Goal: Information Seeking & Learning: Learn about a topic

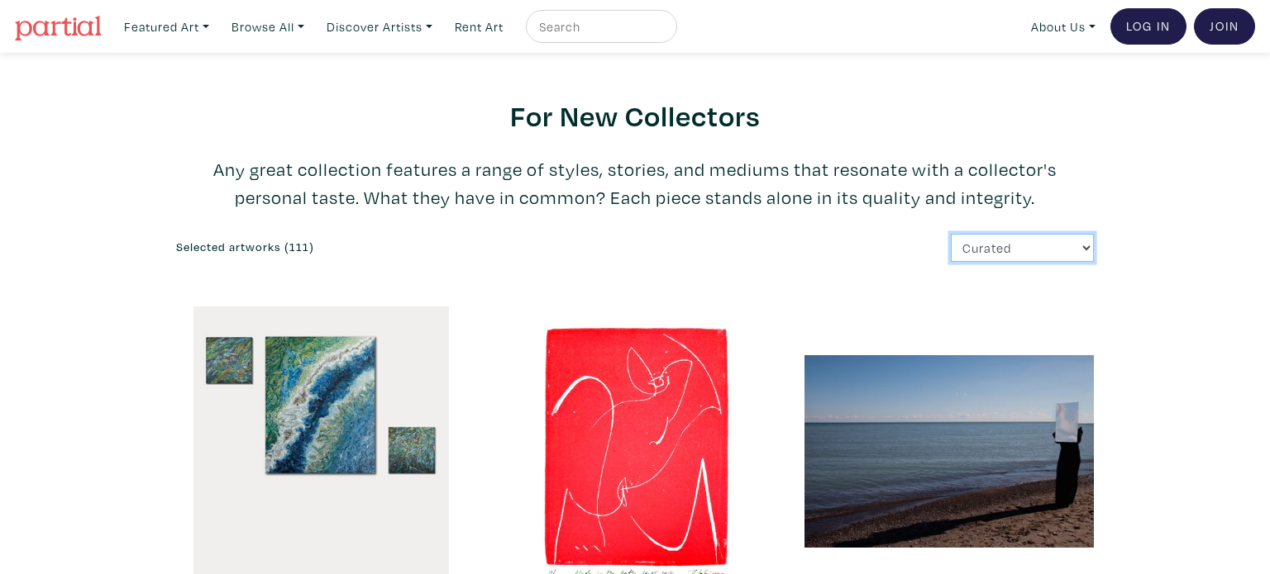
click at [1012, 249] on select "Curated Newest Random Price: Low to High Price: High to Low" at bounding box center [1022, 248] width 143 height 29
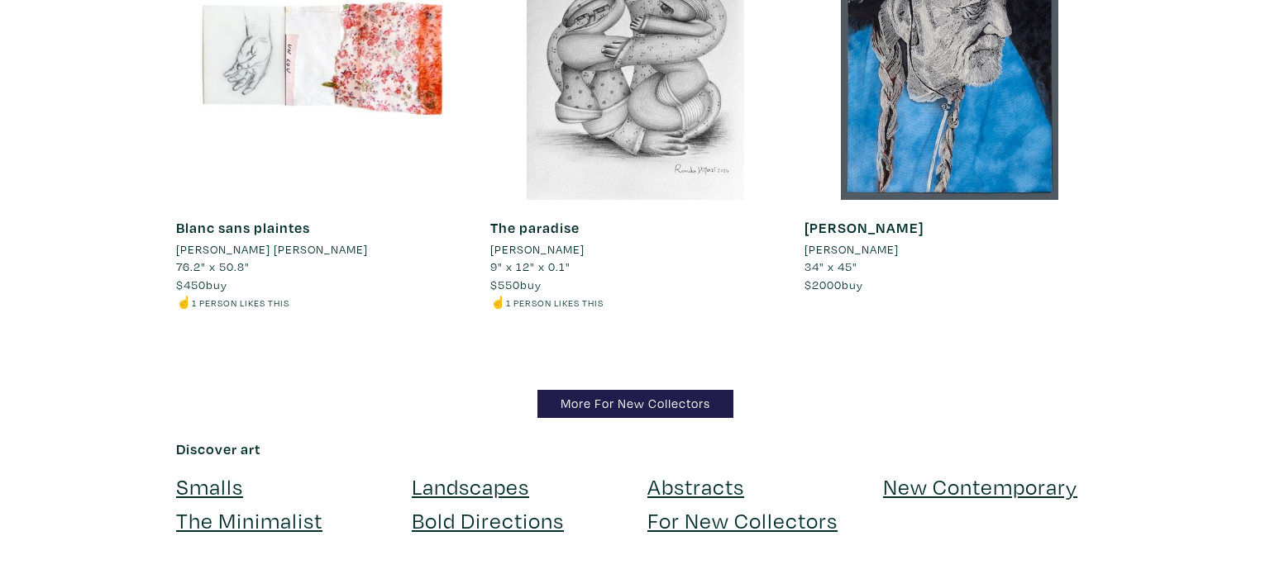
scroll to position [16066, 0]
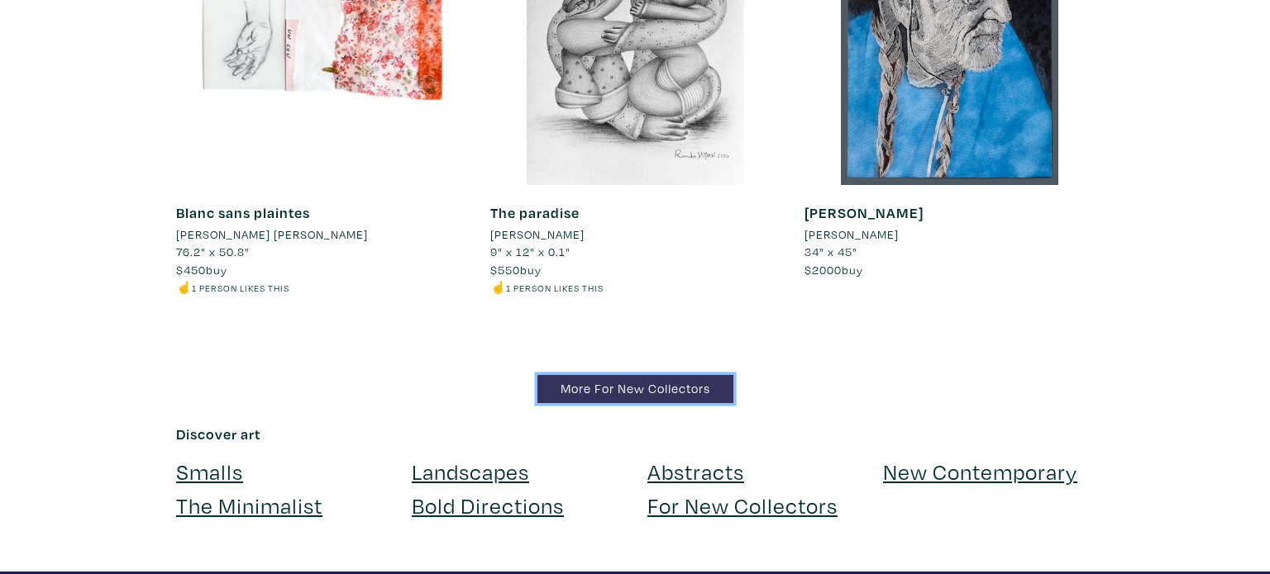
click at [582, 375] on link "More For New Collectors" at bounding box center [635, 389] width 196 height 29
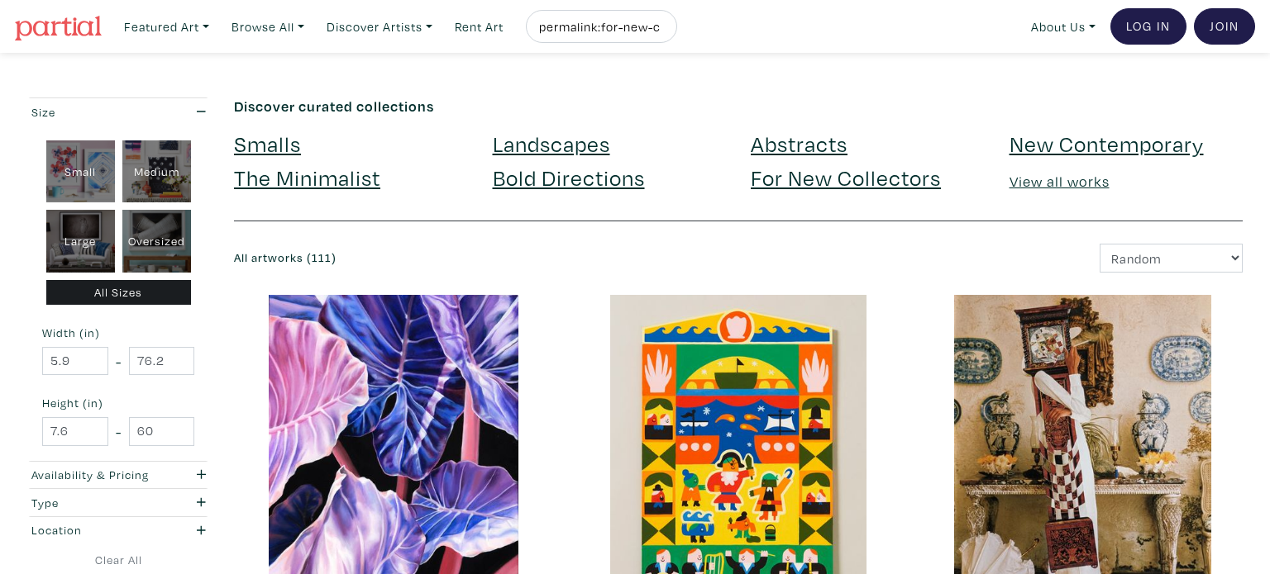
click at [150, 236] on div "Oversized" at bounding box center [156, 241] width 69 height 63
type input "48"
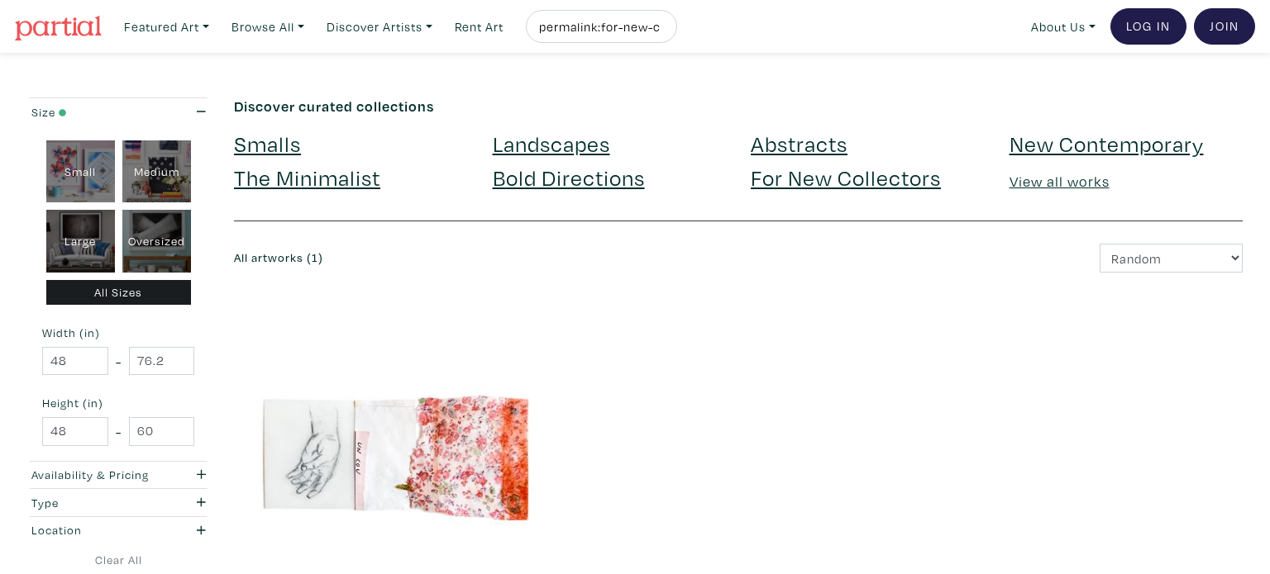
click at [55, 25] on img at bounding box center [58, 28] width 87 height 25
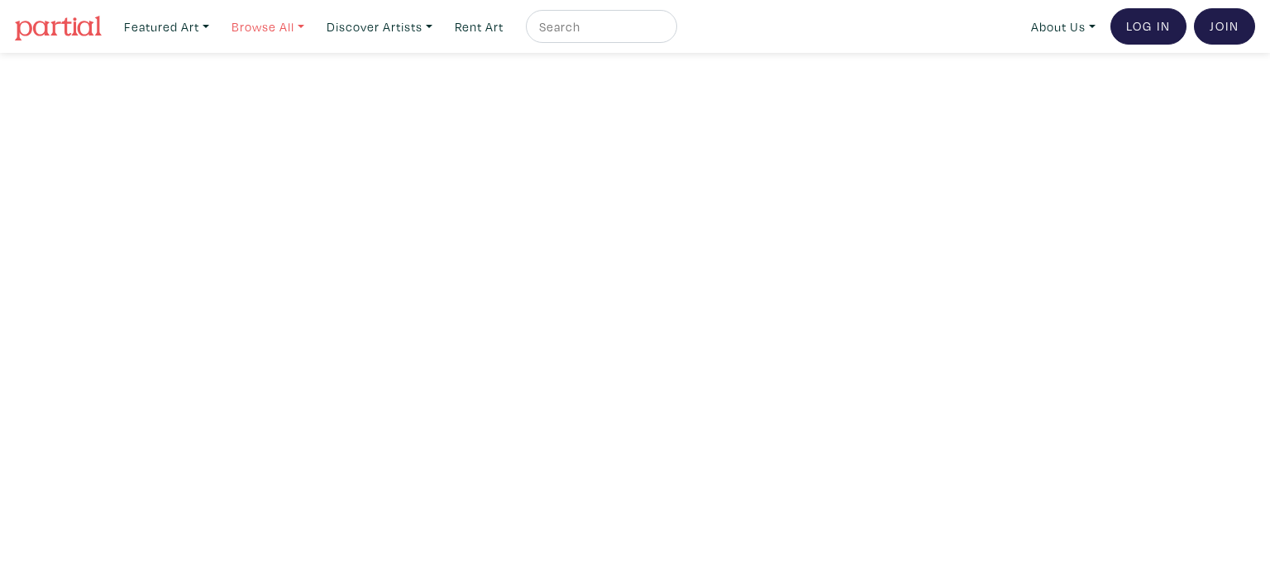
click at [217, 28] on link "Browse All" at bounding box center [167, 27] width 100 height 34
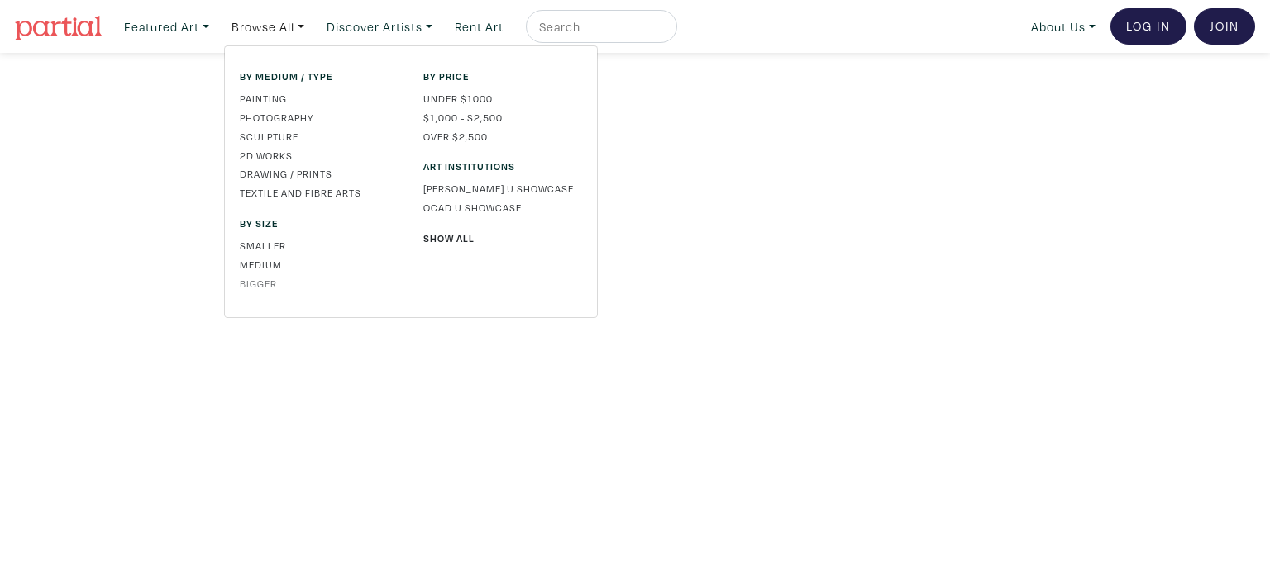
click at [258, 279] on link "Bigger" at bounding box center [319, 283] width 159 height 15
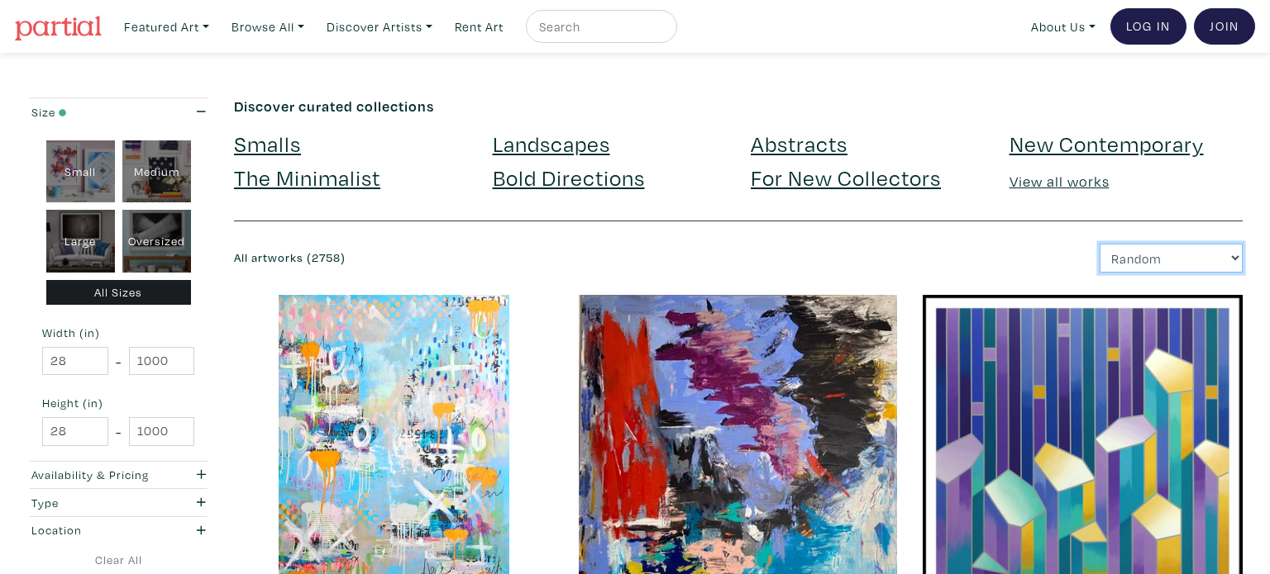
click at [1132, 254] on select "Newest Random Price: Low to High Price: High to Low" at bounding box center [1170, 258] width 143 height 29
click at [1057, 271] on div "Newest Random Price: Low to High Price: High to Low" at bounding box center [996, 258] width 517 height 29
click at [612, 37] on div at bounding box center [601, 26] width 151 height 33
click at [569, 30] on input "text" at bounding box center [599, 27] width 124 height 21
type input "food"
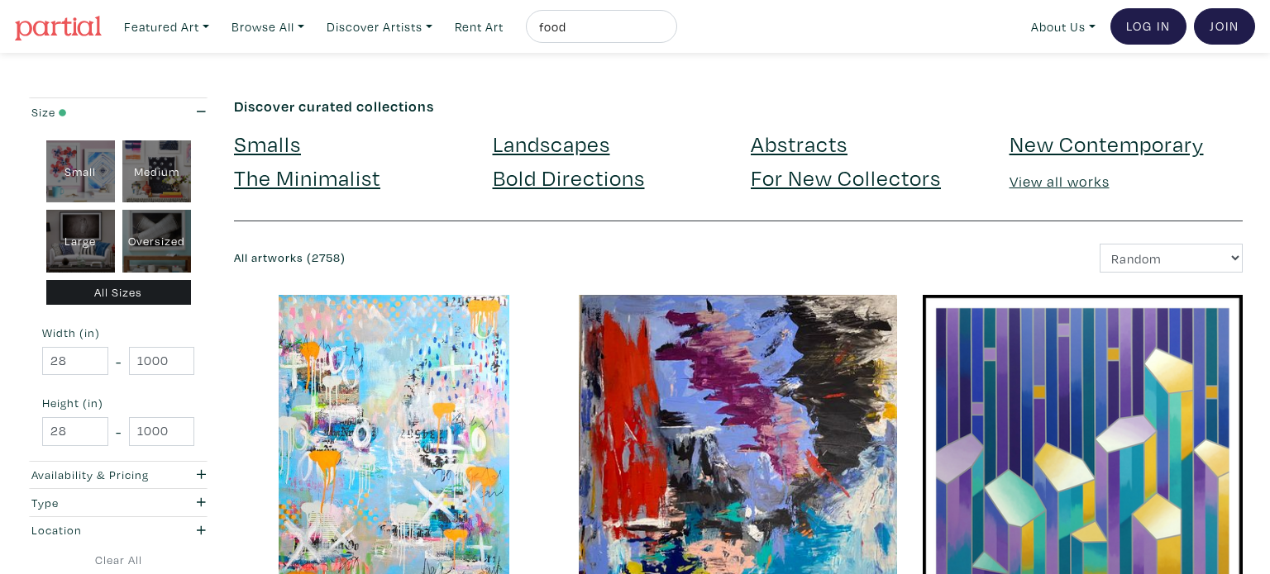
click at [665, 31] on button "submit" at bounding box center [665, 31] width 0 height 0
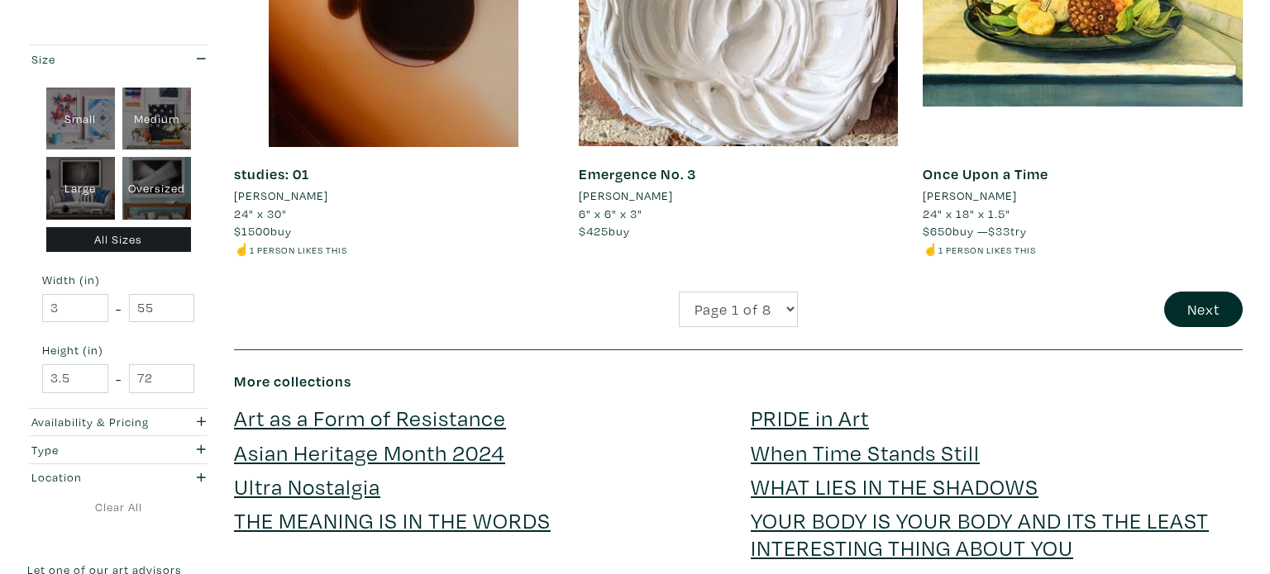
scroll to position [3651, 0]
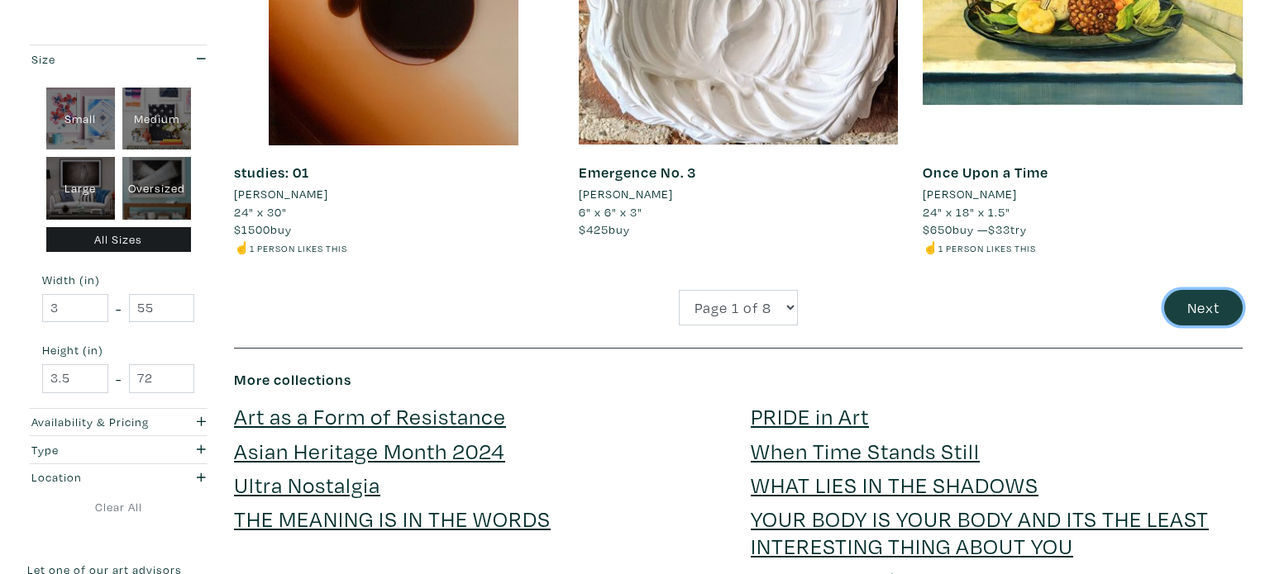
click at [1213, 308] on button "Next" at bounding box center [1203, 308] width 79 height 36
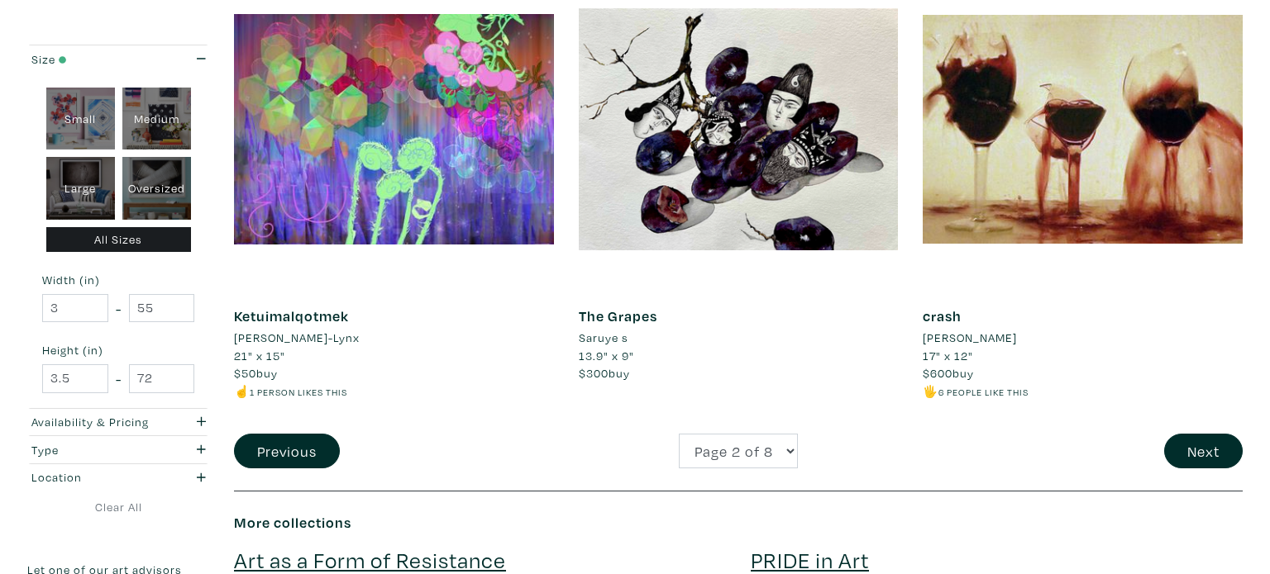
scroll to position [3564, 0]
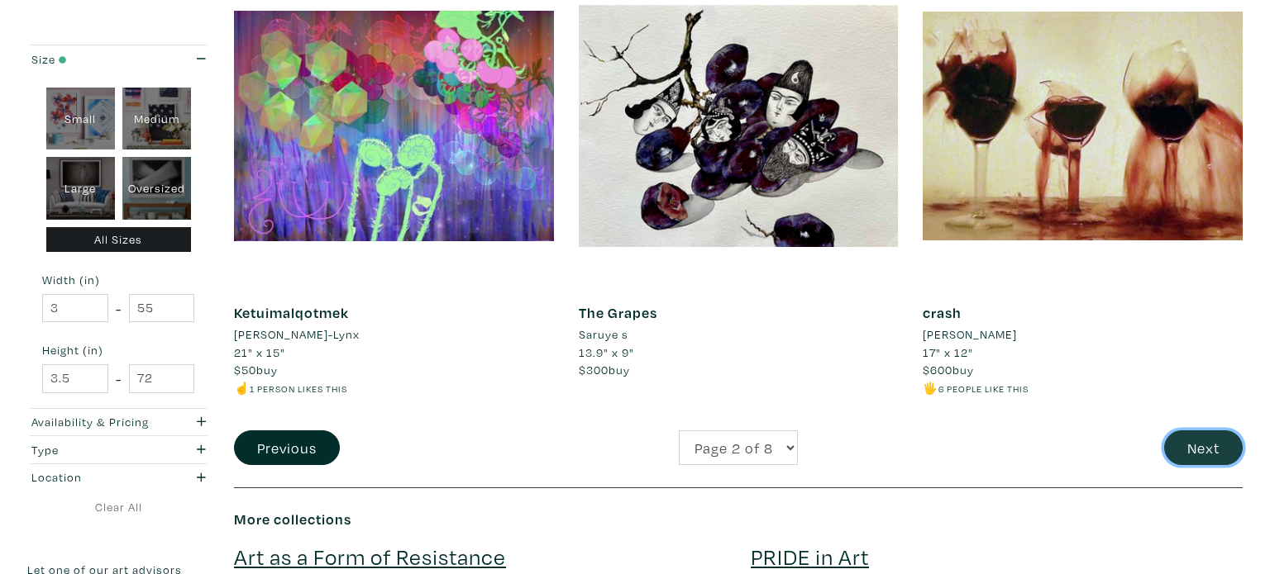
click at [1205, 445] on button "Next" at bounding box center [1203, 449] width 79 height 36
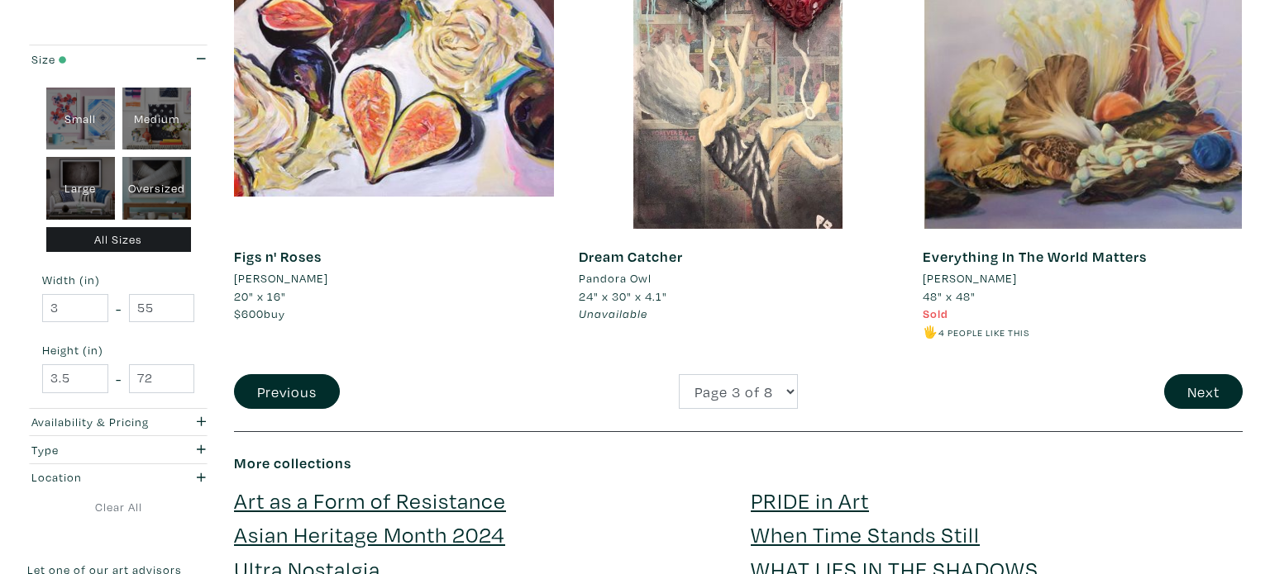
scroll to position [3626, 0]
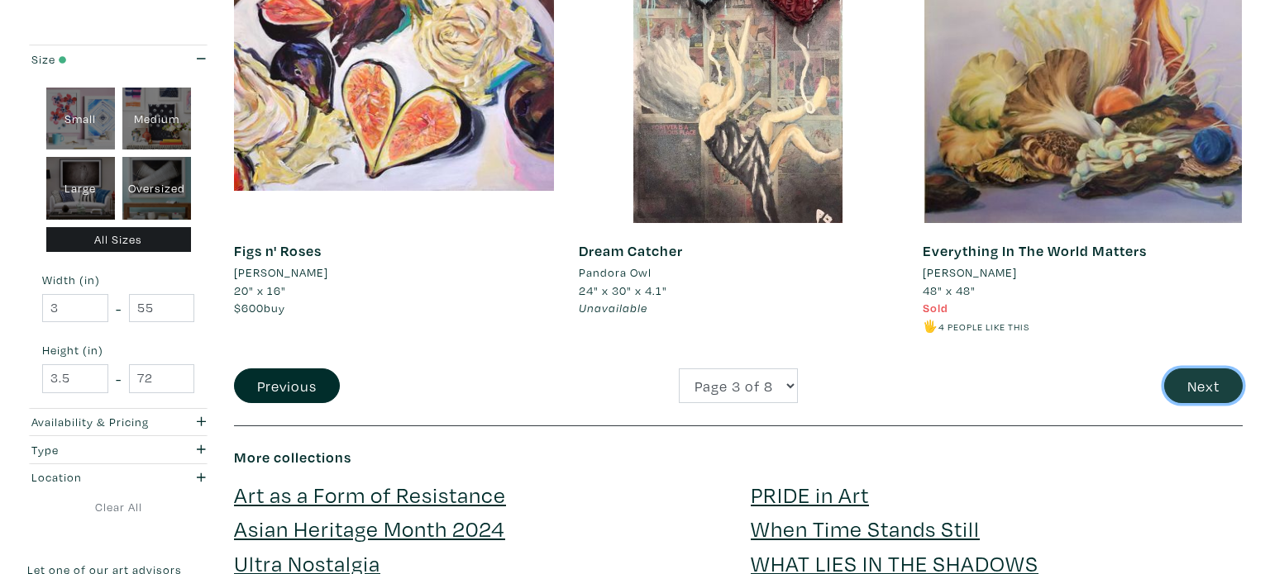
click at [1194, 394] on button "Next" at bounding box center [1203, 387] width 79 height 36
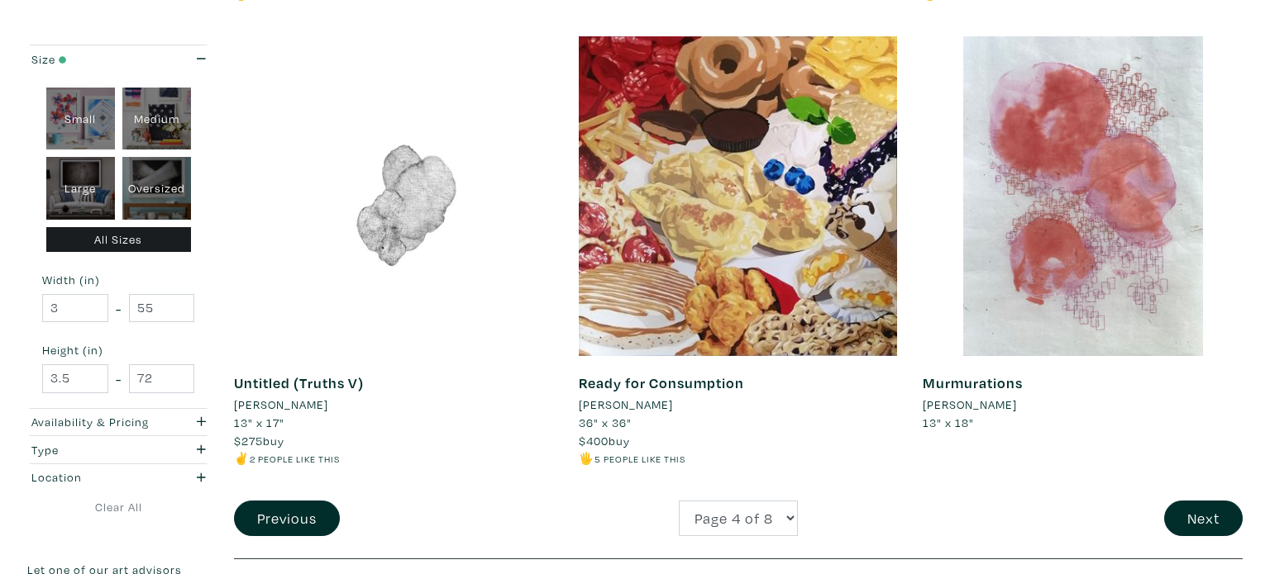
scroll to position [3537, 0]
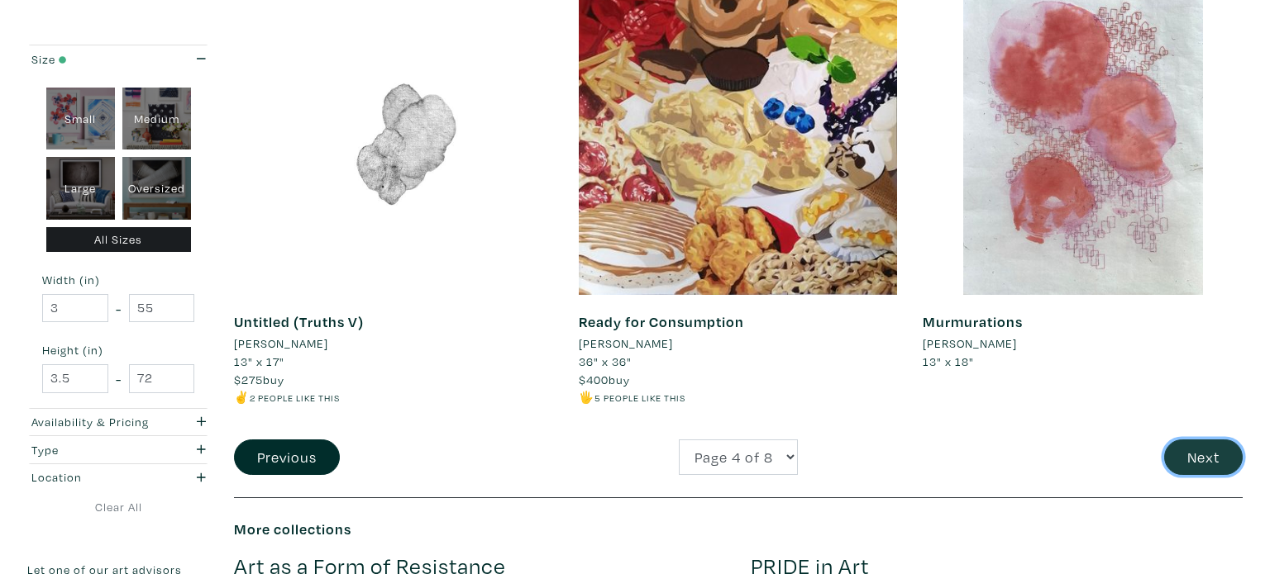
click at [1199, 457] on button "Next" at bounding box center [1203, 458] width 79 height 36
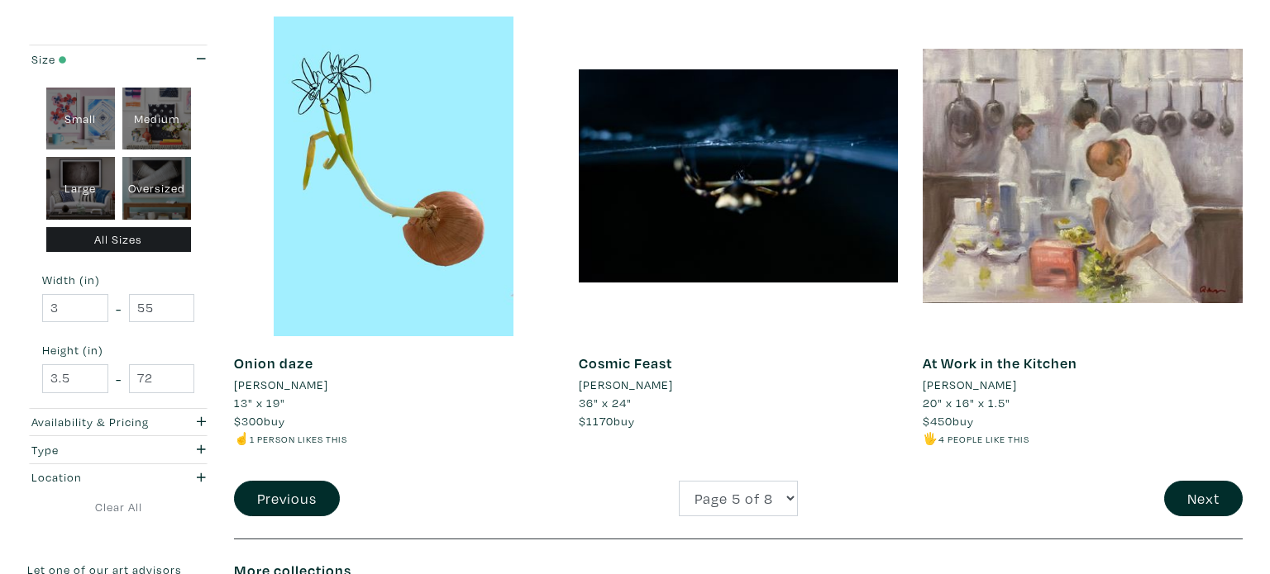
scroll to position [3498, 0]
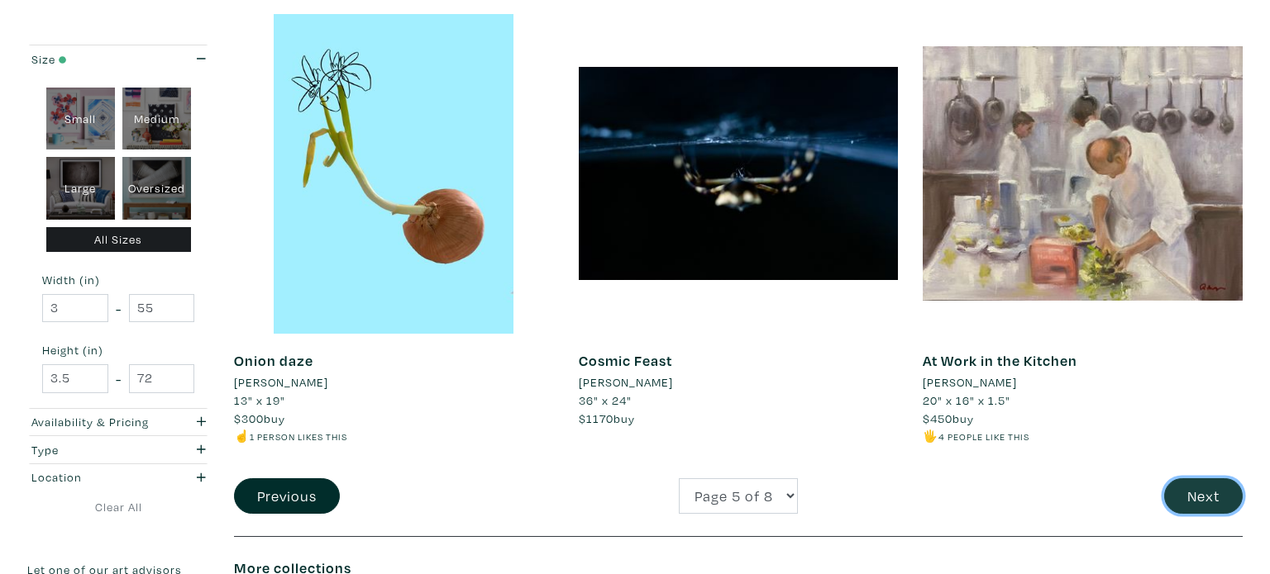
click at [1198, 511] on button "Next" at bounding box center [1203, 497] width 79 height 36
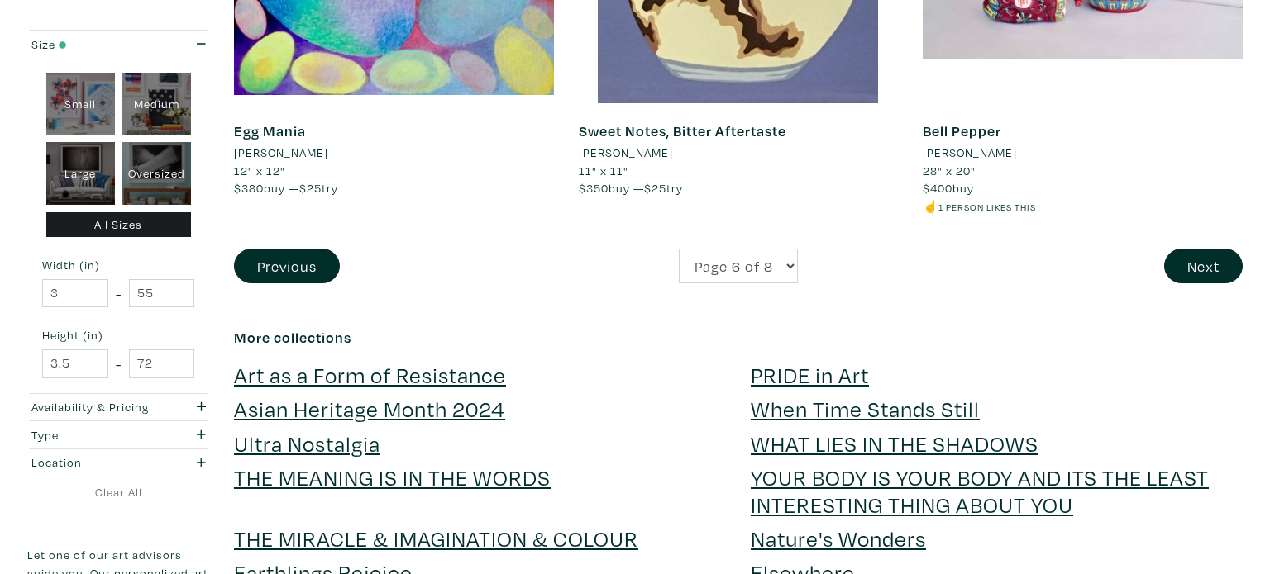
scroll to position [3749, 0]
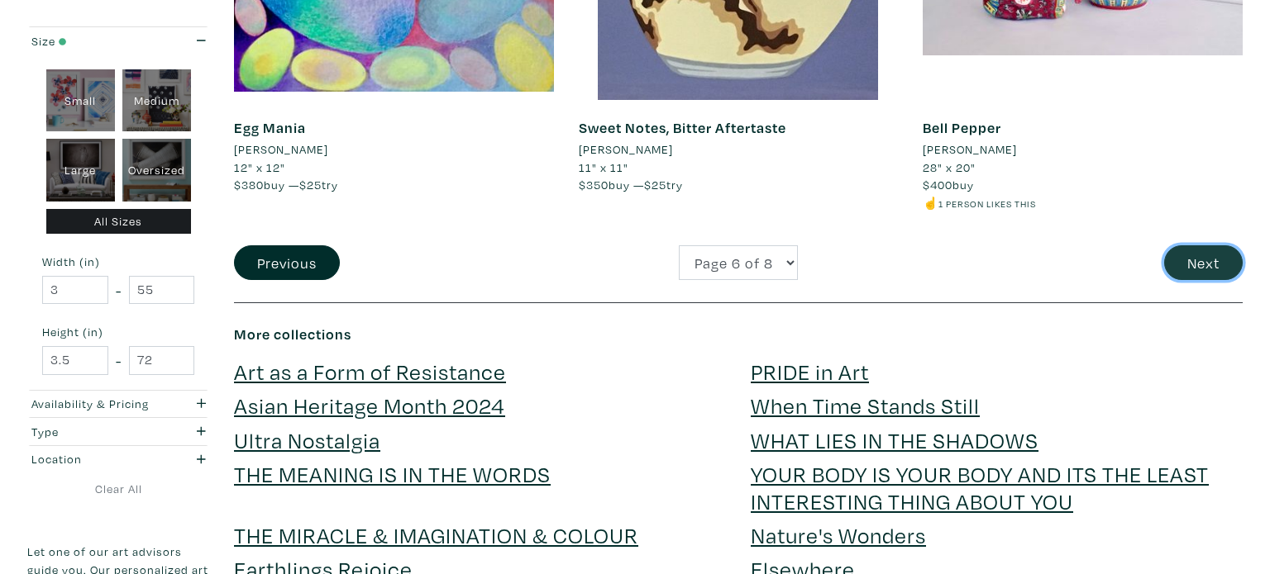
click at [1204, 245] on button "Next" at bounding box center [1203, 263] width 79 height 36
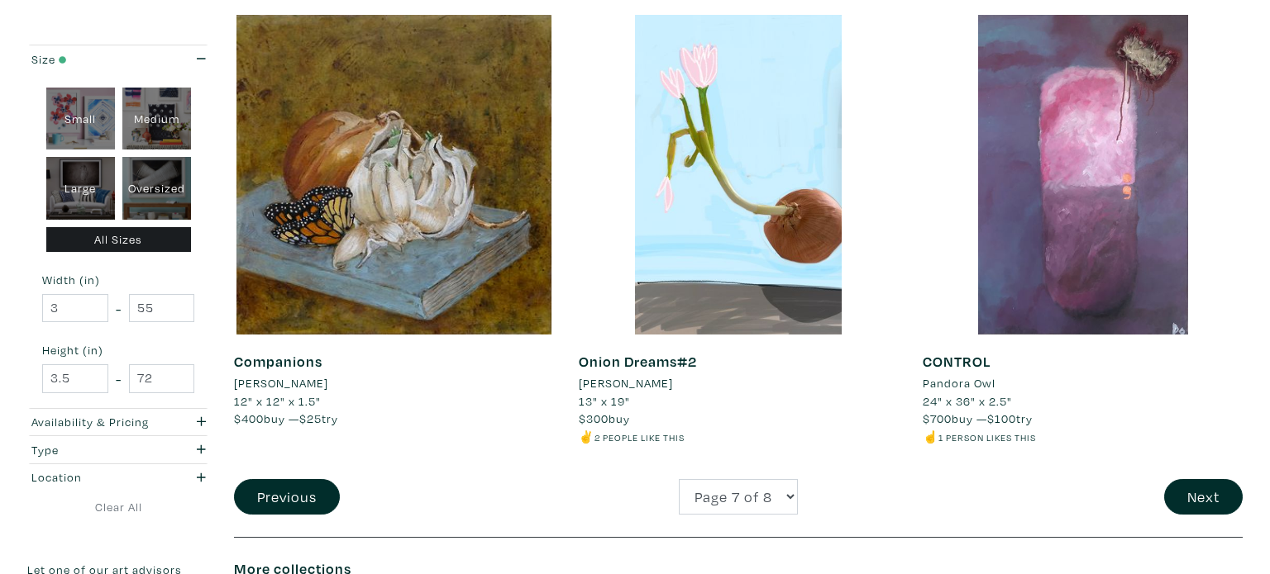
scroll to position [3465, 0]
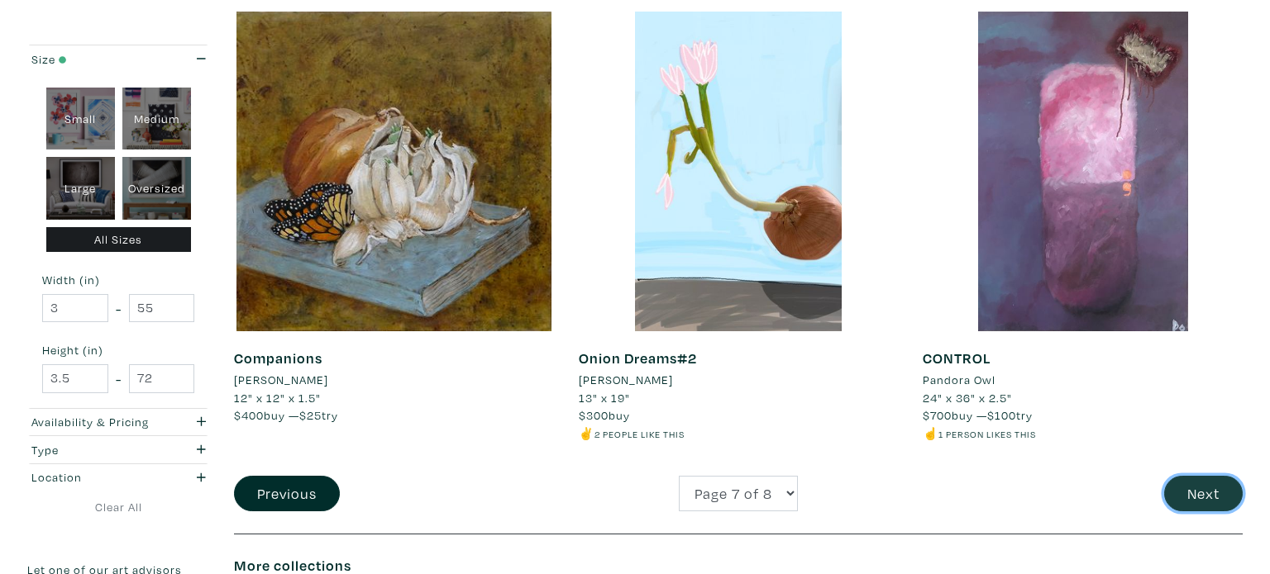
click at [1206, 488] on button "Next" at bounding box center [1203, 494] width 79 height 36
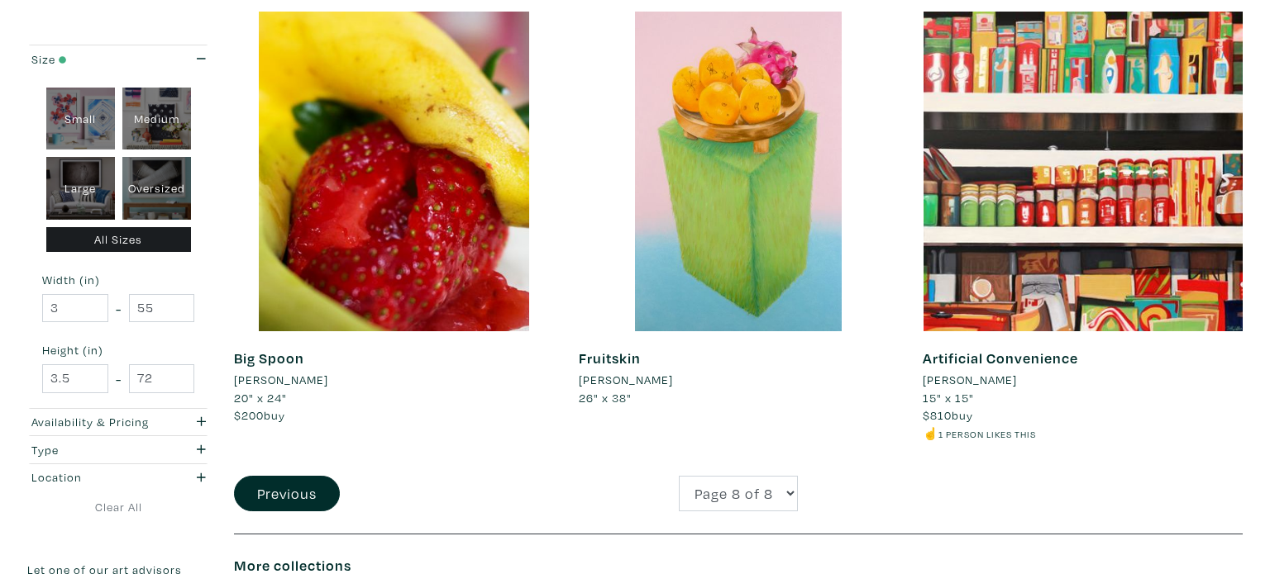
scroll to position [3038, 0]
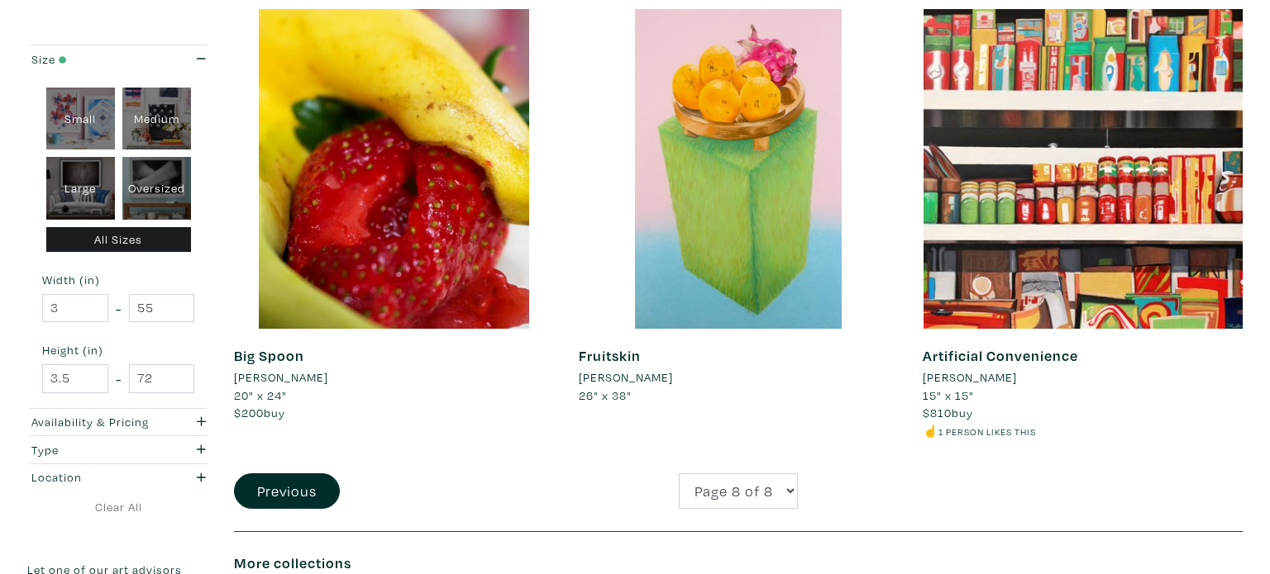
click at [954, 377] on li "Jill Letten" at bounding box center [969, 378] width 94 height 18
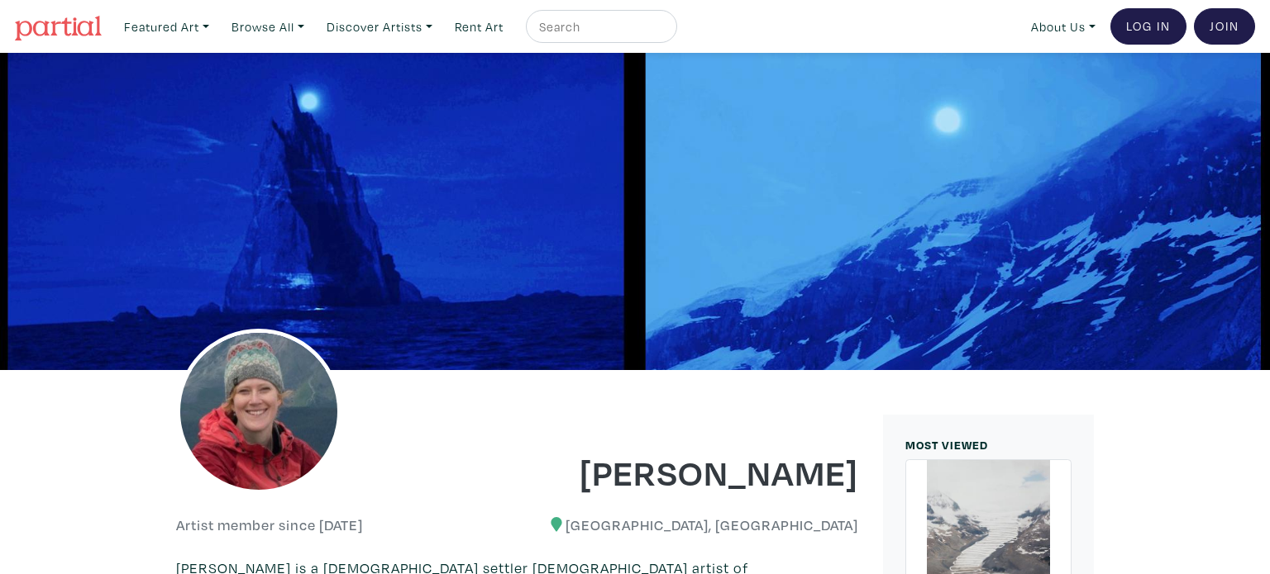
click at [622, 32] on input "text" at bounding box center [599, 27] width 124 height 21
type input "[GEOGRAPHIC_DATA]"
click at [665, 31] on button "submit" at bounding box center [665, 31] width 0 height 0
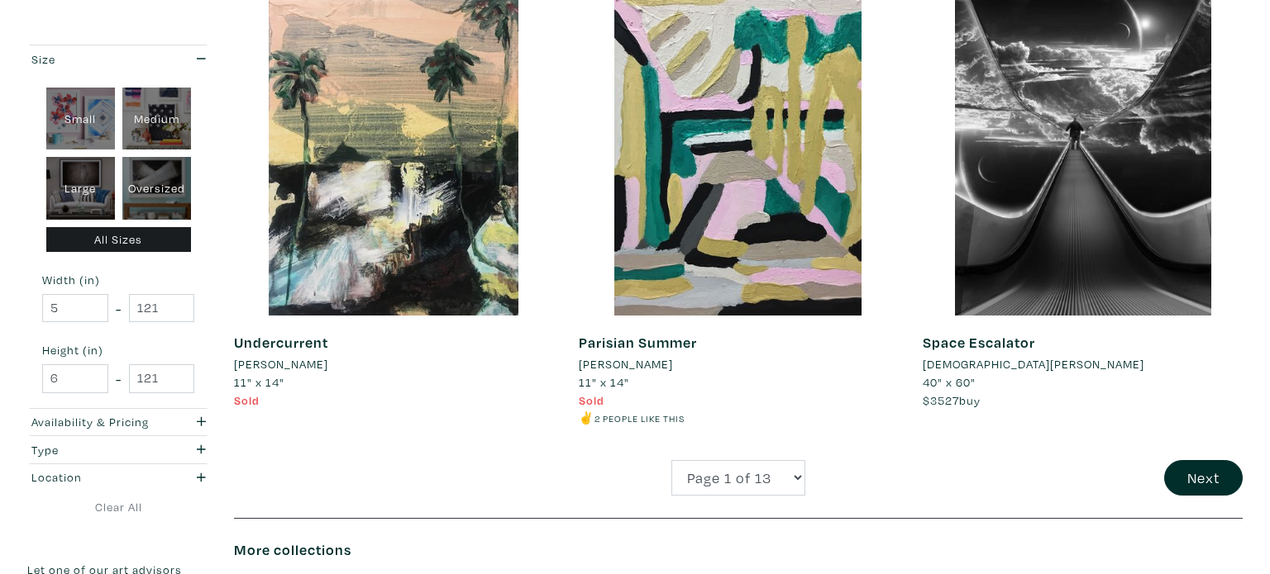
scroll to position [3522, 0]
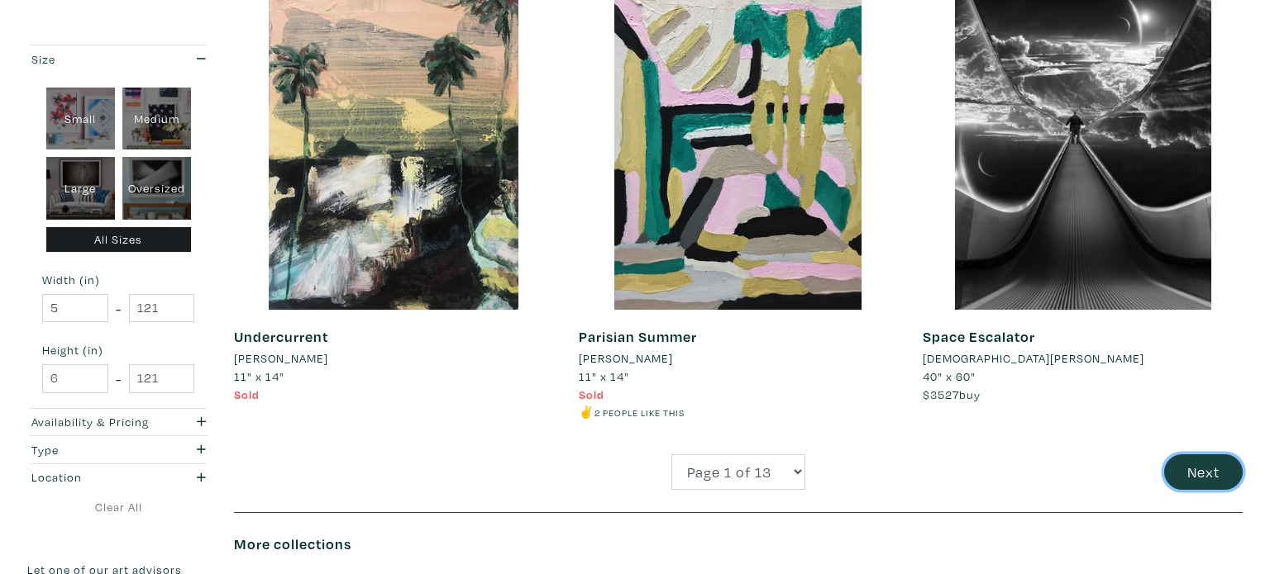
click at [1231, 474] on button "Next" at bounding box center [1203, 473] width 79 height 36
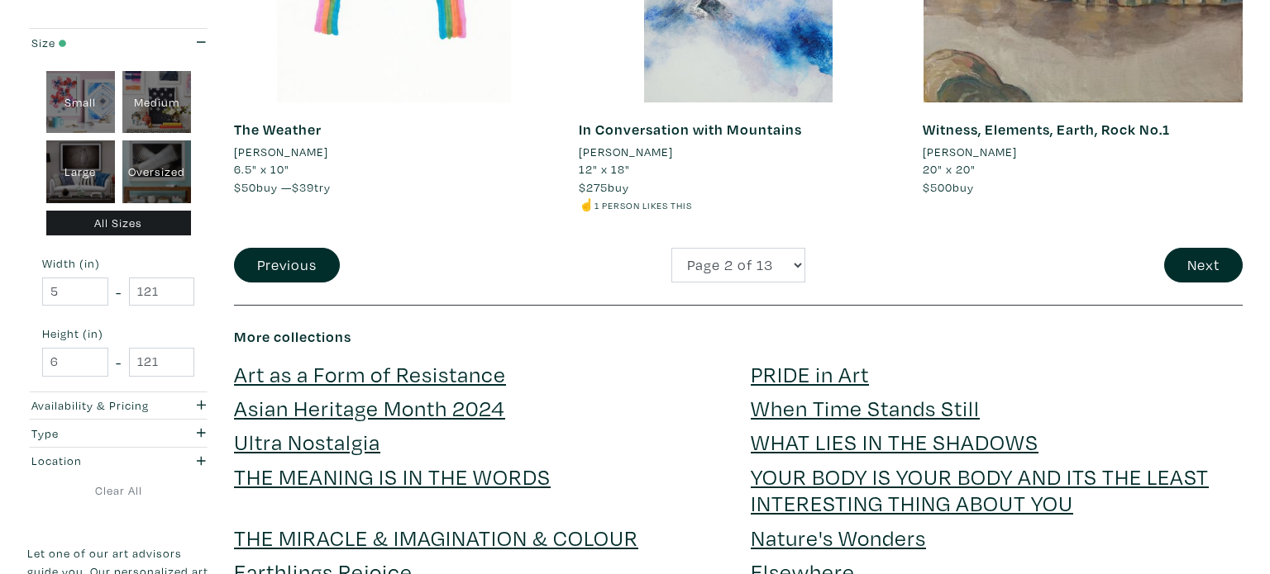
scroll to position [3779, 0]
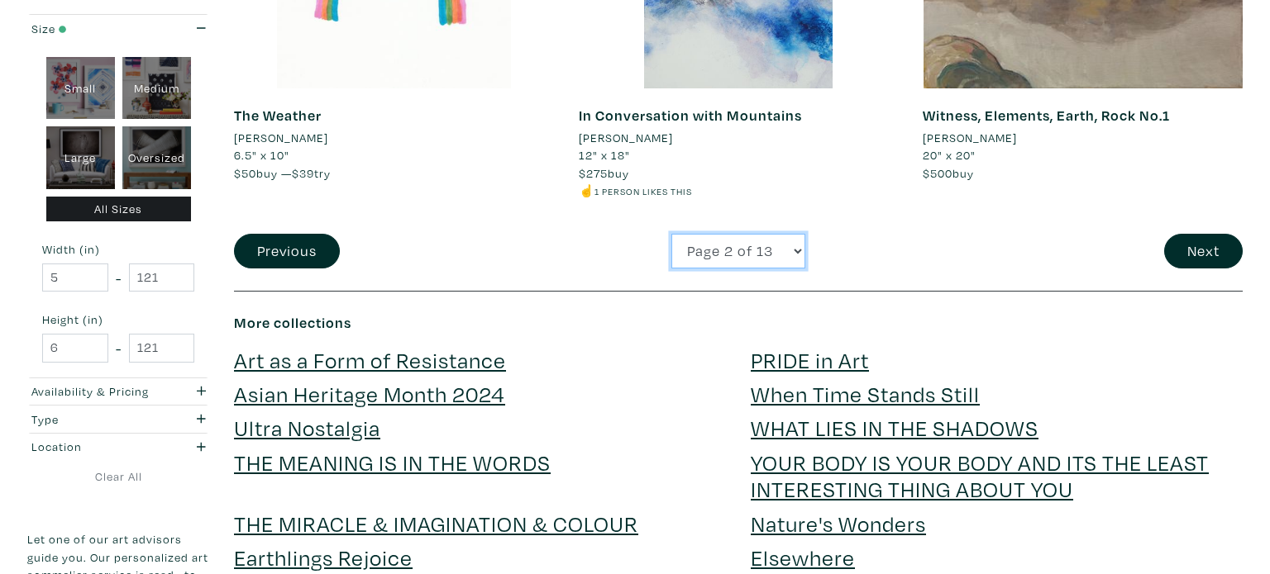
click at [788, 260] on select "Page 1 of 13 Page 2 of 13 Page 3 of 13 Page 4 of 13 Page 5 of 13 Page 6 of 13 P…" at bounding box center [738, 252] width 134 height 36
click at [1181, 263] on button "Next" at bounding box center [1203, 252] width 79 height 36
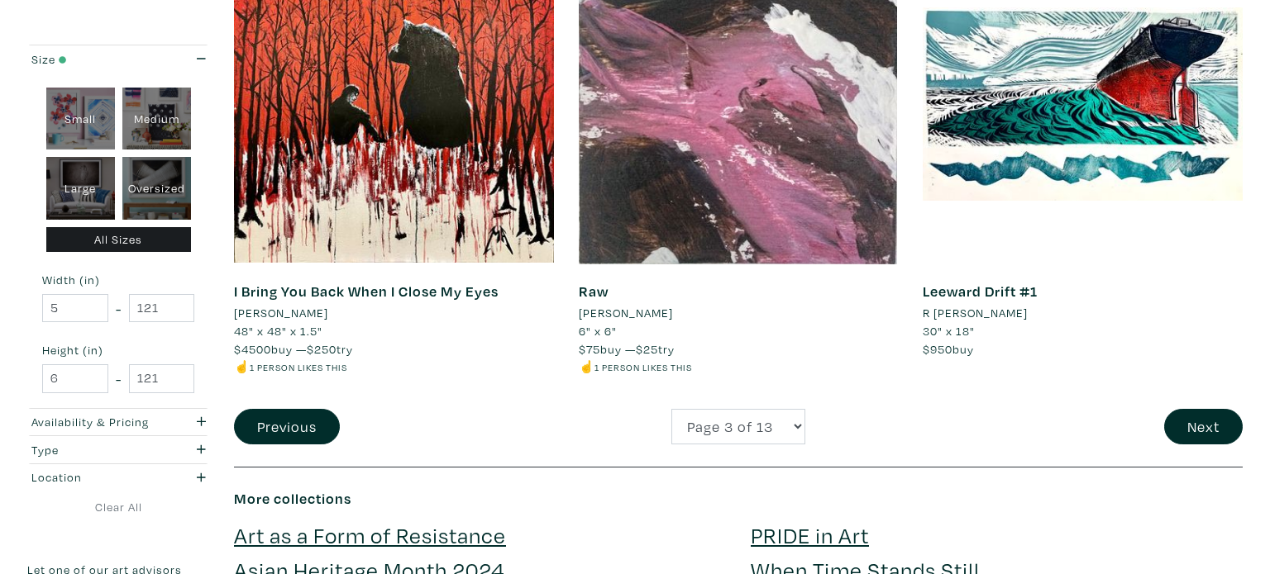
scroll to position [3575, 0]
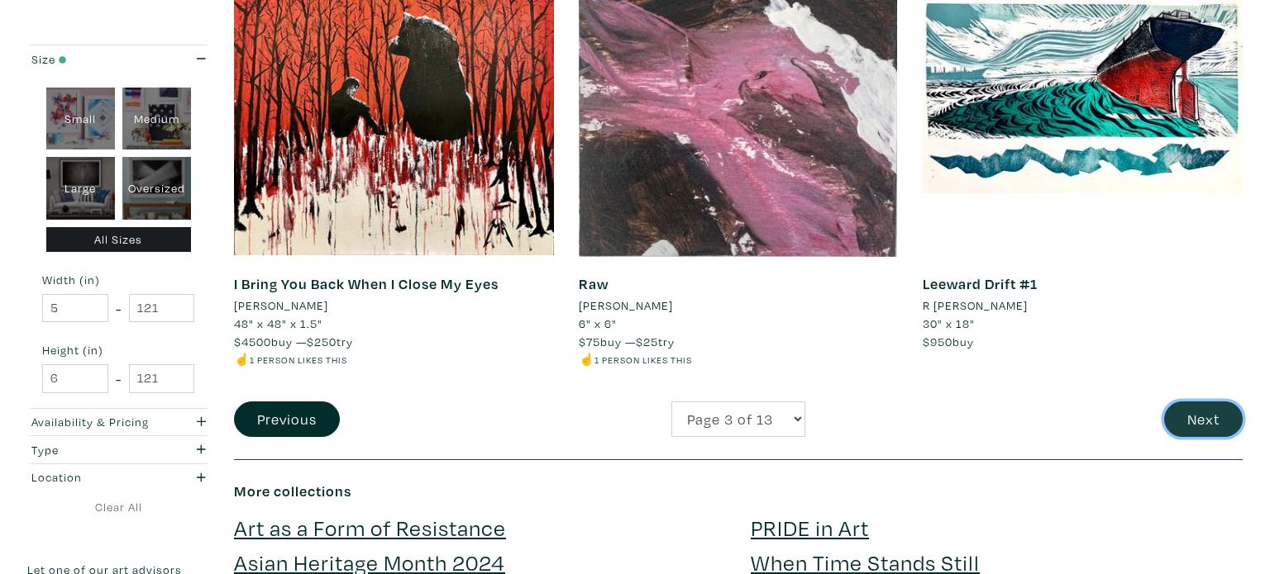
click at [1203, 416] on button "Next" at bounding box center [1203, 420] width 79 height 36
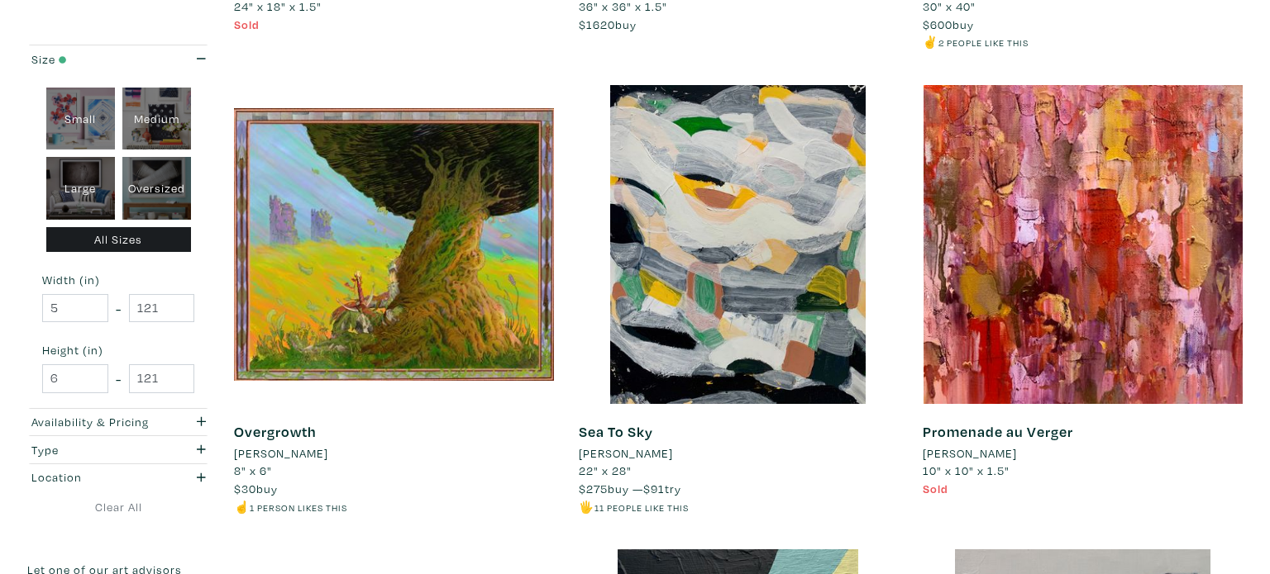
scroll to position [1608, 0]
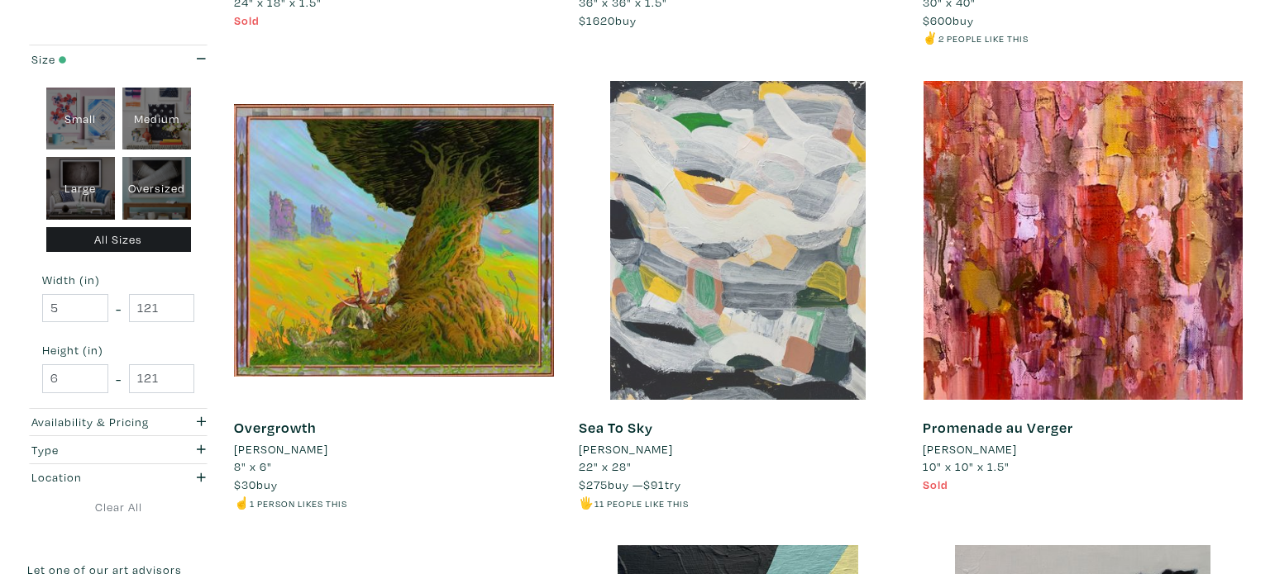
click at [835, 356] on div at bounding box center [739, 241] width 320 height 320
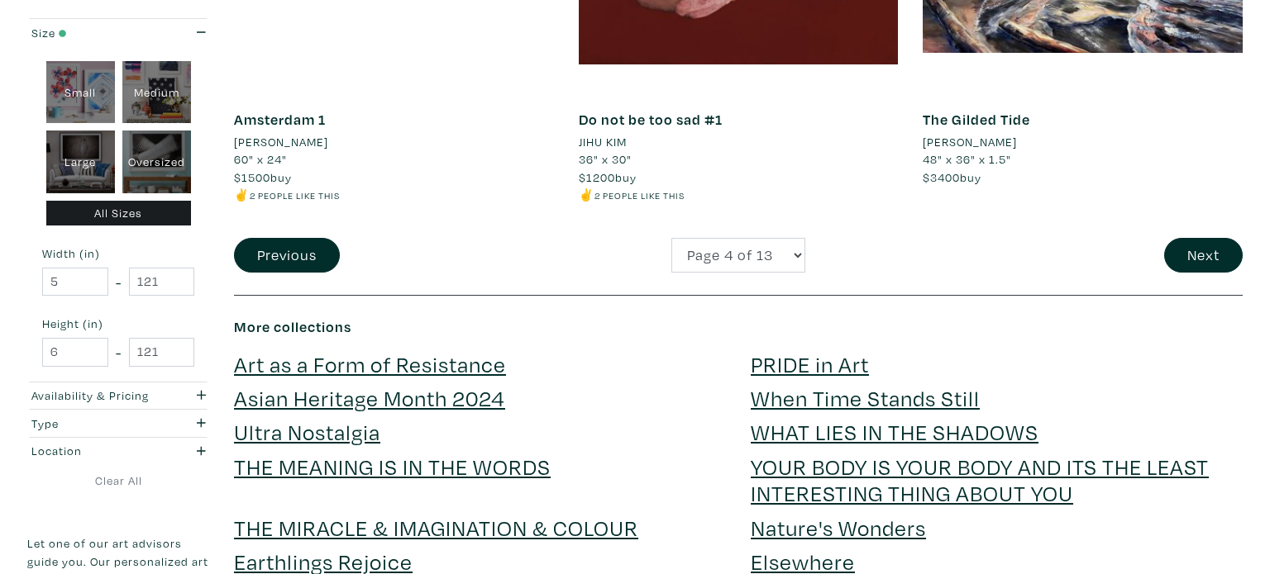
scroll to position [3781, 0]
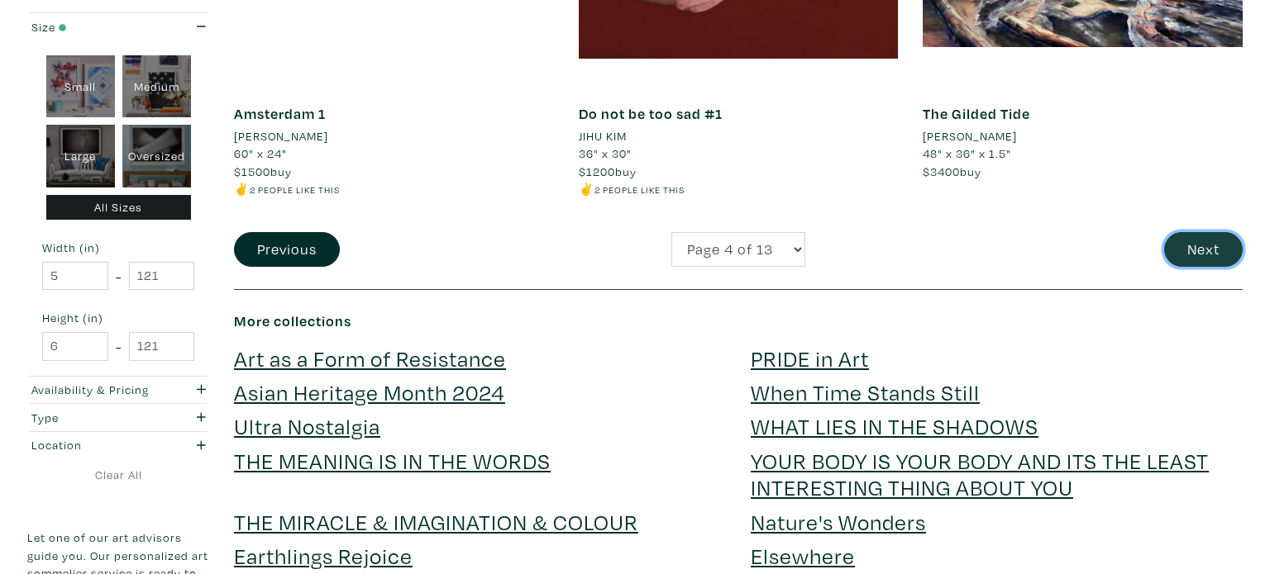
click at [1203, 242] on button "Next" at bounding box center [1203, 250] width 79 height 36
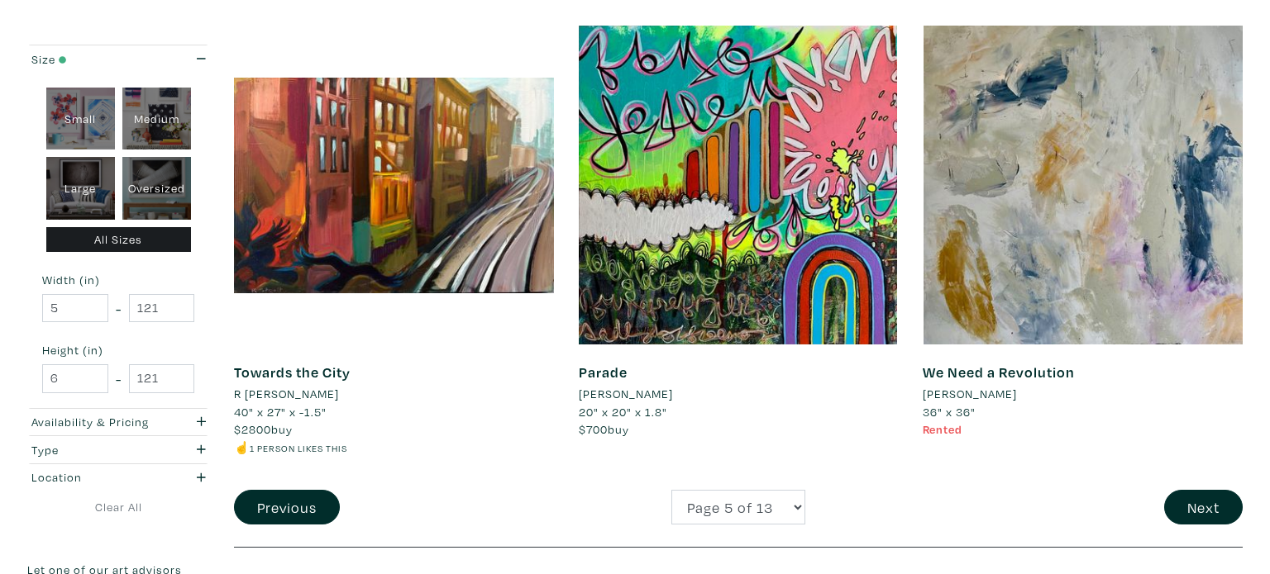
scroll to position [3497, 0]
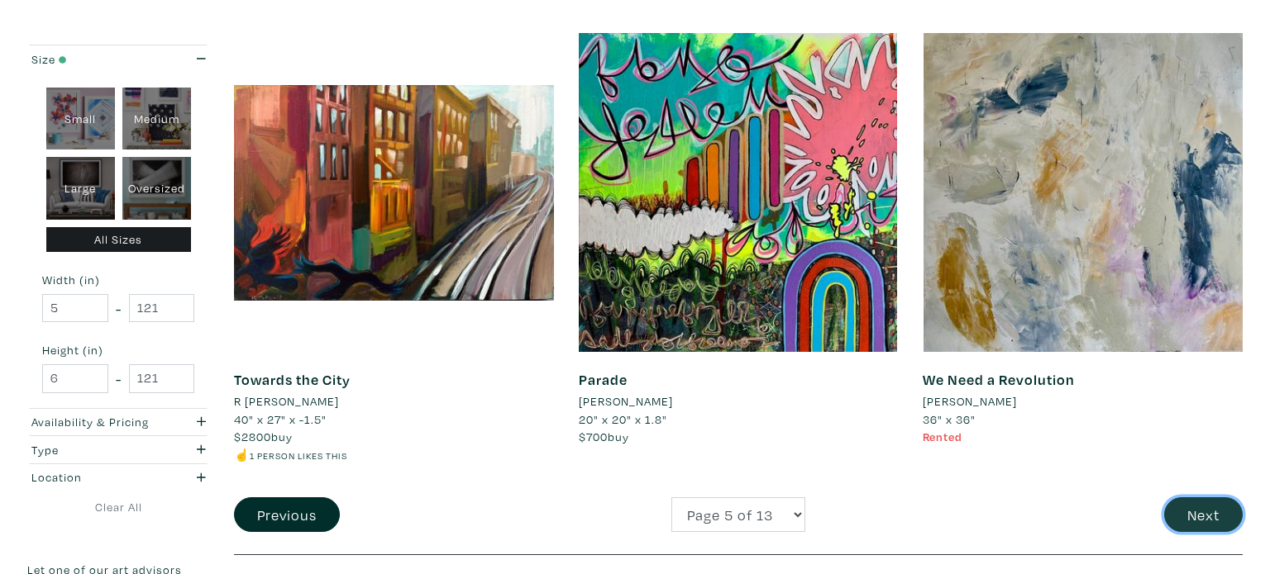
click at [1212, 505] on button "Next" at bounding box center [1203, 516] width 79 height 36
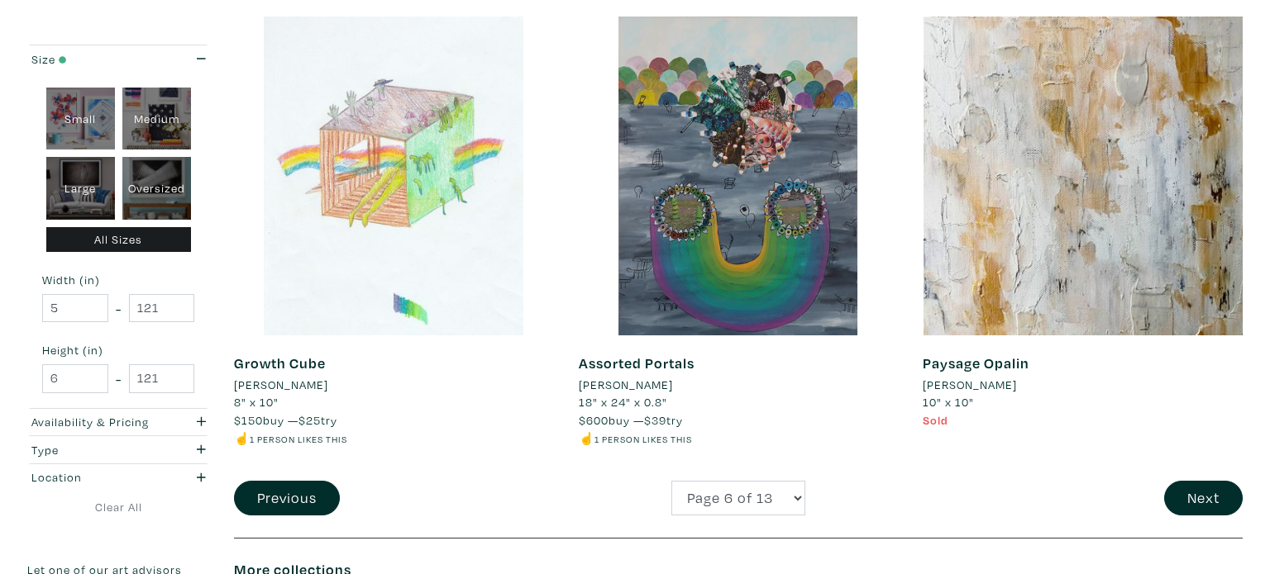
scroll to position [3481, 0]
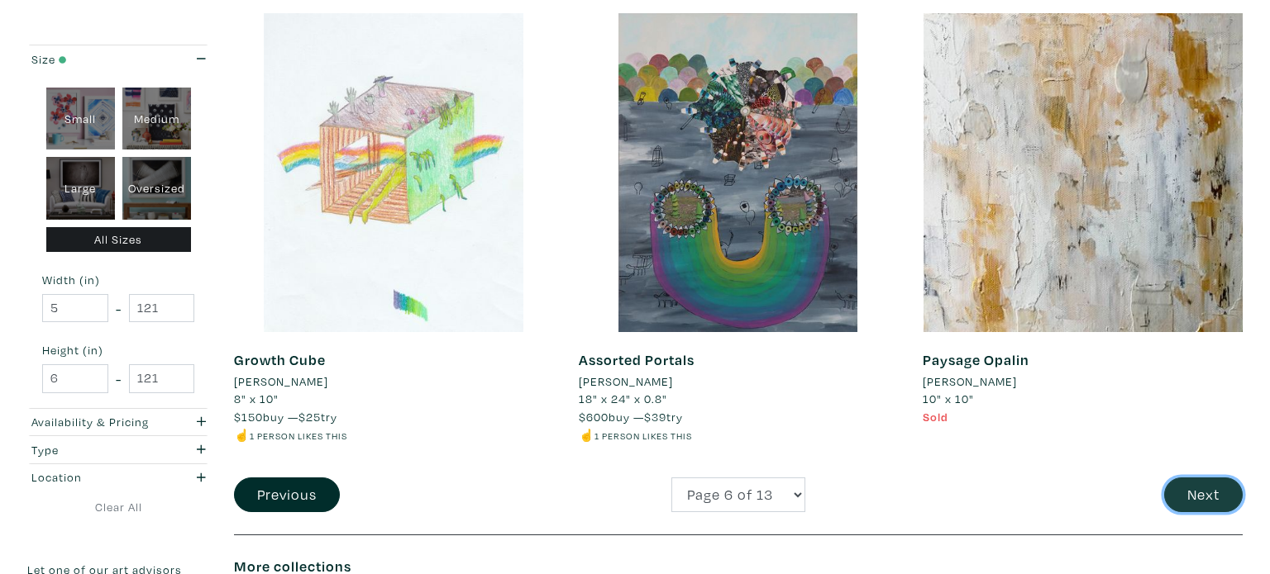
click at [1186, 493] on button "Next" at bounding box center [1203, 496] width 79 height 36
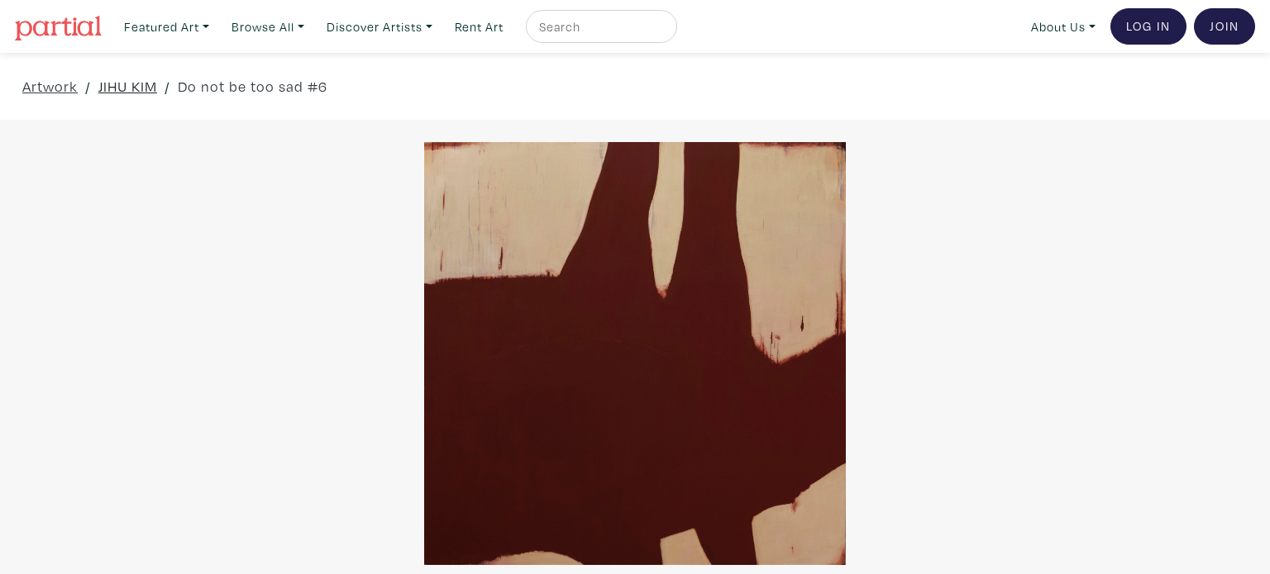
click at [112, 91] on link "JIHU KIM" at bounding box center [127, 86] width 59 height 22
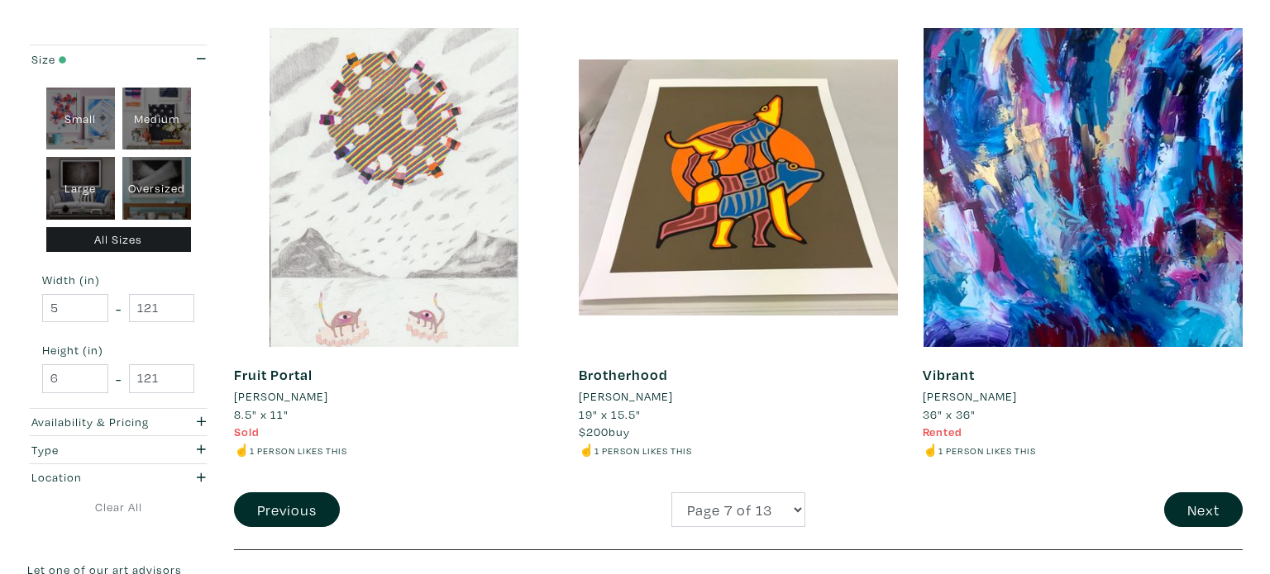
scroll to position [3507, 0]
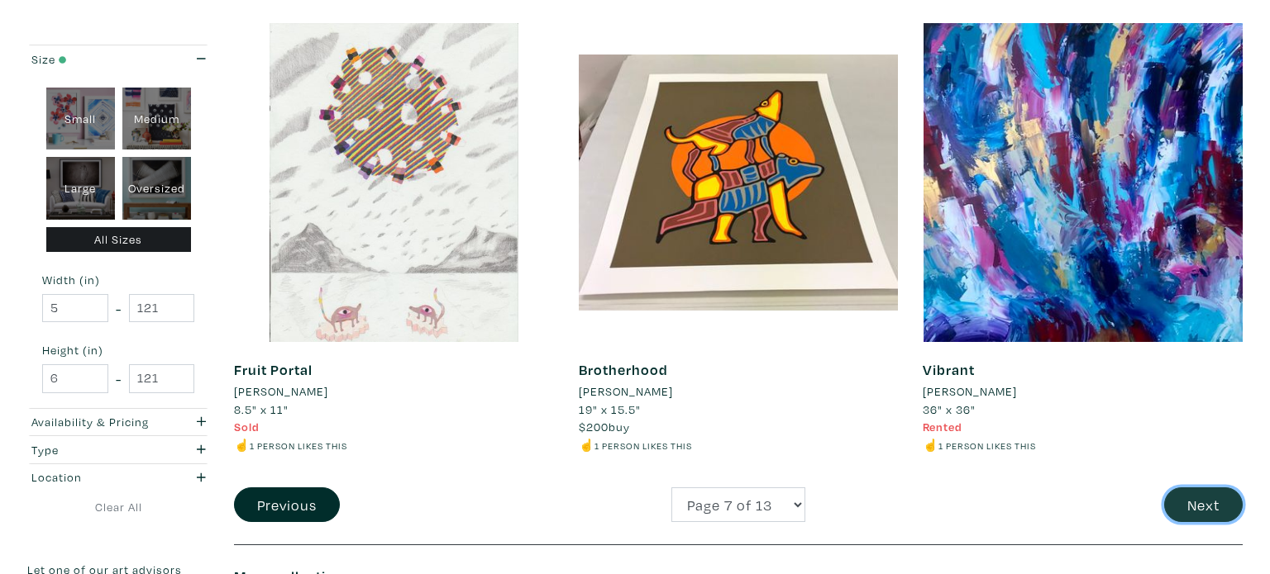
click at [1205, 497] on button "Next" at bounding box center [1203, 506] width 79 height 36
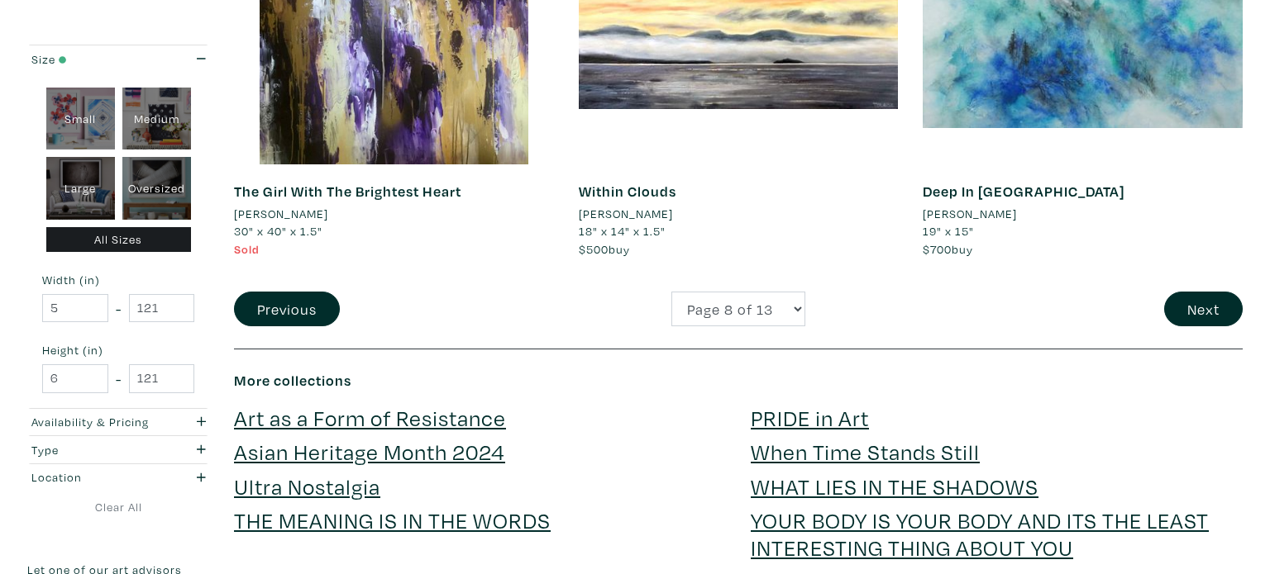
scroll to position [3717, 0]
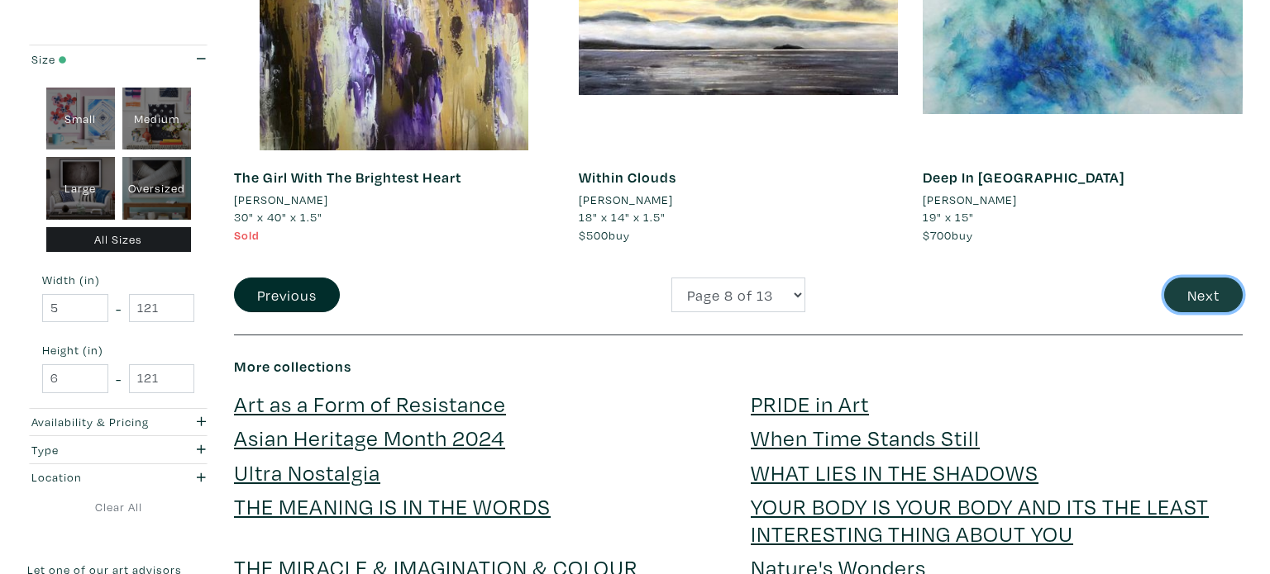
click at [1217, 294] on button "Next" at bounding box center [1203, 296] width 79 height 36
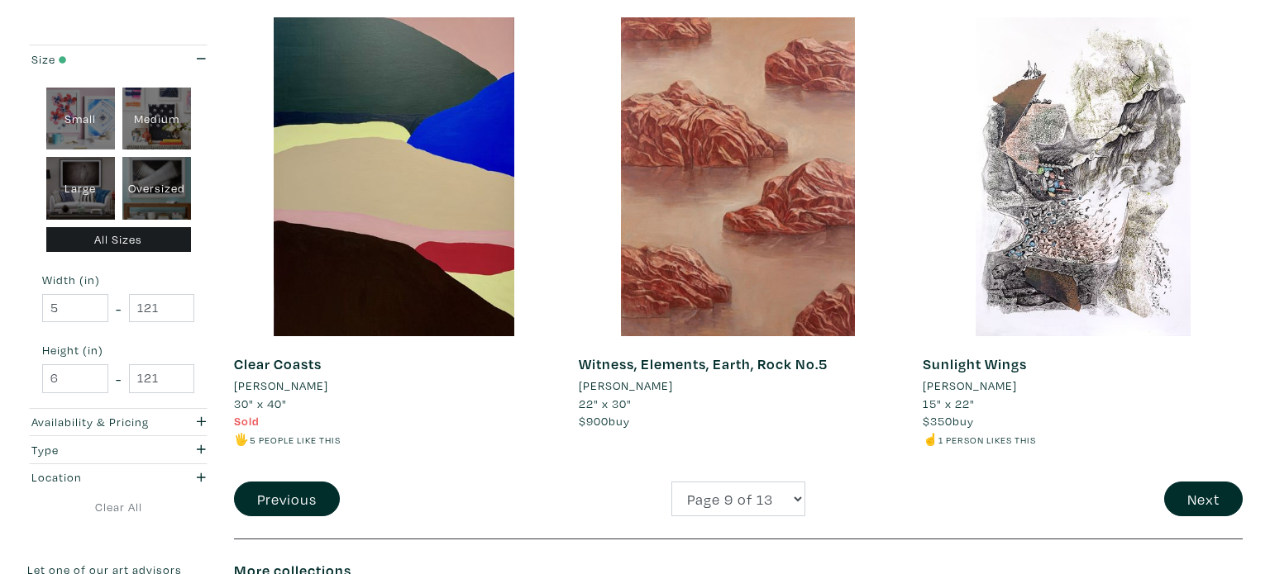
scroll to position [3425, 0]
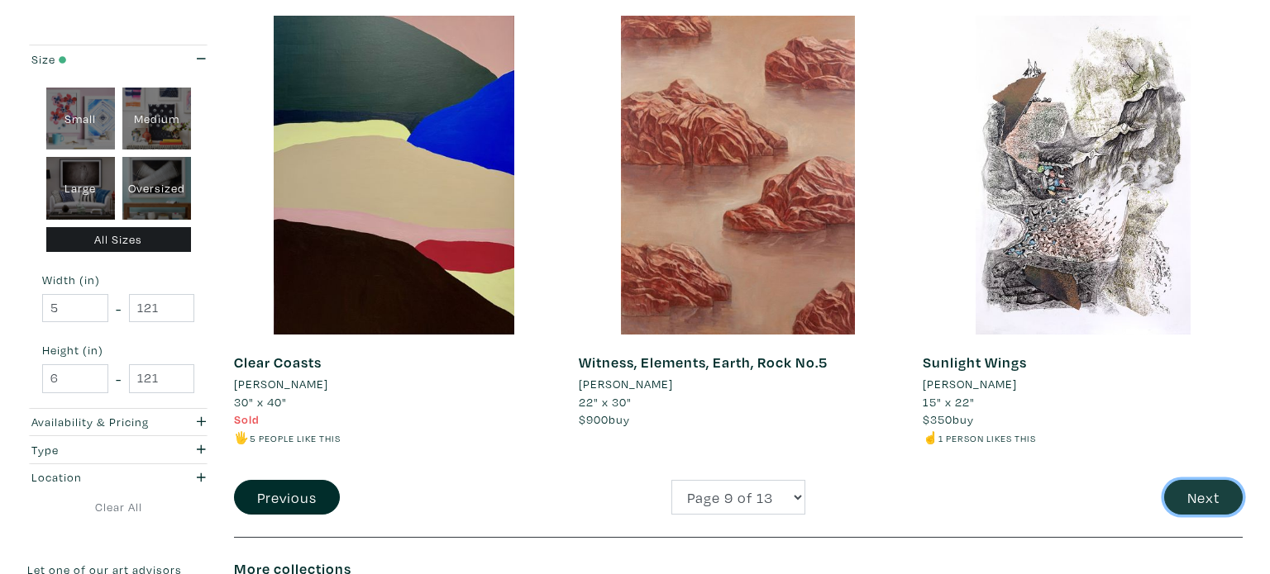
click at [1202, 505] on button "Next" at bounding box center [1203, 498] width 79 height 36
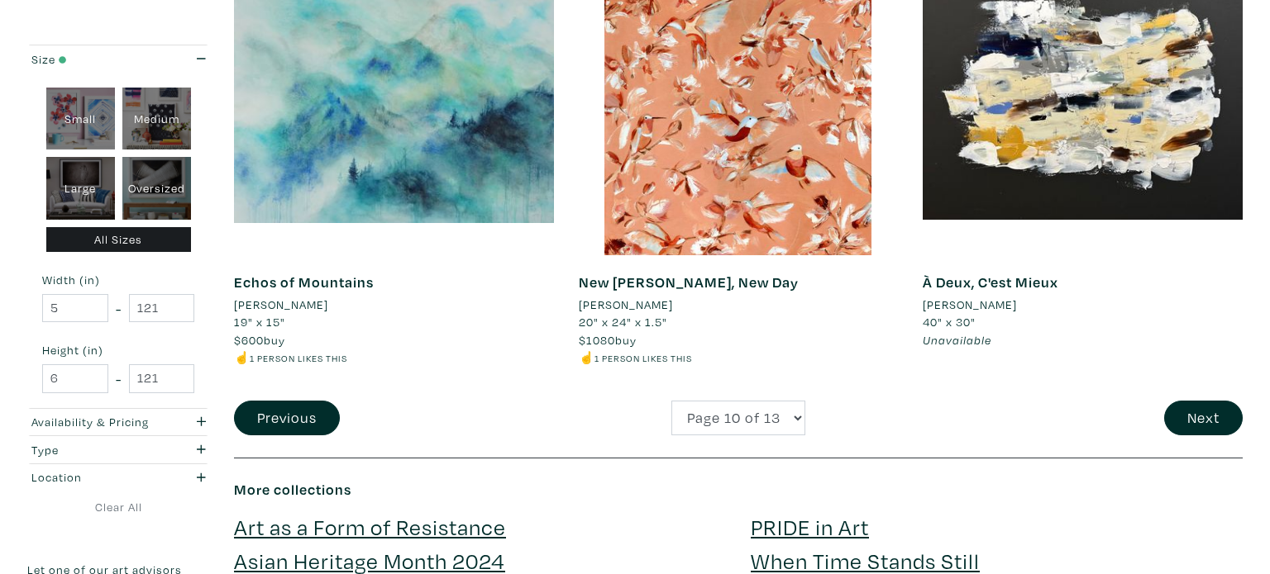
scroll to position [3613, 0]
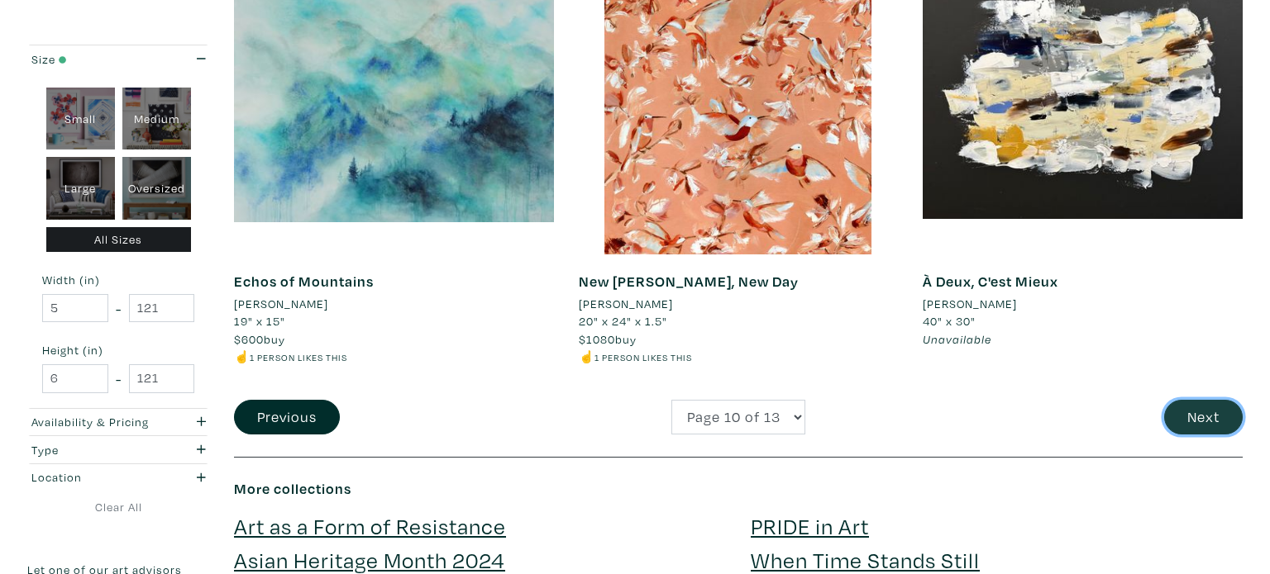
click at [1222, 427] on button "Next" at bounding box center [1203, 418] width 79 height 36
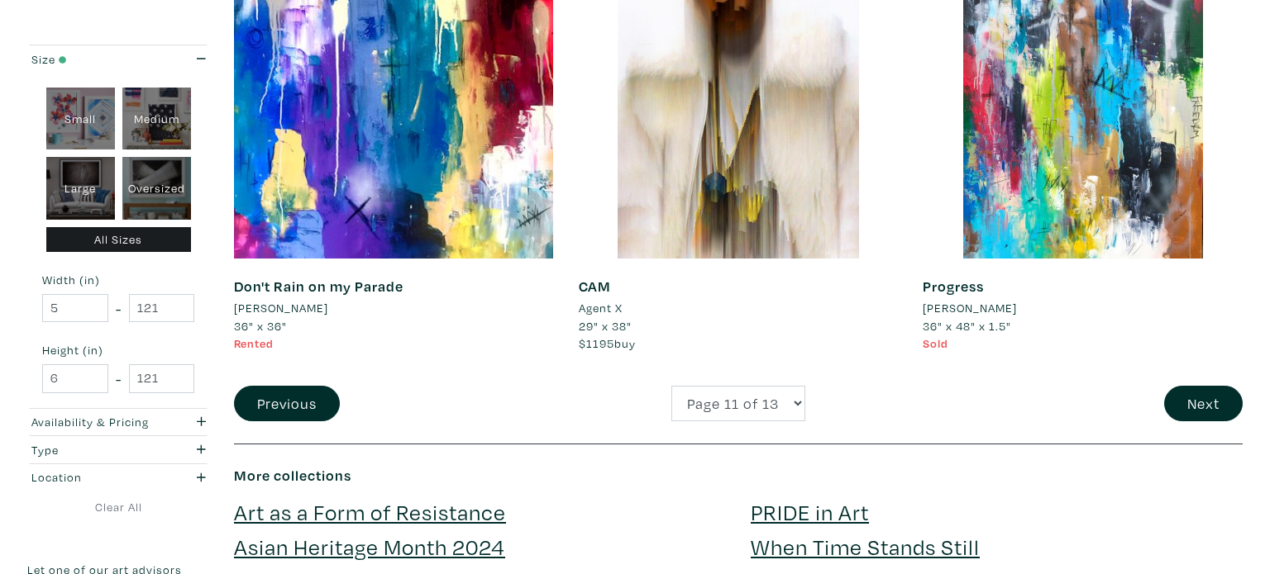
scroll to position [3594, 0]
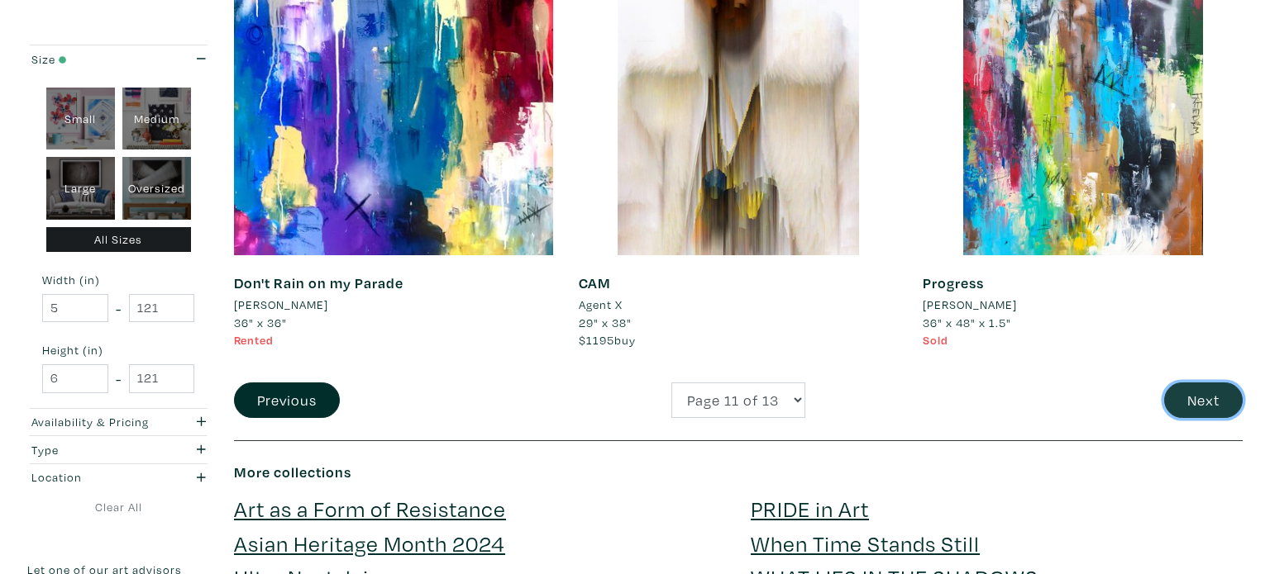
click at [1226, 398] on button "Next" at bounding box center [1203, 401] width 79 height 36
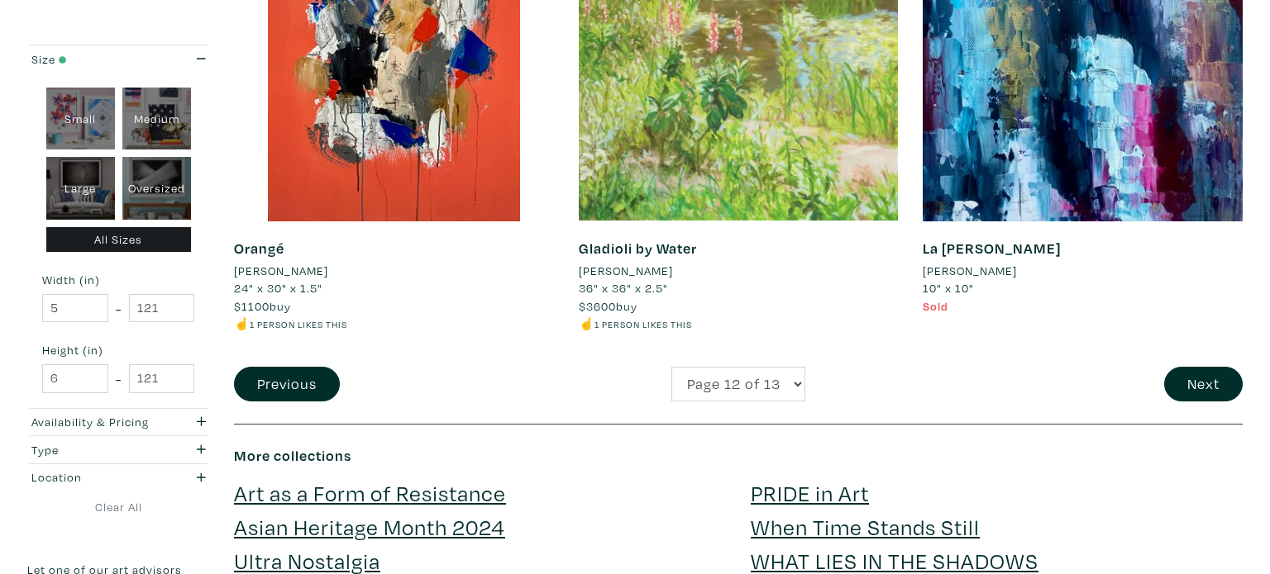
scroll to position [3644, 0]
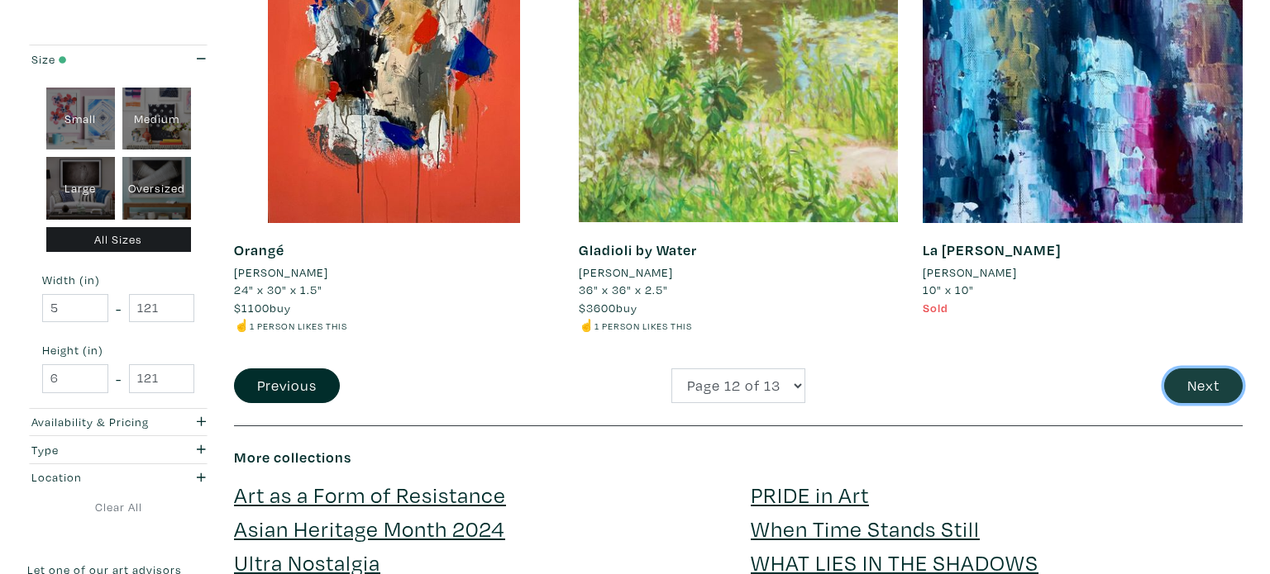
click at [1213, 387] on button "Next" at bounding box center [1203, 387] width 79 height 36
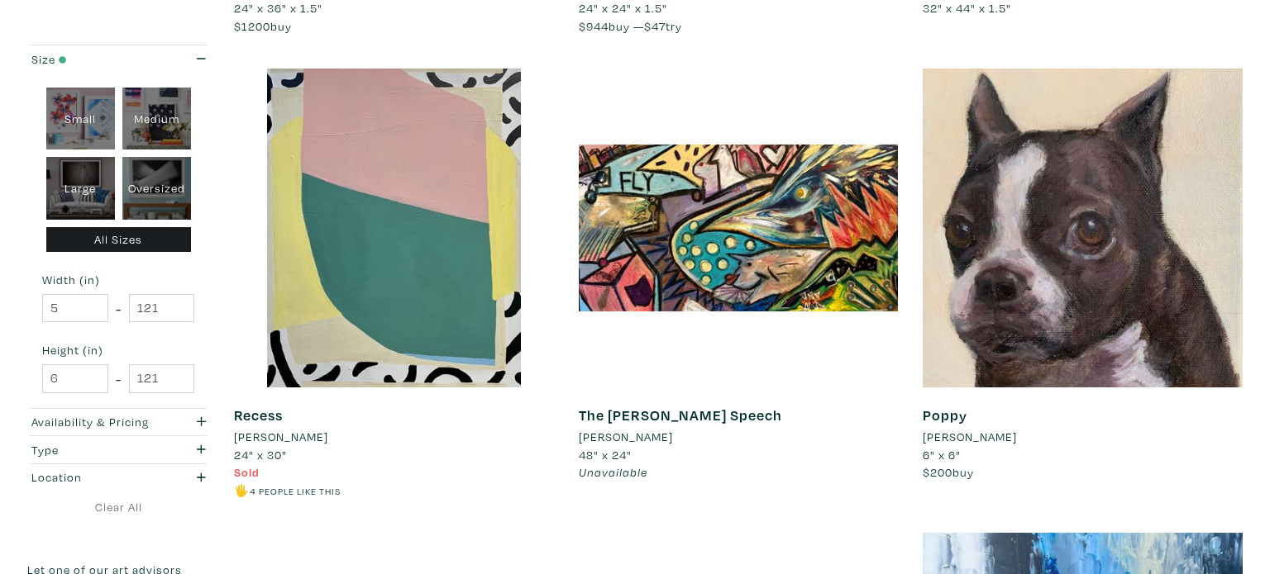
scroll to position [1139, 0]
click at [247, 440] on li "[PERSON_NAME]" at bounding box center [281, 436] width 94 height 18
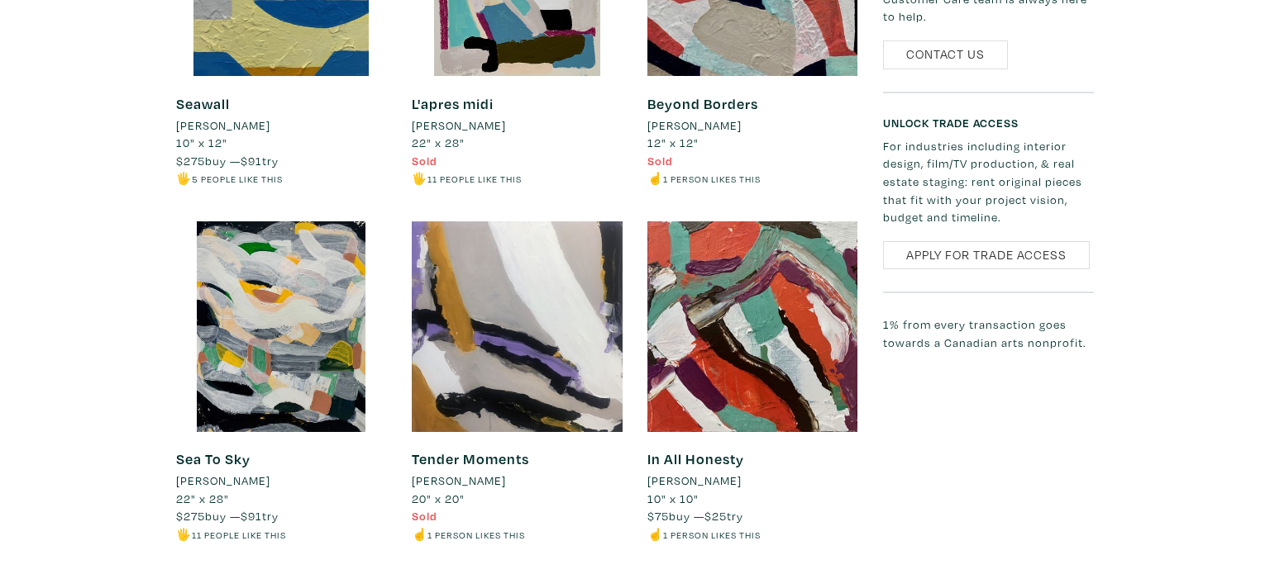
scroll to position [1687, 0]
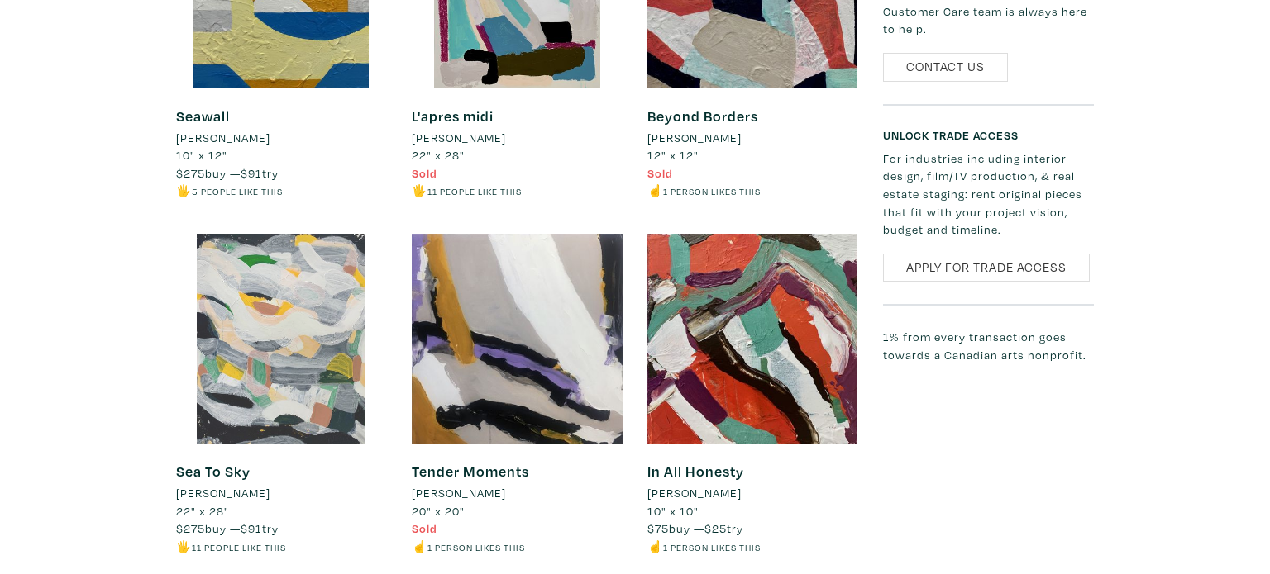
click at [301, 345] on div at bounding box center [281, 339] width 211 height 211
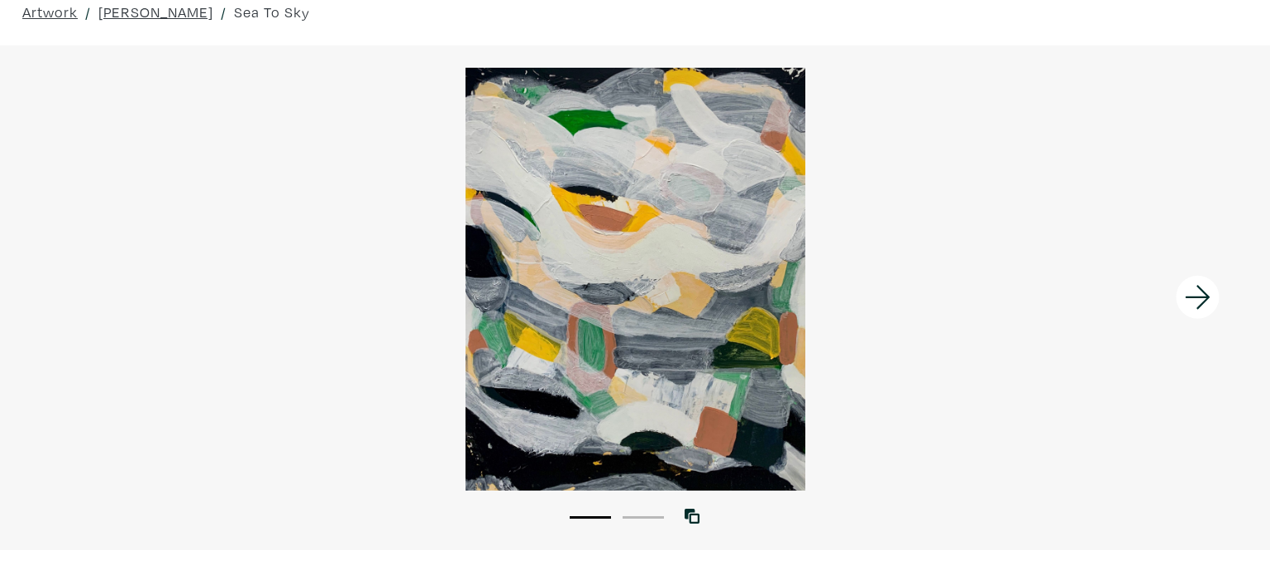
scroll to position [74, 0]
click at [1194, 308] on icon at bounding box center [1198, 298] width 56 height 45
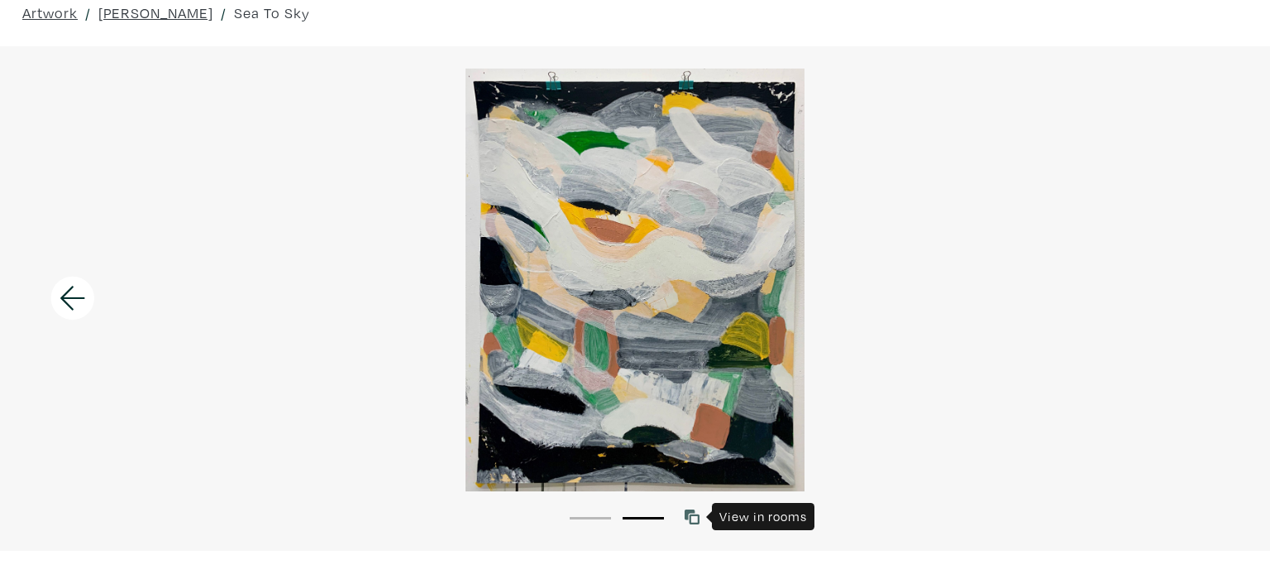
click at [694, 520] on icon at bounding box center [691, 517] width 15 height 15
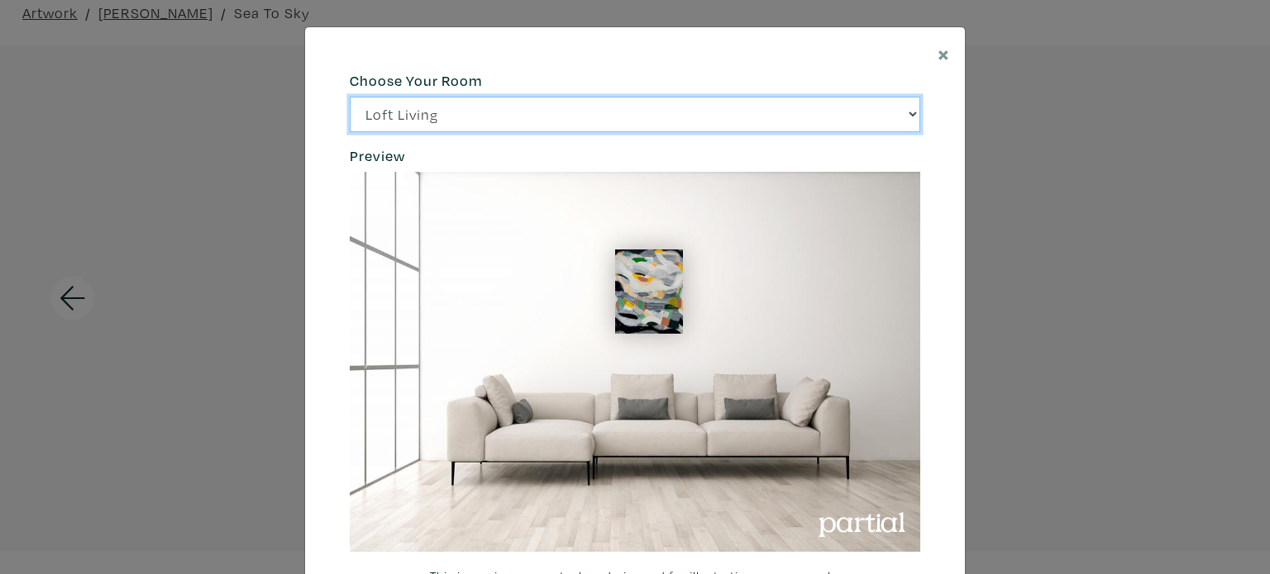
click at [851, 110] on select "Loft Living Bright Bedroom City Office Gallery Space Modern Lounge" at bounding box center [635, 115] width 570 height 36
click at [350, 97] on select "Loft Living Bright Bedroom City Office Gallery Space Modern Lounge" at bounding box center [635, 115] width 570 height 36
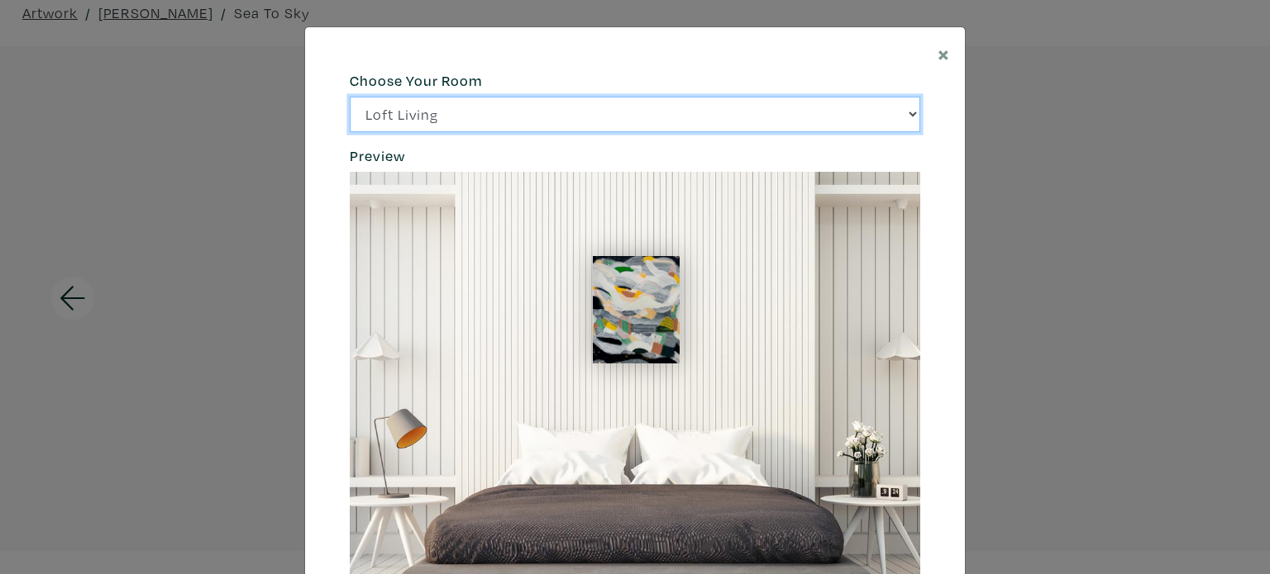
click at [483, 121] on select "Loft Living Bright Bedroom City Office Gallery Space Modern Lounge" at bounding box center [635, 115] width 570 height 36
select select "/thumb/phpThumb.php?src=https%3A%2F%2Flabs.partial.gallery%2Fprojects%2Frenderi…"
click at [350, 97] on select "Loft Living Bright Bedroom City Office Gallery Space Modern Lounge" at bounding box center [635, 115] width 570 height 36
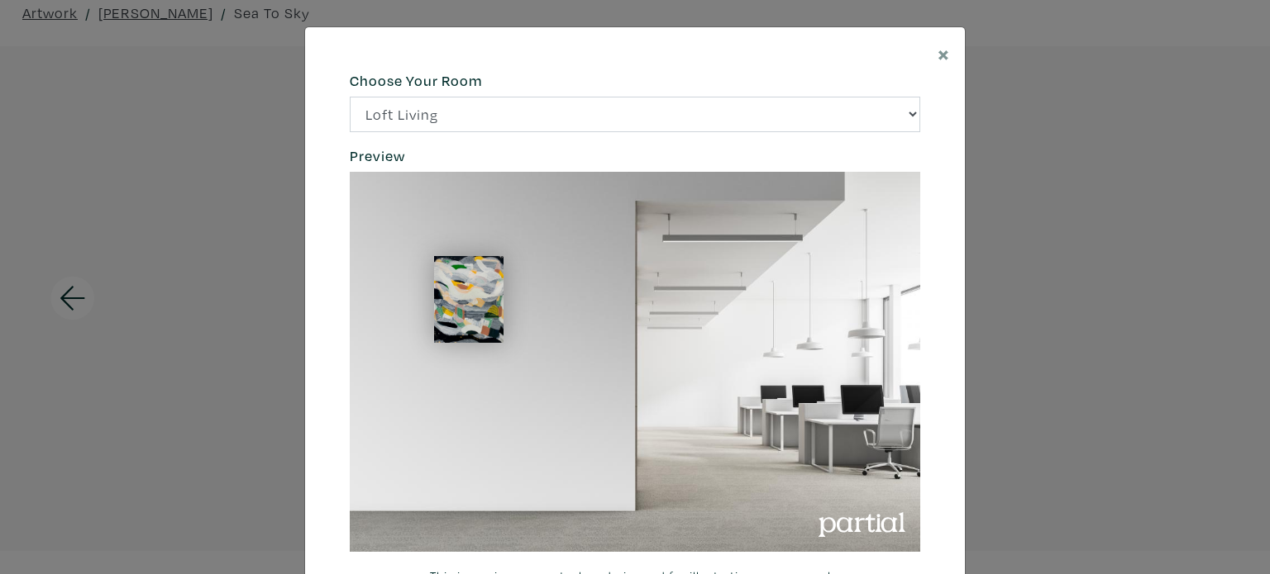
click at [999, 184] on div "× 664c6a6d6e3476504e6b79362f4172494552756f69424f306573337867644a4961614a537a457…" at bounding box center [635, 287] width 1270 height 574
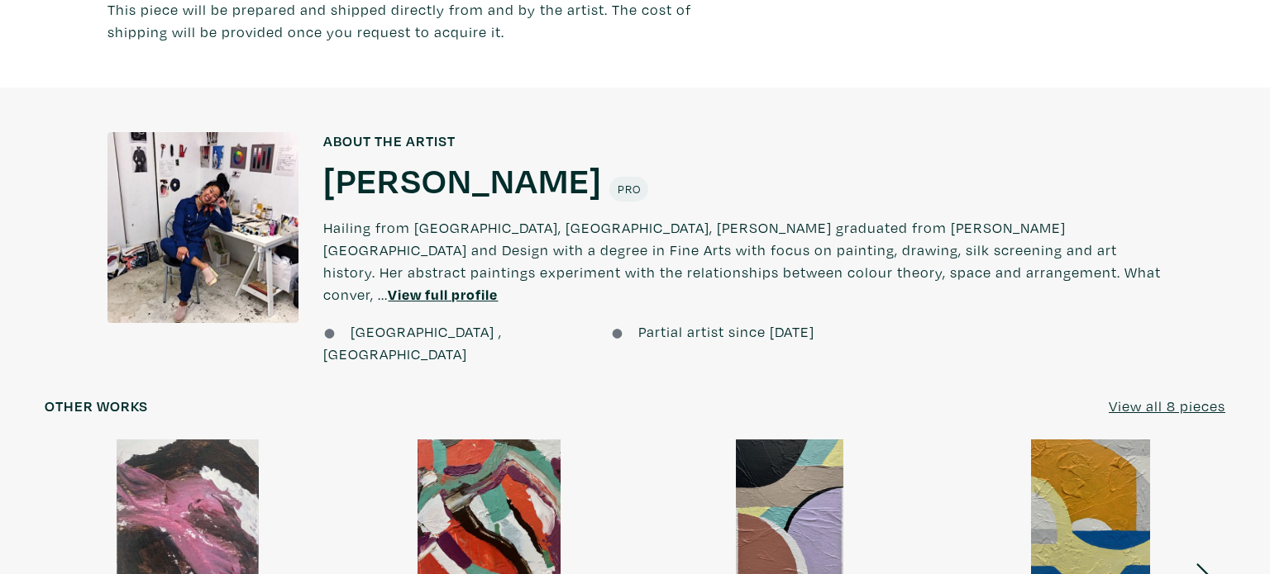
scroll to position [1220, 0]
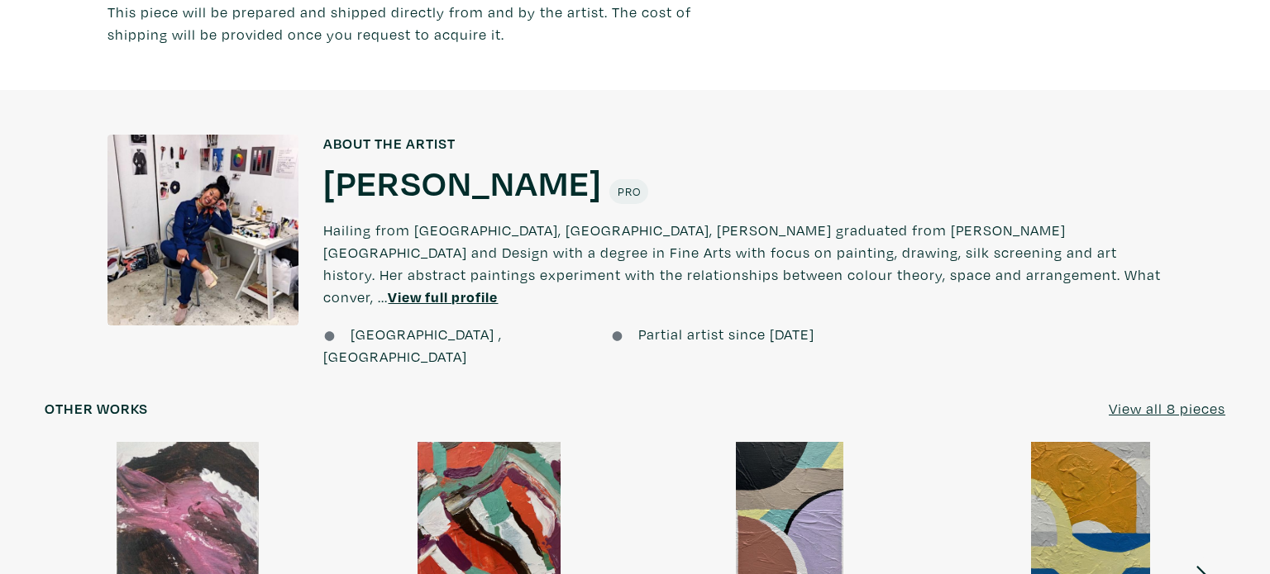
click at [498, 288] on u "View full profile" at bounding box center [443, 297] width 110 height 19
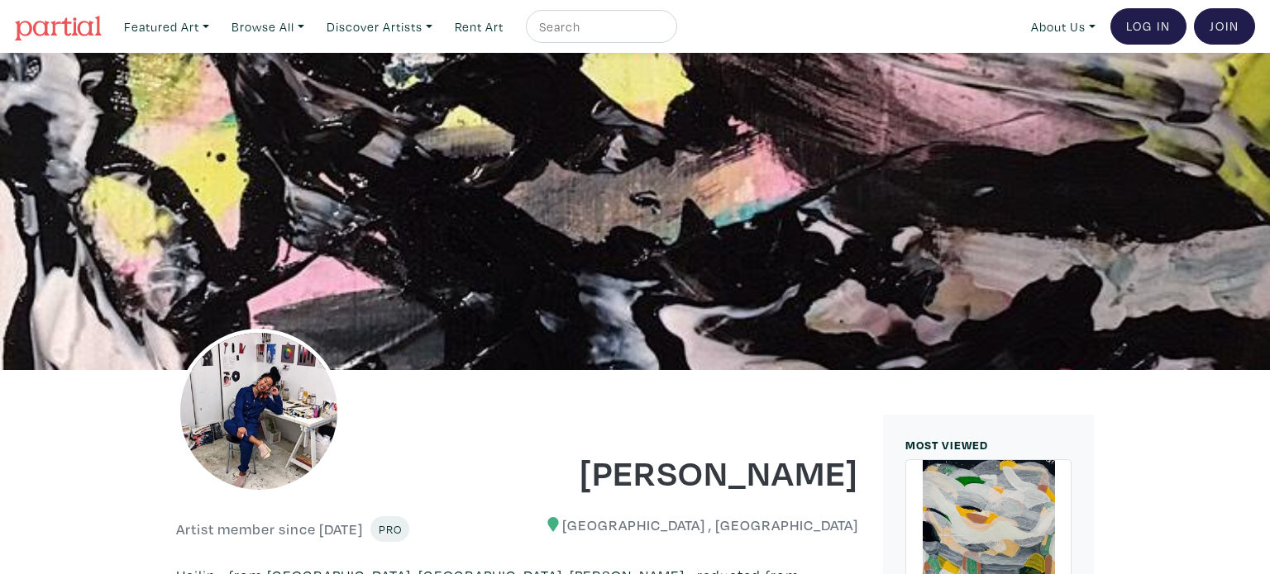
click at [611, 21] on input "text" at bounding box center [599, 27] width 124 height 21
type input "liang wang"
click at [665, 31] on button "submit" at bounding box center [665, 31] width 0 height 0
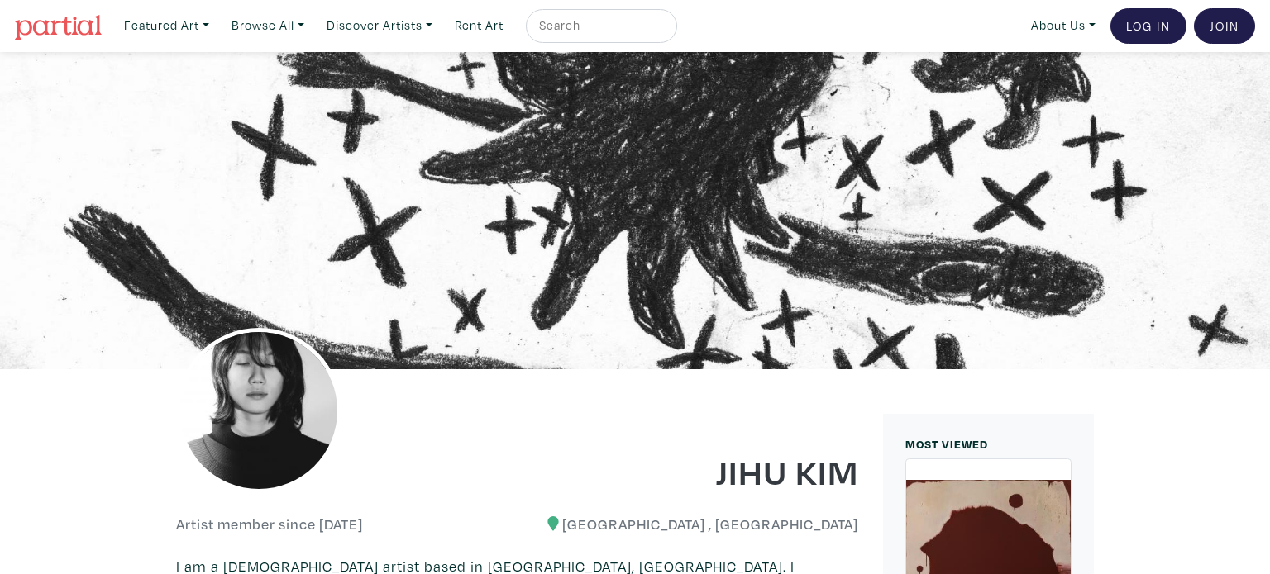
click at [574, 27] on input "text" at bounding box center [599, 26] width 124 height 21
type input "pemberton"
click at [665, 30] on button "submit" at bounding box center [665, 30] width 0 height 0
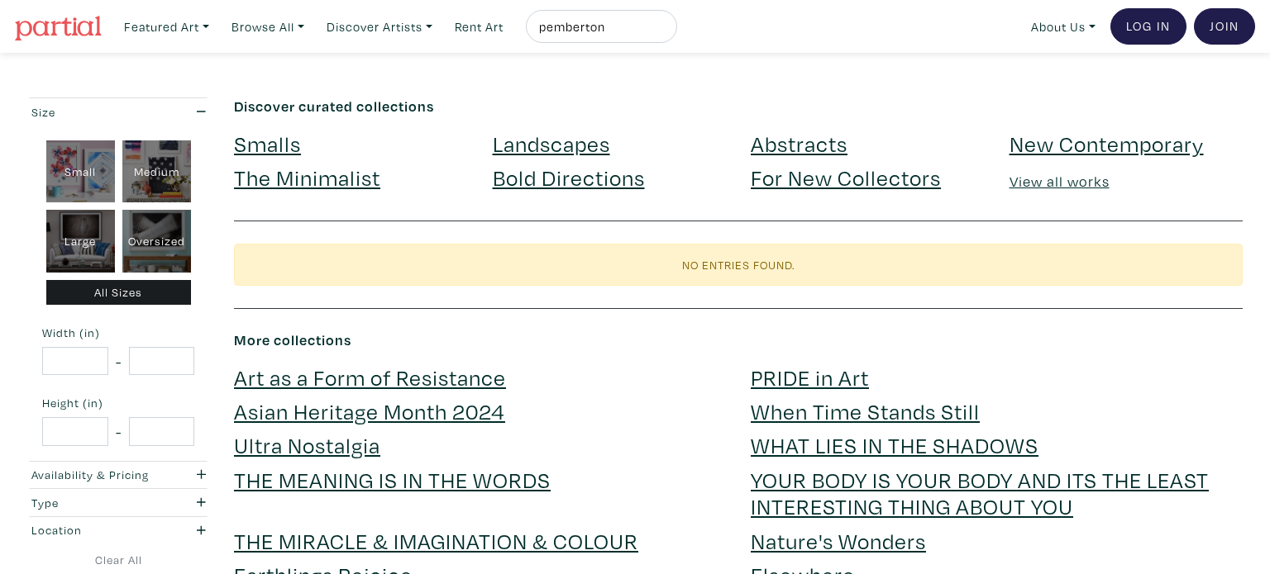
click at [582, 27] on input "pemberton" at bounding box center [599, 27] width 124 height 21
type input "whistler"
click at [665, 31] on button "submit" at bounding box center [665, 31] width 0 height 0
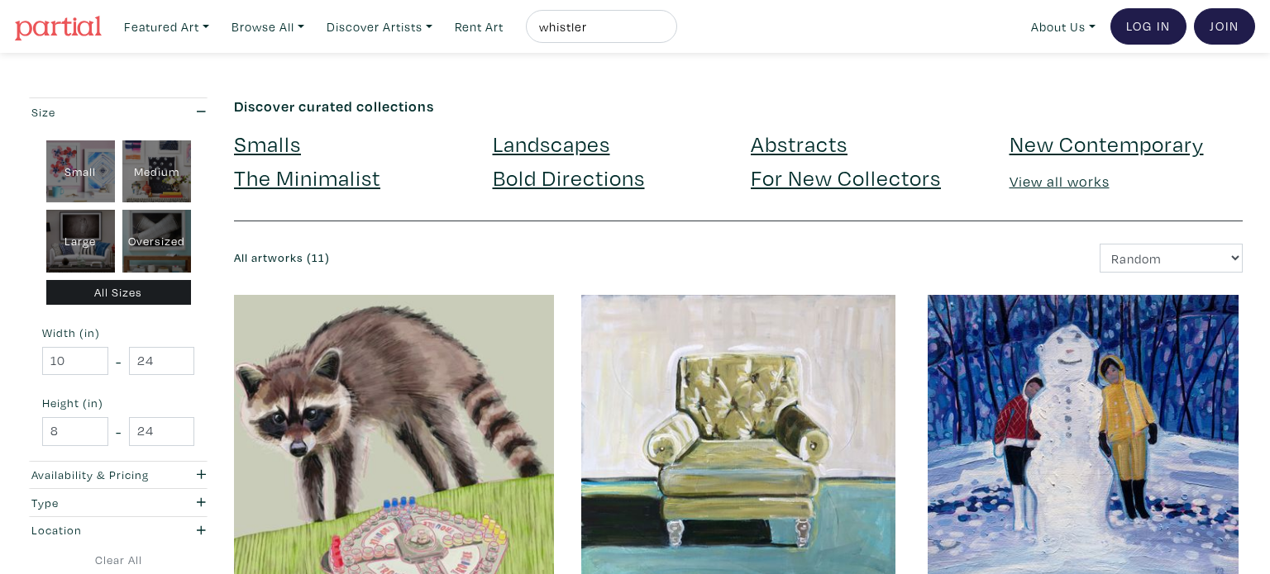
click at [577, 28] on input "whistler" at bounding box center [599, 27] width 124 height 21
type input "georgia strait"
click at [665, 31] on button "submit" at bounding box center [665, 31] width 0 height 0
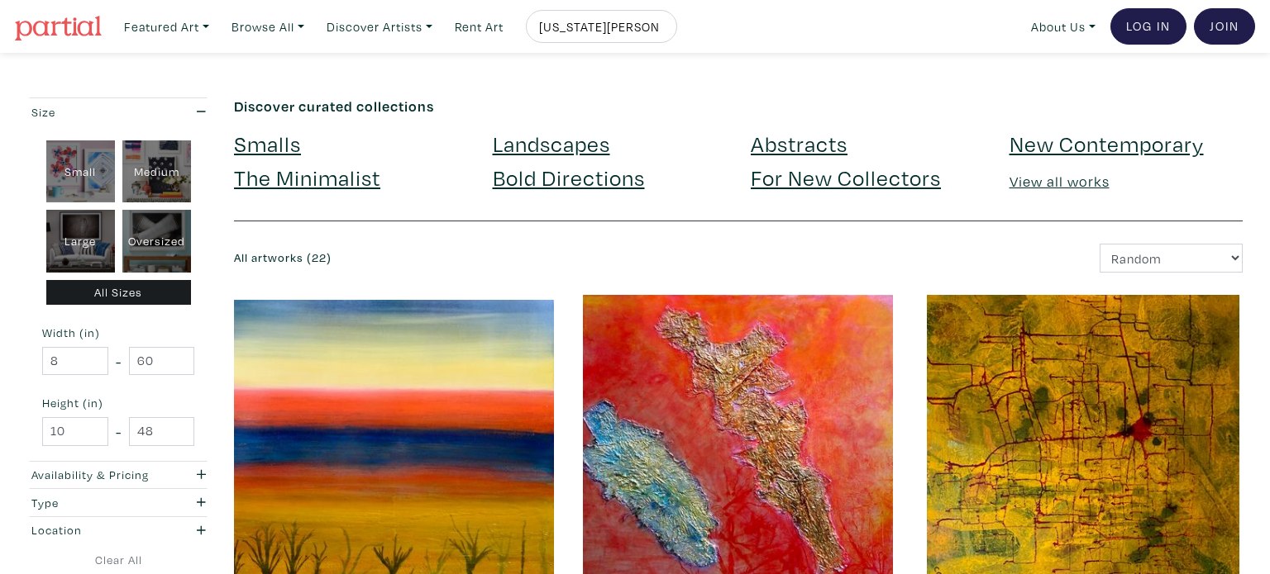
click at [661, 22] on input "georgia strait" at bounding box center [599, 27] width 124 height 21
type input "montina"
click at [665, 31] on button "submit" at bounding box center [665, 31] width 0 height 0
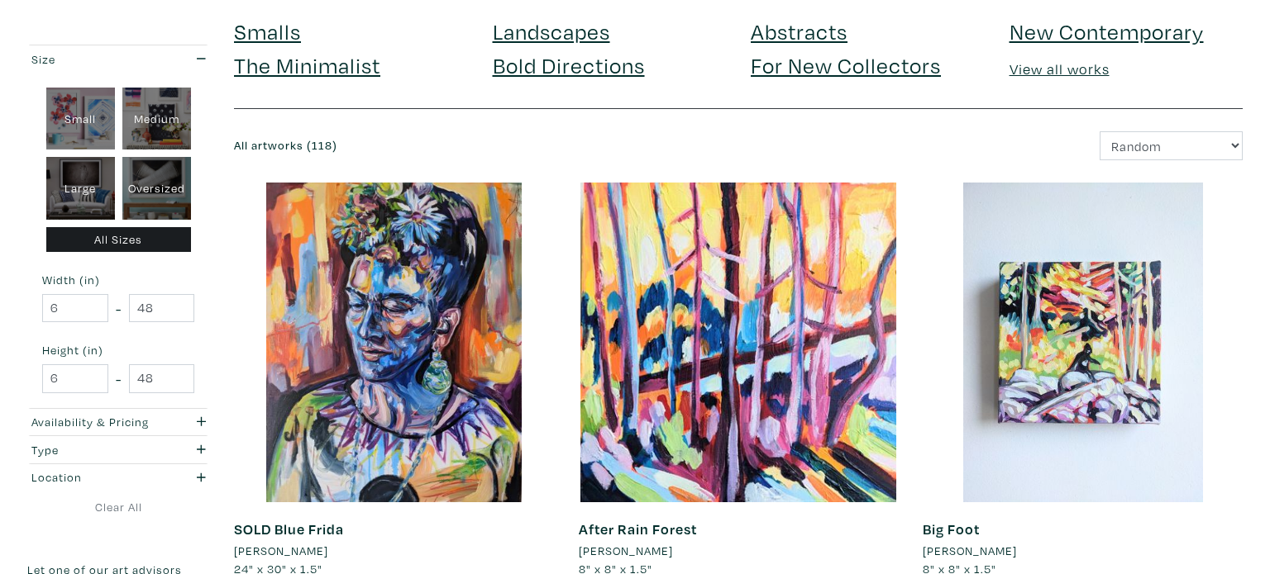
scroll to position [142, 0]
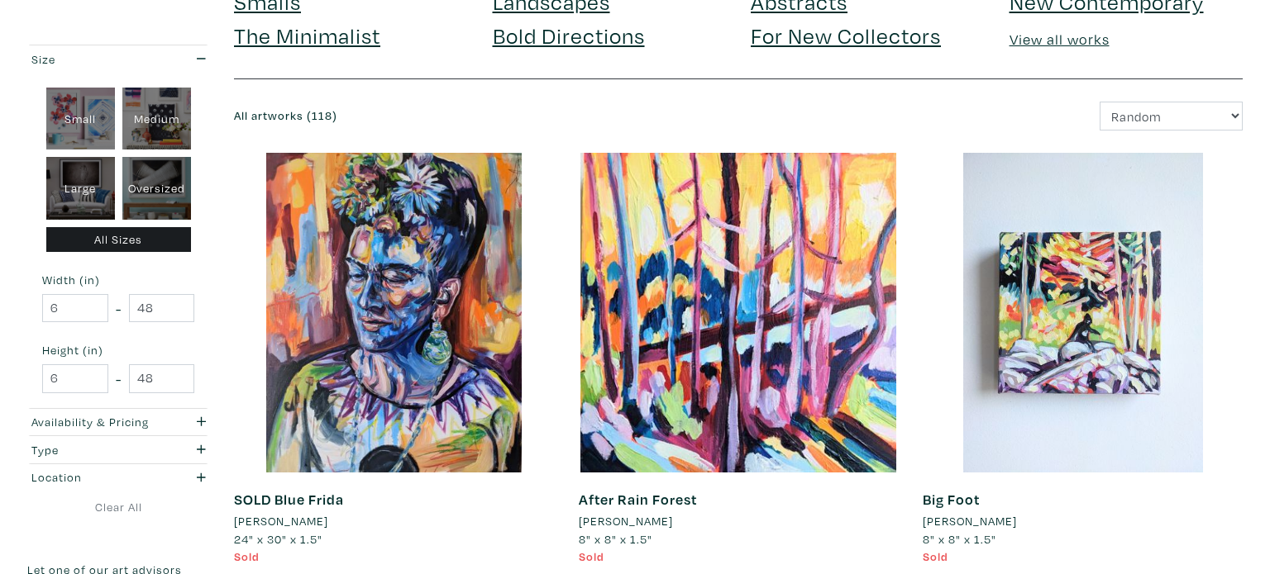
click at [633, 522] on li "[PERSON_NAME]" at bounding box center [626, 521] width 94 height 18
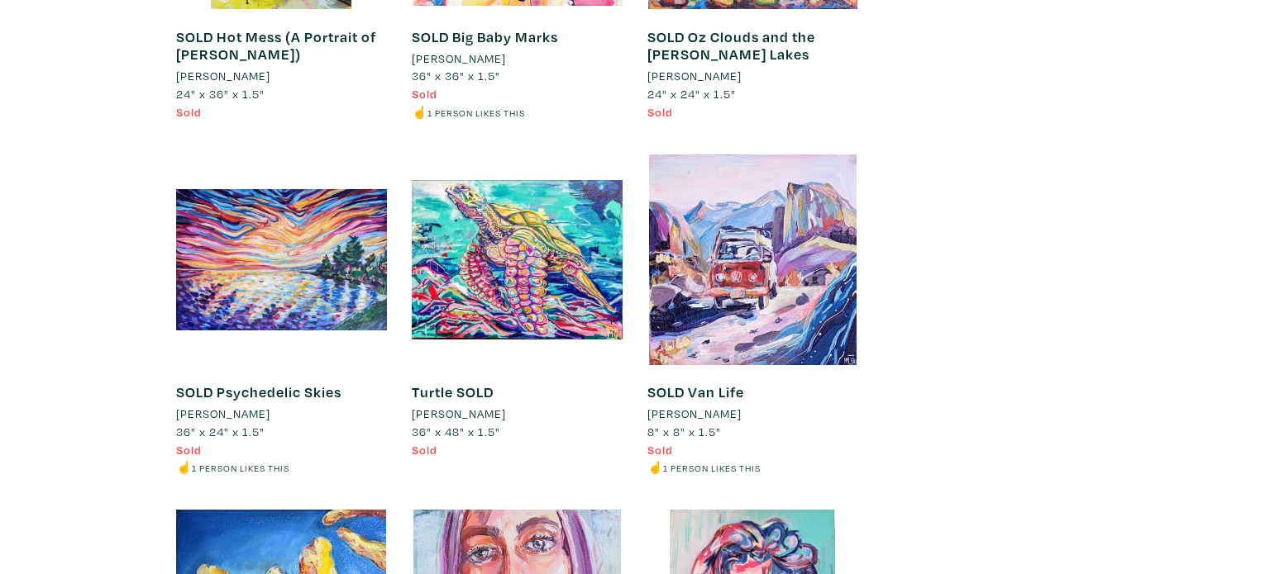
scroll to position [12586, 0]
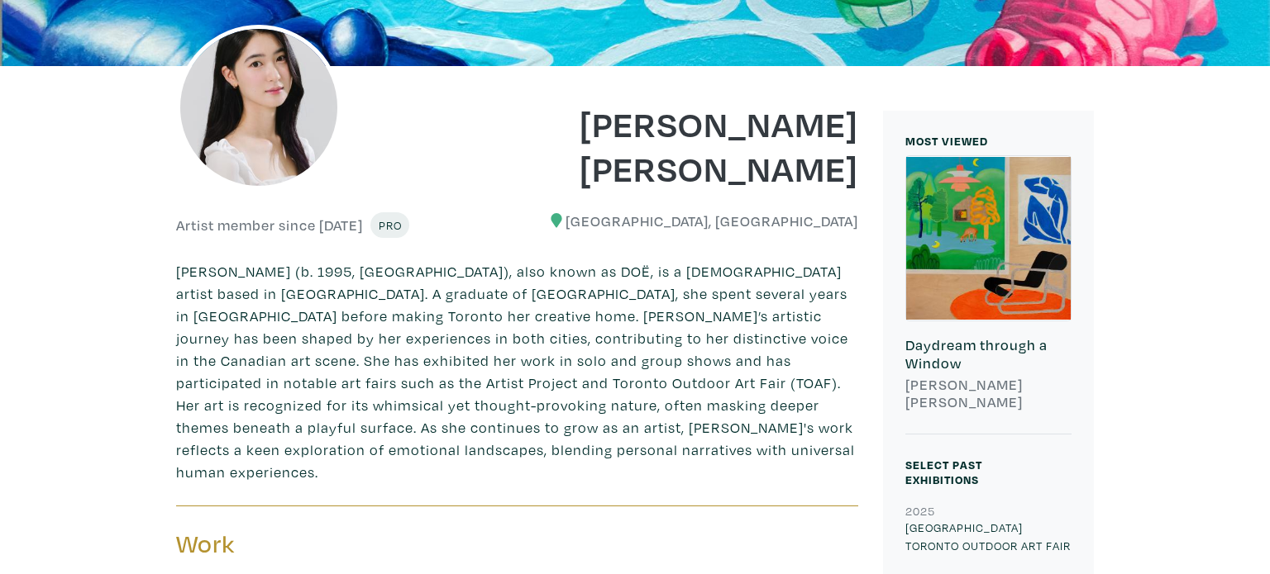
scroll to position [304, 0]
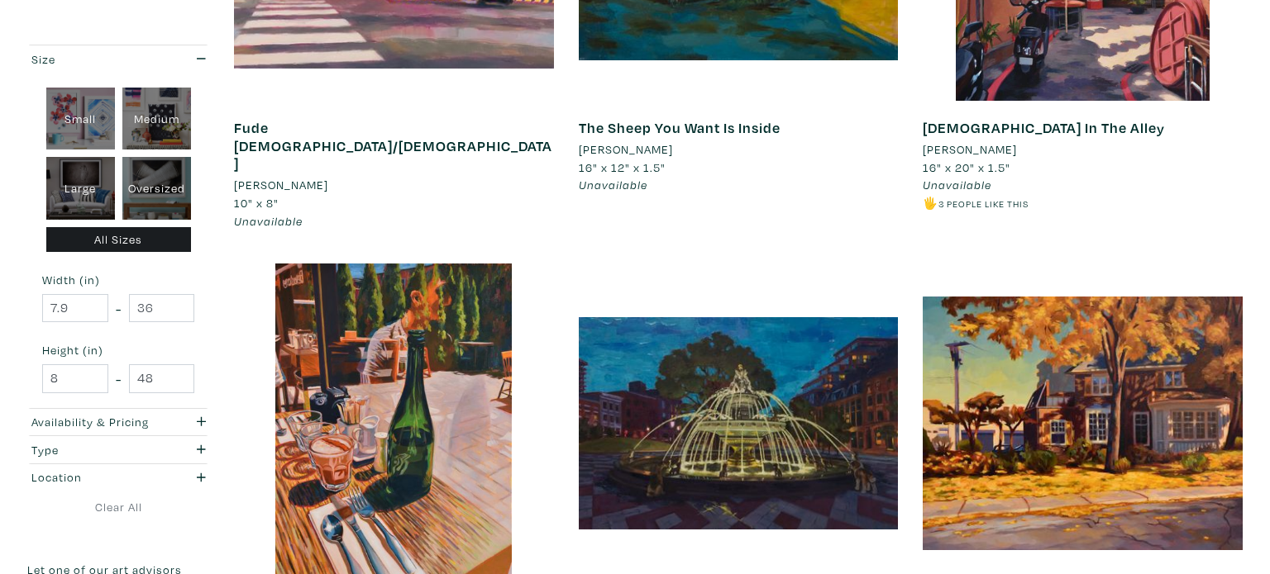
scroll to position [169, 0]
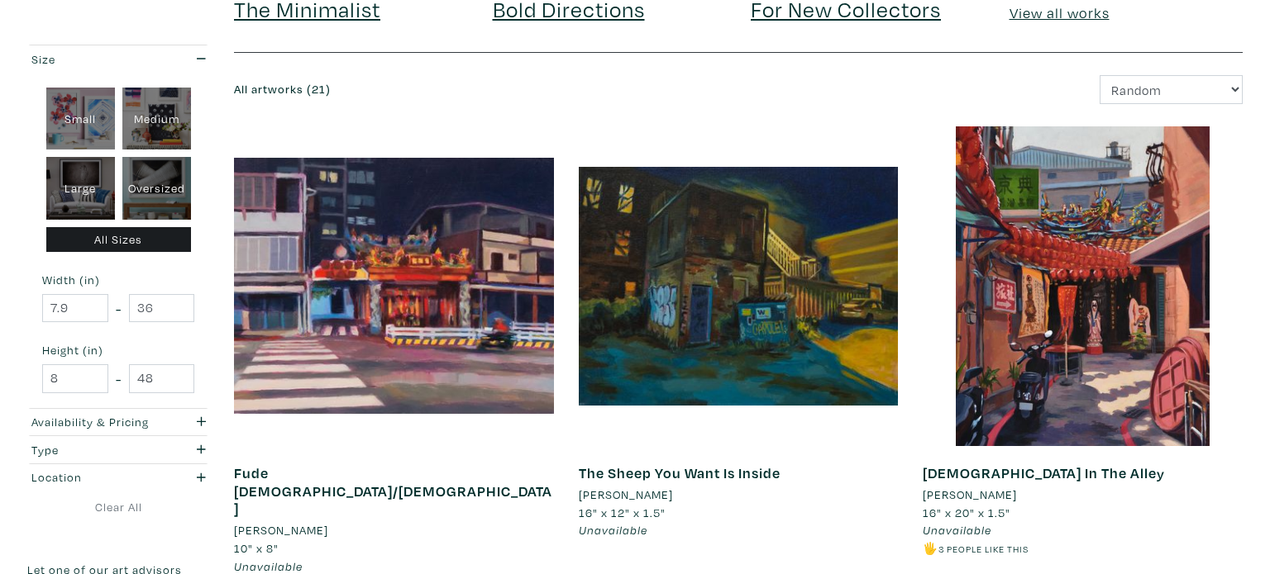
click at [588, 498] on li "[PERSON_NAME]" at bounding box center [626, 495] width 94 height 18
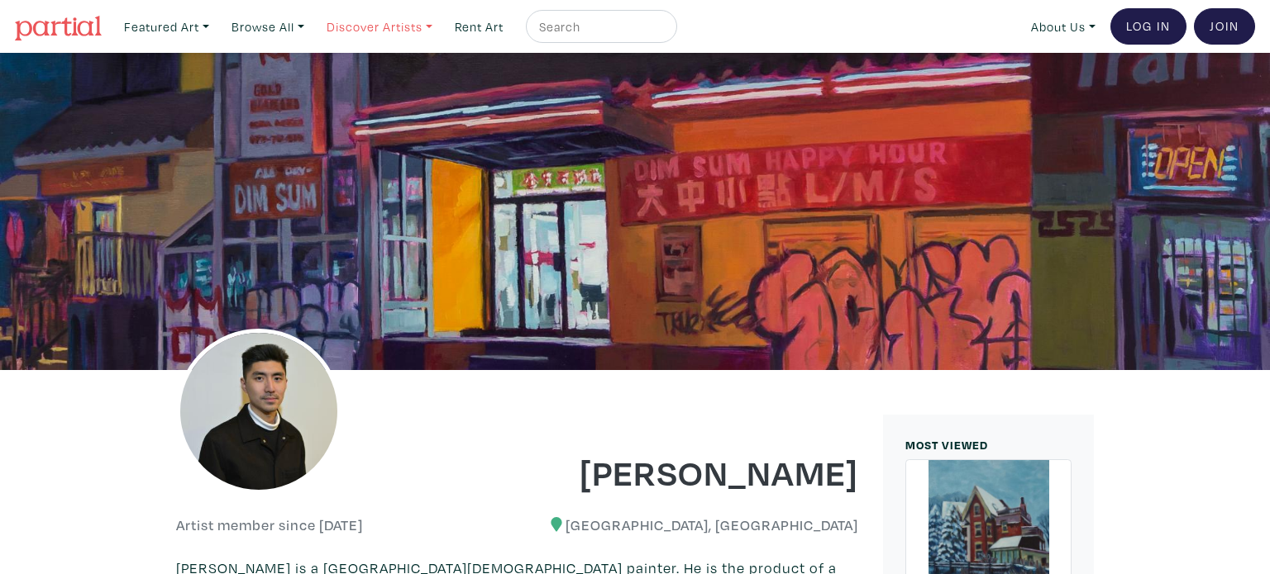
click at [217, 24] on link "Discover Artists" at bounding box center [167, 27] width 100 height 34
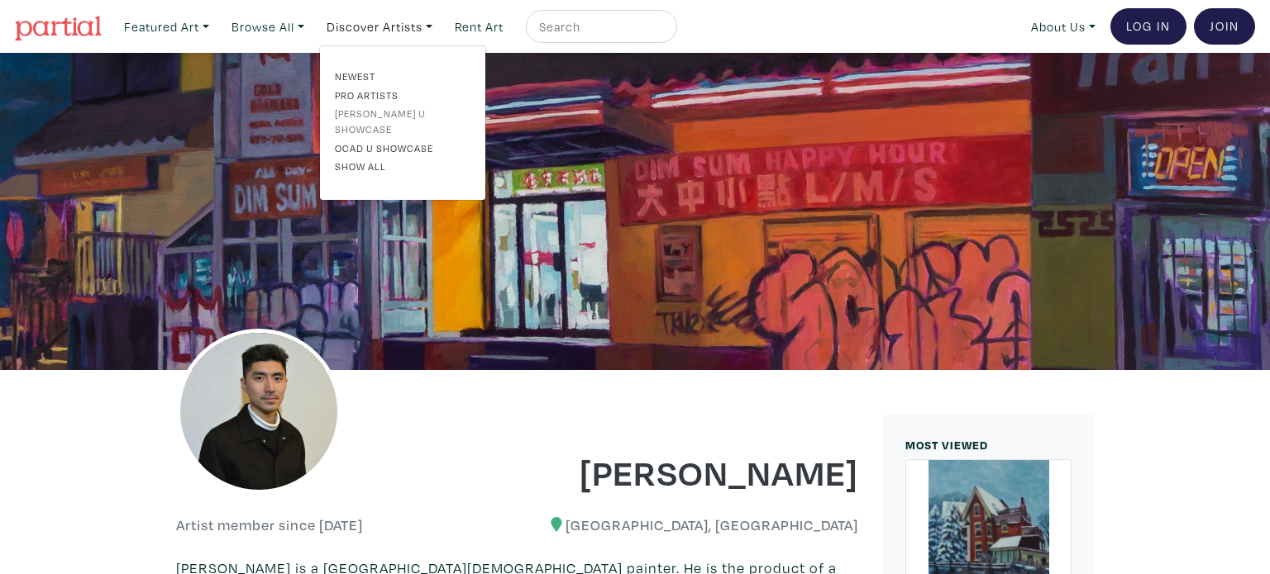
click at [395, 114] on link "[PERSON_NAME] U Showcase" at bounding box center [403, 121] width 136 height 31
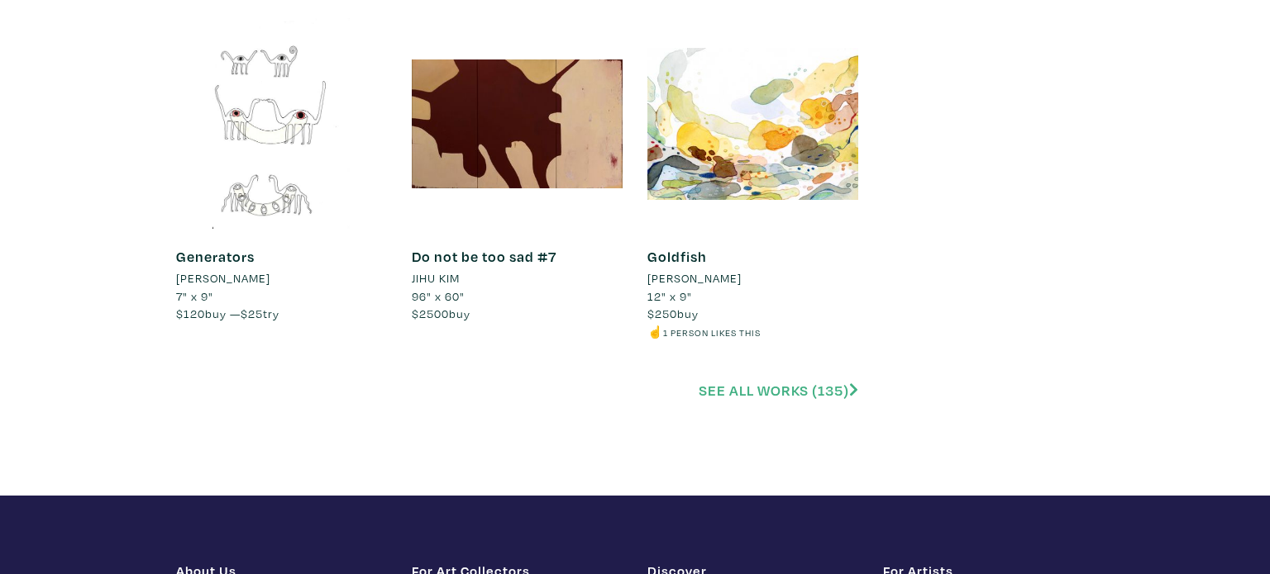
scroll to position [3706, 0]
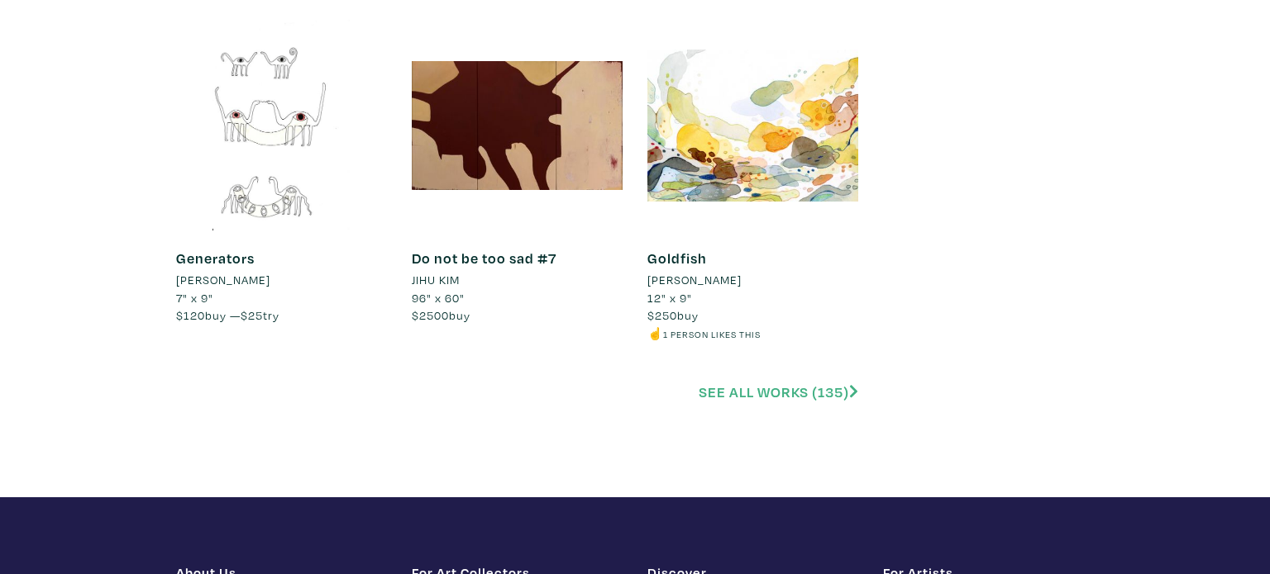
click at [778, 383] on link "See all works (135)" at bounding box center [778, 392] width 160 height 19
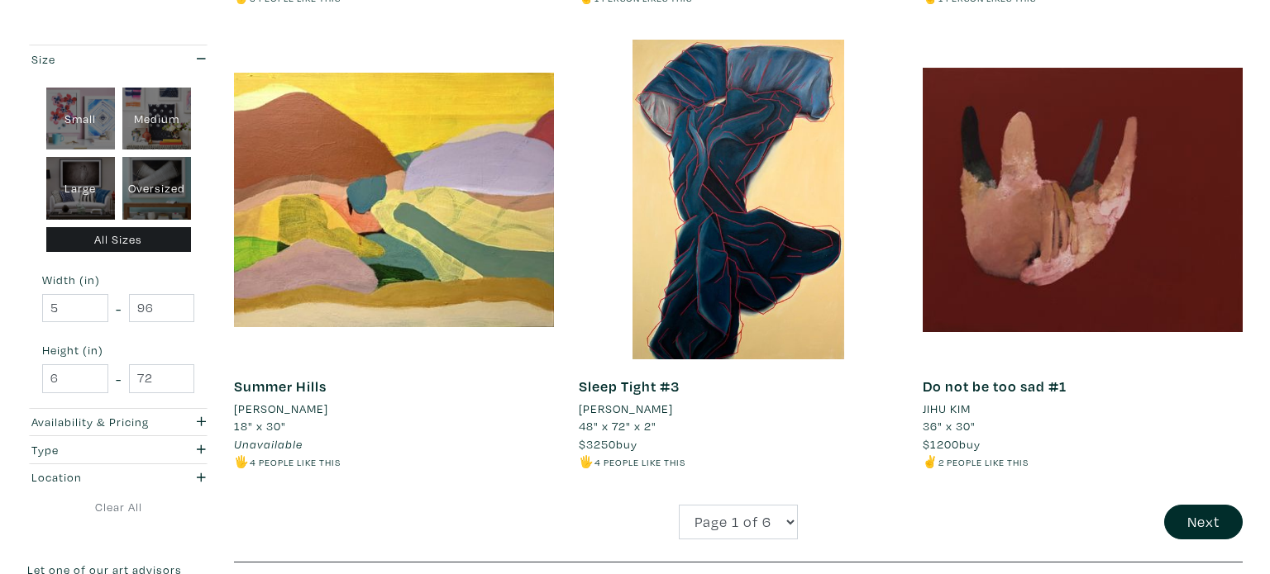
scroll to position [3562, 0]
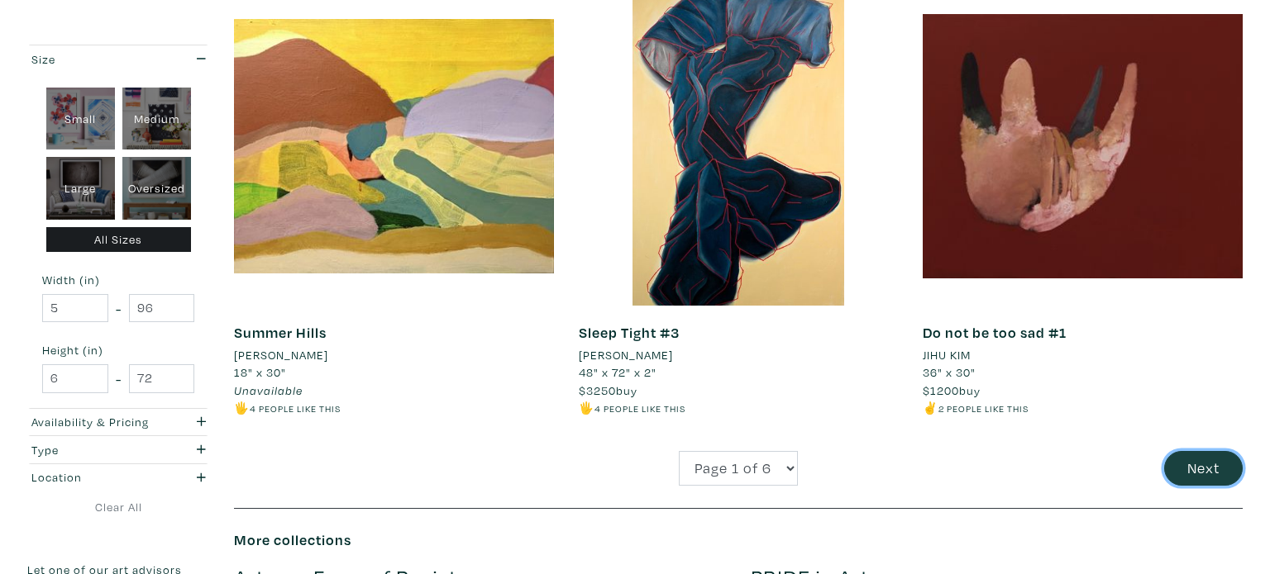
click at [1217, 471] on button "Next" at bounding box center [1203, 469] width 79 height 36
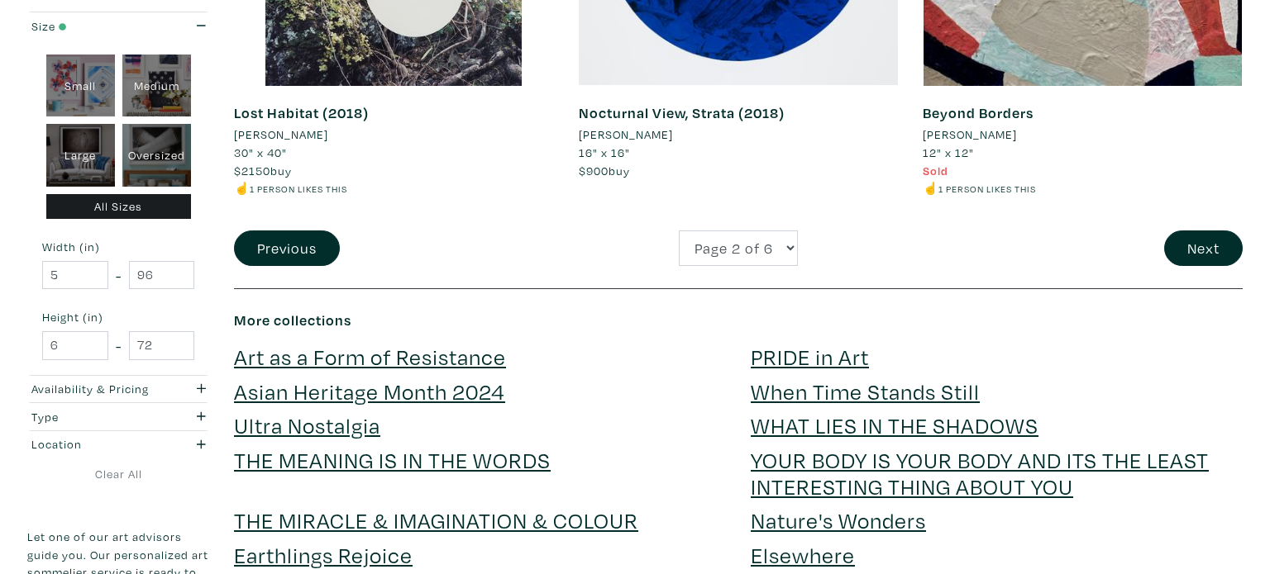
scroll to position [3749, 0]
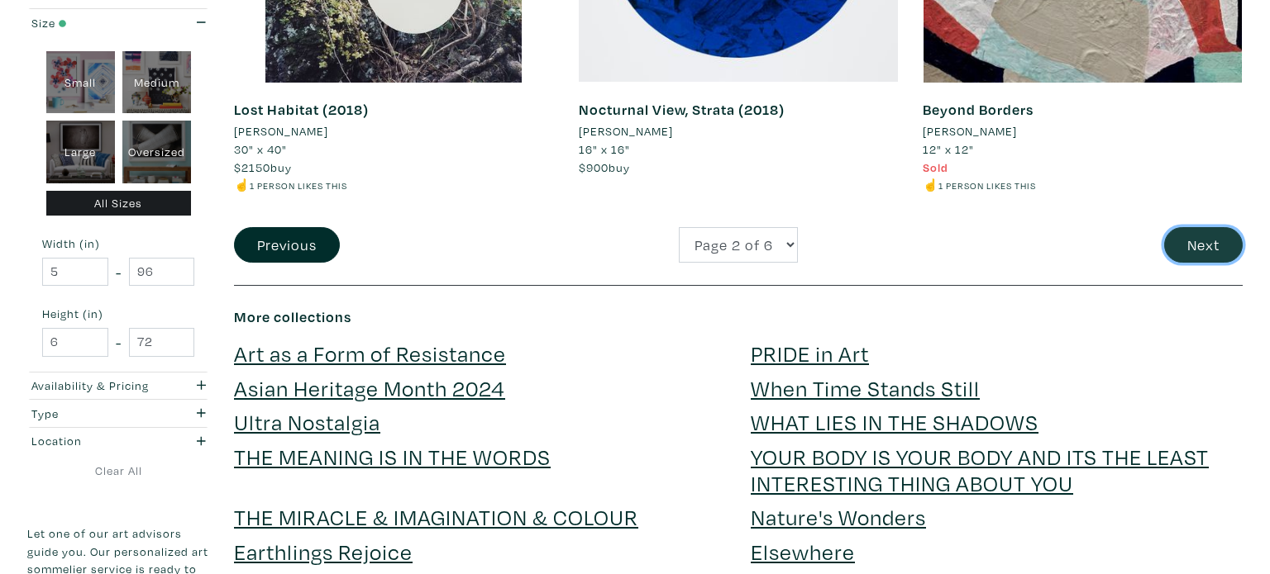
click at [1222, 243] on button "Next" at bounding box center [1203, 245] width 79 height 36
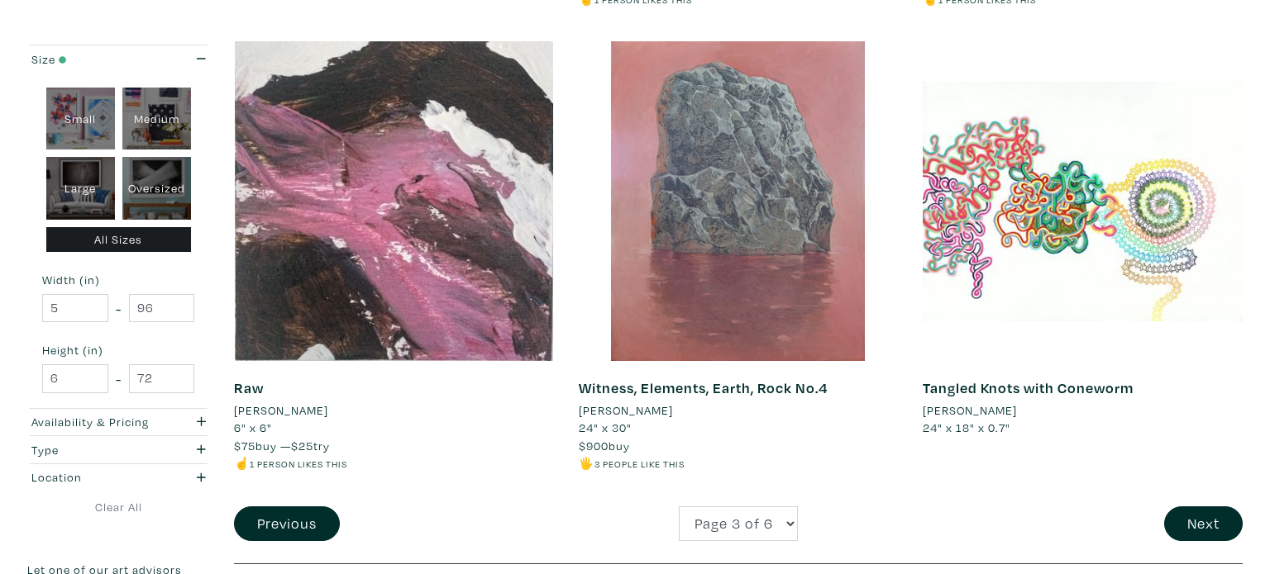
scroll to position [3509, 0]
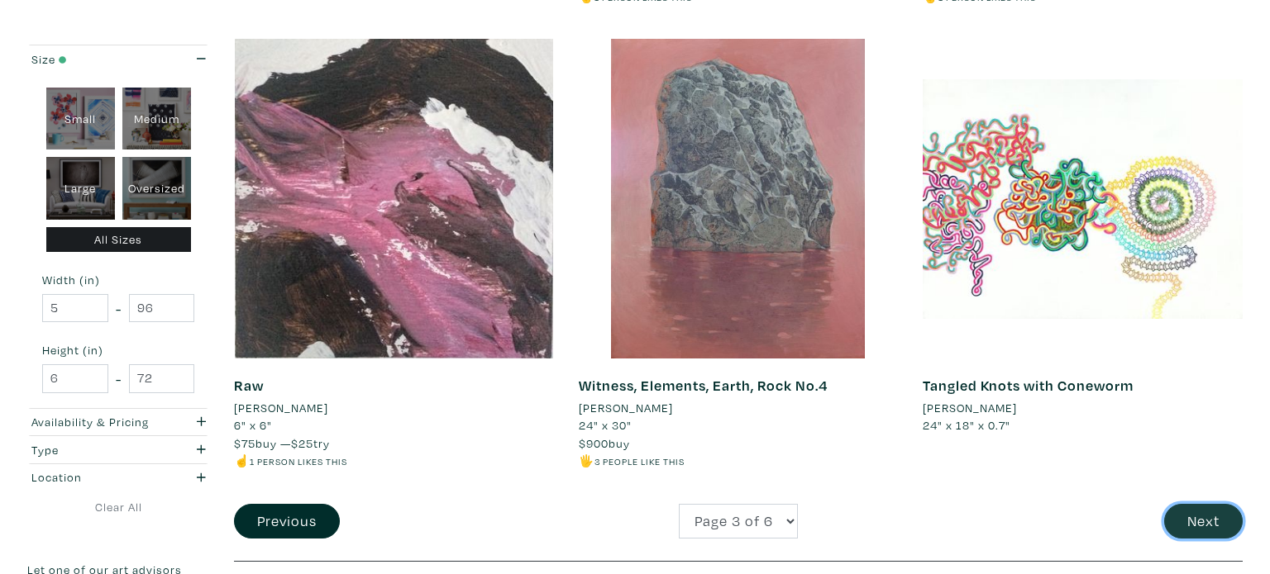
click at [1207, 508] on button "Next" at bounding box center [1203, 522] width 79 height 36
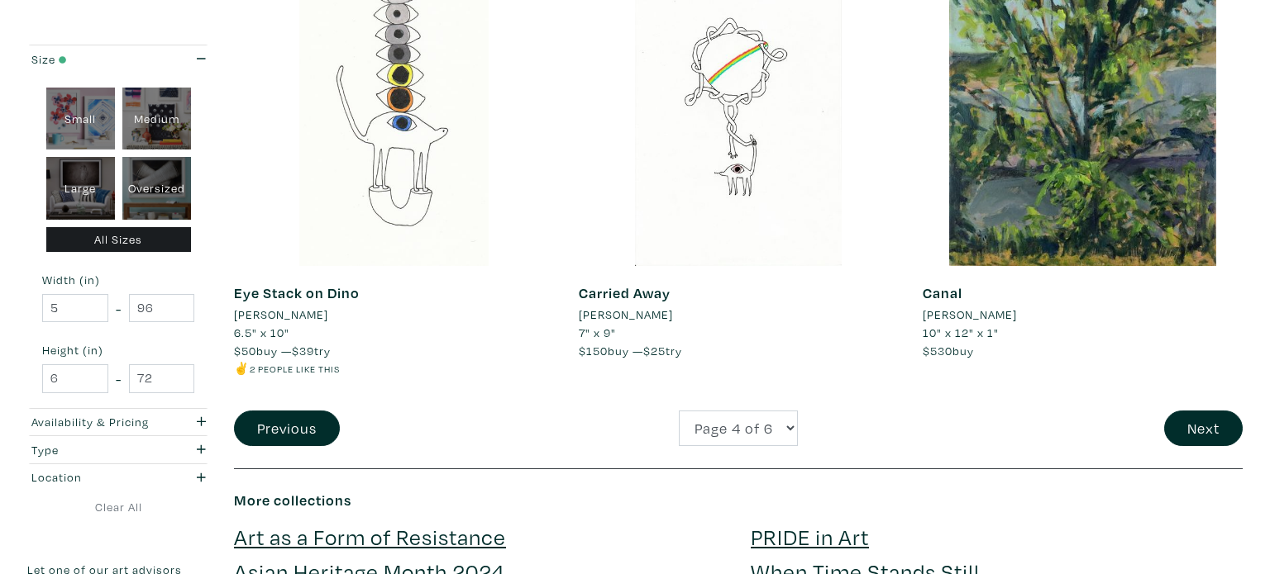
scroll to position [3587, 0]
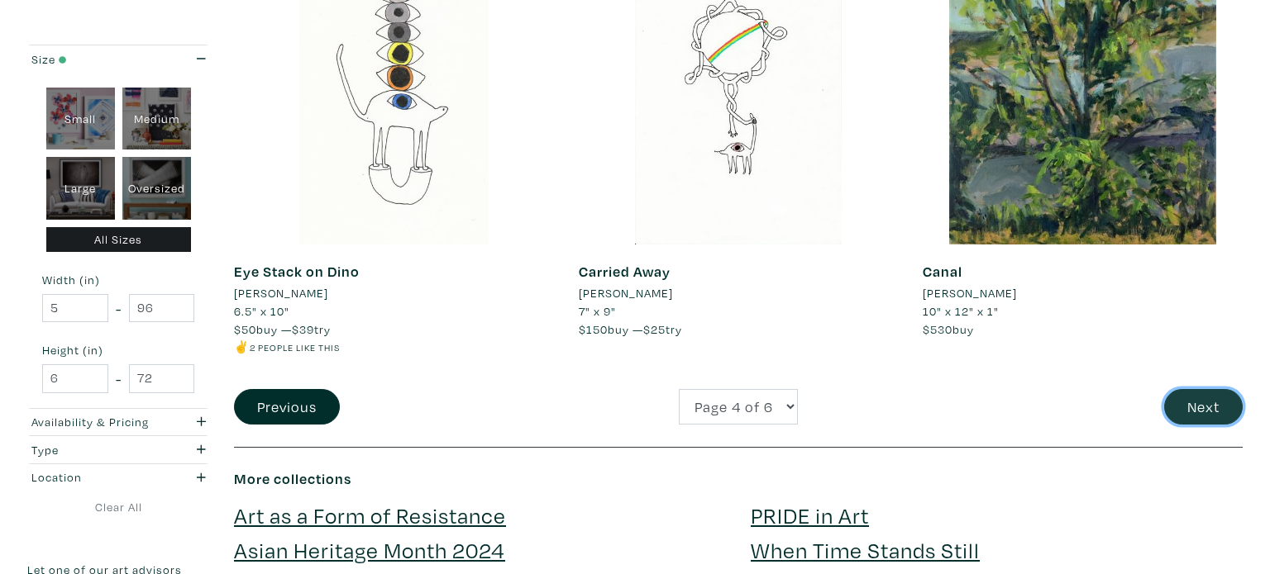
click at [1187, 408] on button "Next" at bounding box center [1203, 407] width 79 height 36
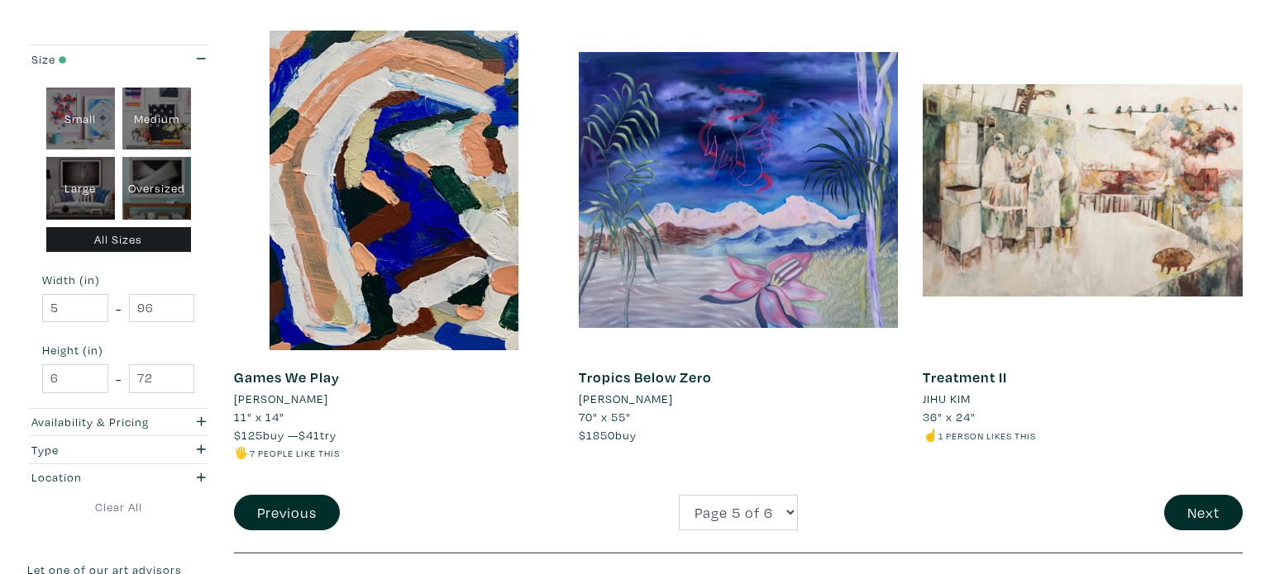
scroll to position [3486, 0]
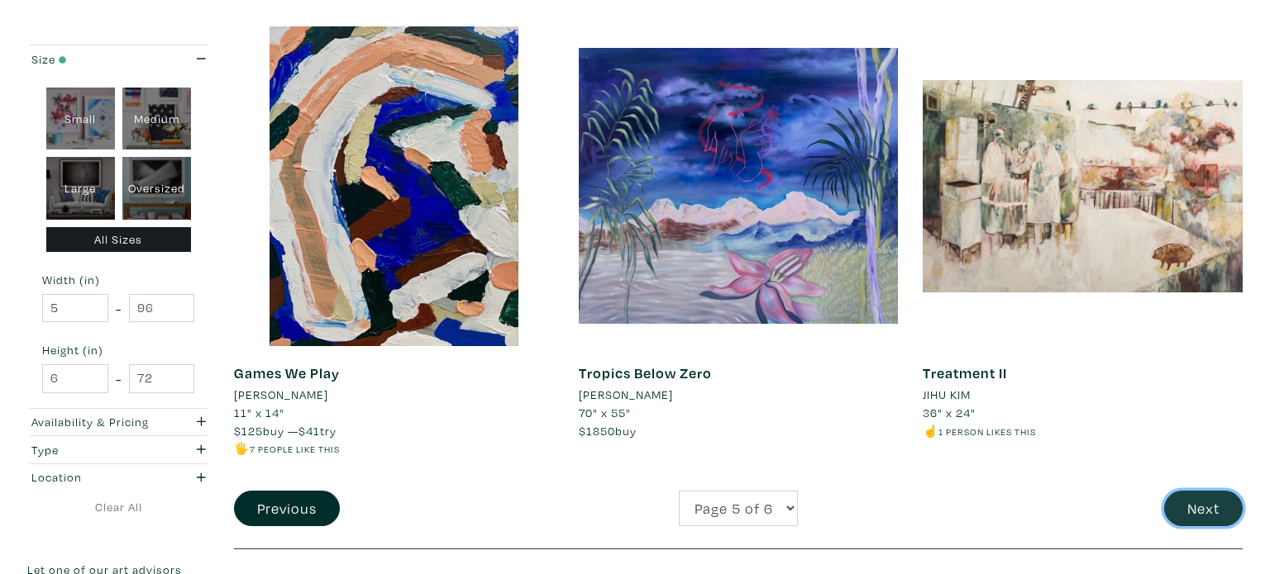
click at [1210, 516] on button "Next" at bounding box center [1203, 509] width 79 height 36
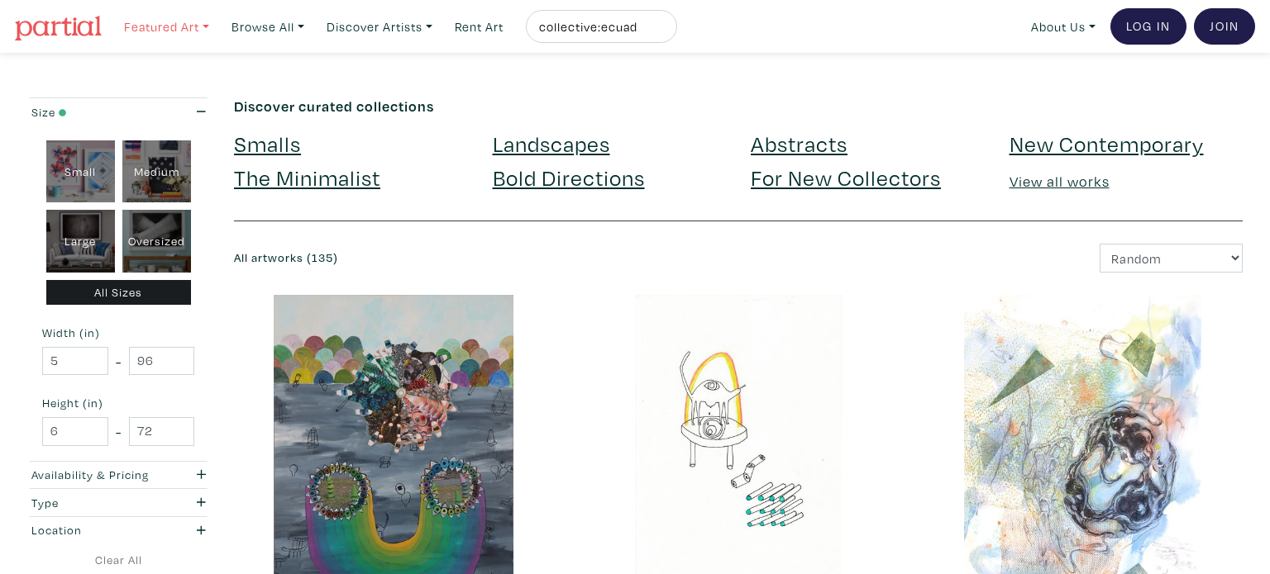
click at [180, 28] on link "Featured Art" at bounding box center [167, 27] width 100 height 34
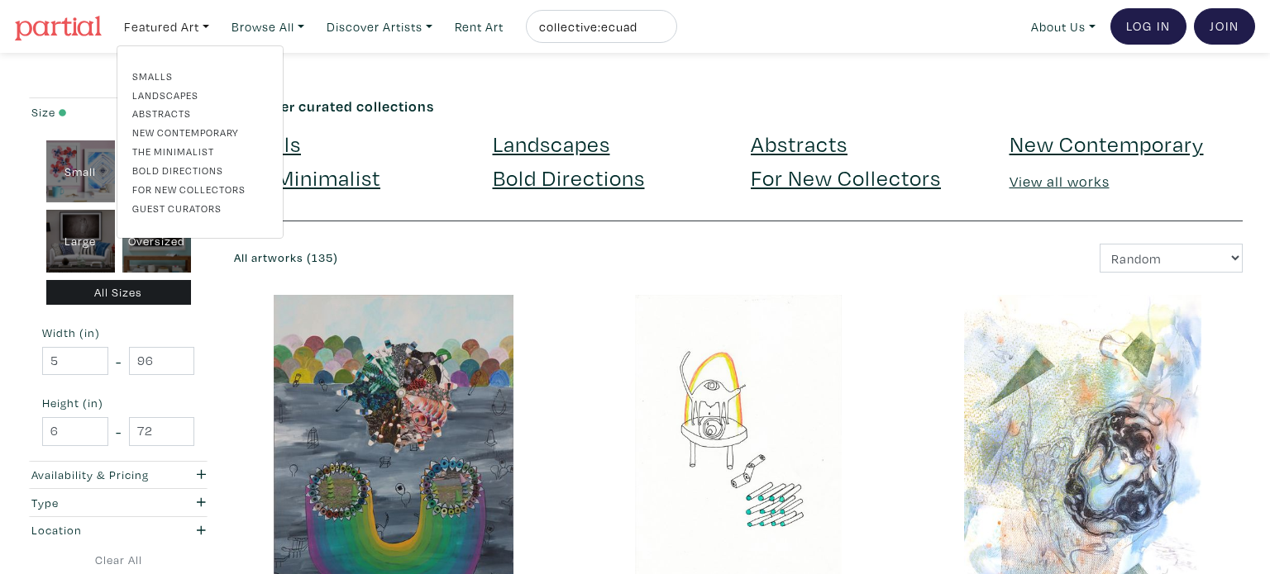
click at [157, 96] on link "Landscapes" at bounding box center [200, 95] width 136 height 15
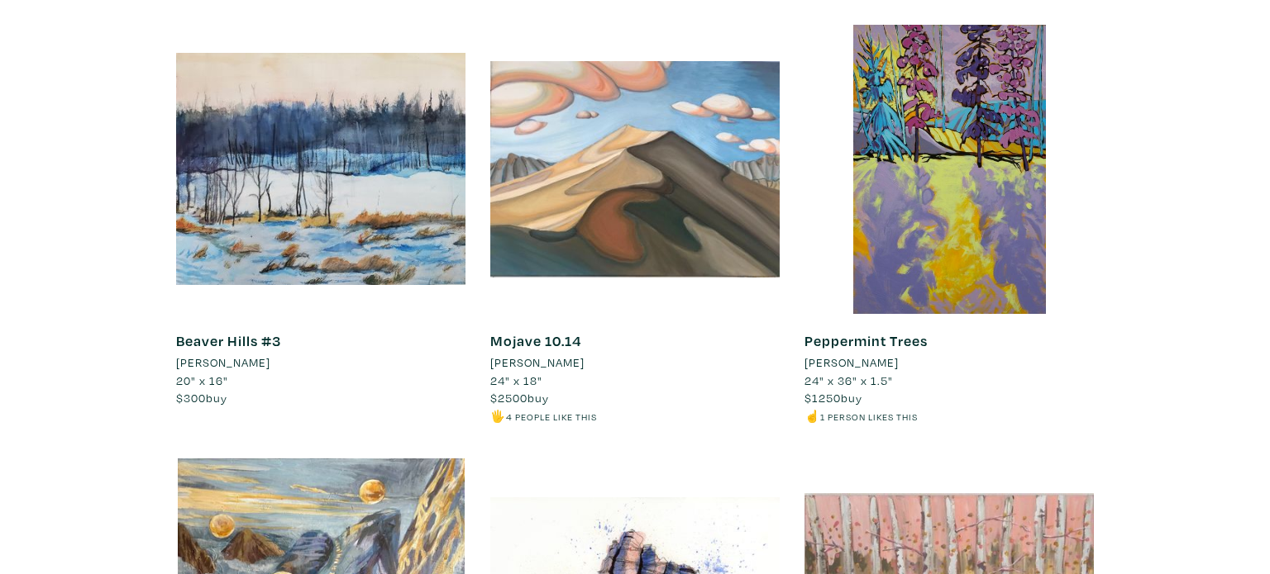
scroll to position [3759, 0]
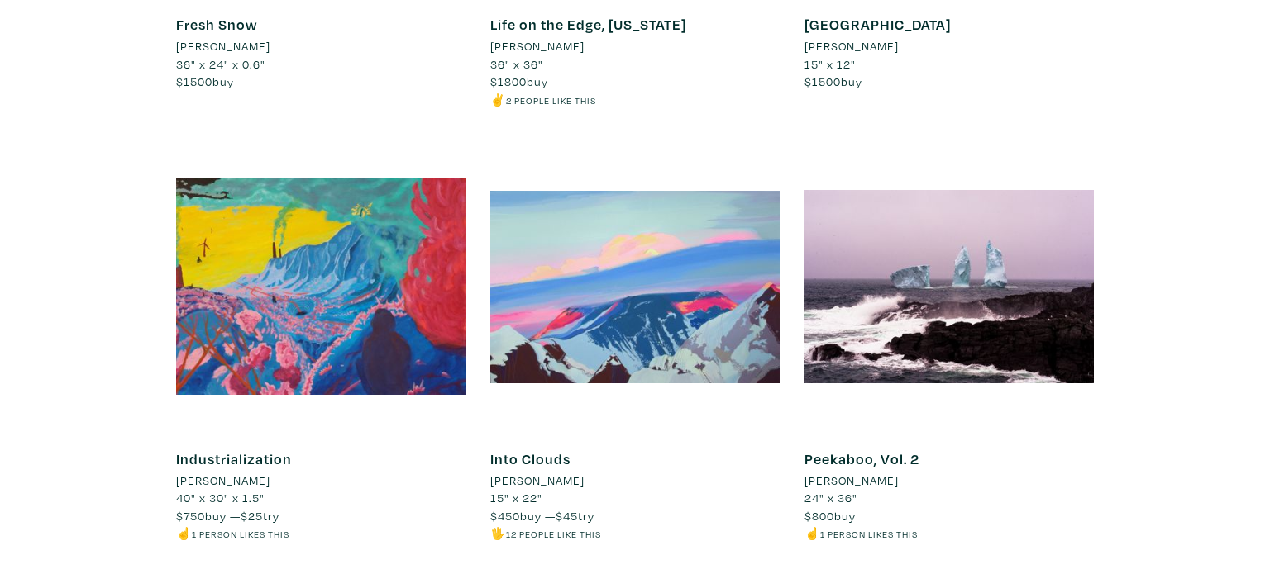
scroll to position [5868, 0]
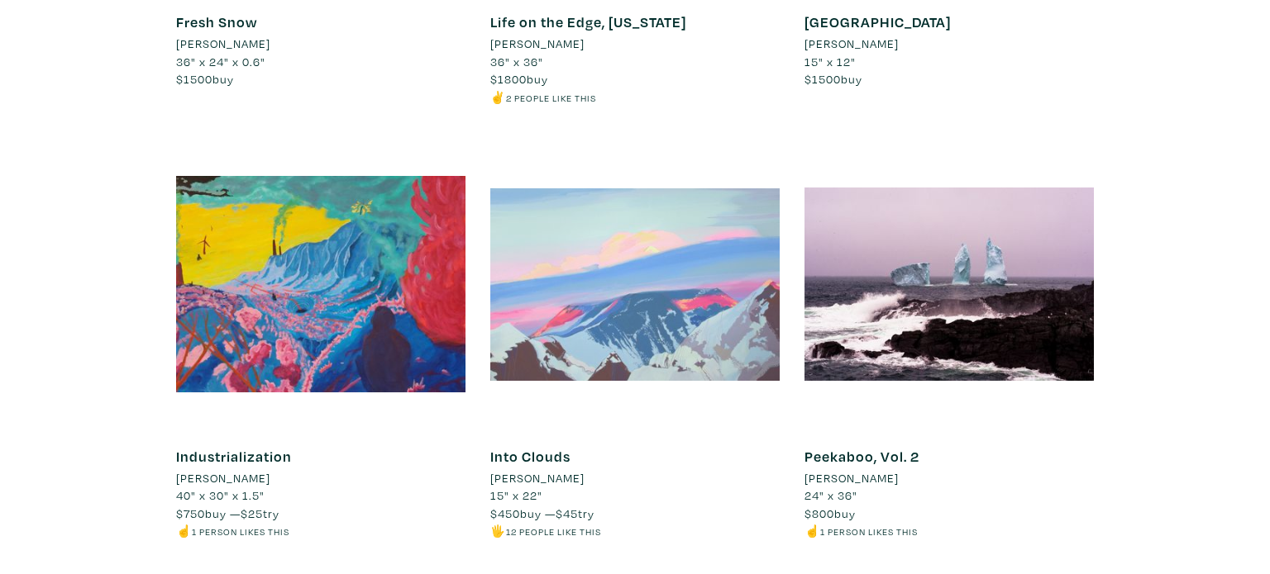
click at [588, 273] on div at bounding box center [634, 284] width 289 height 289
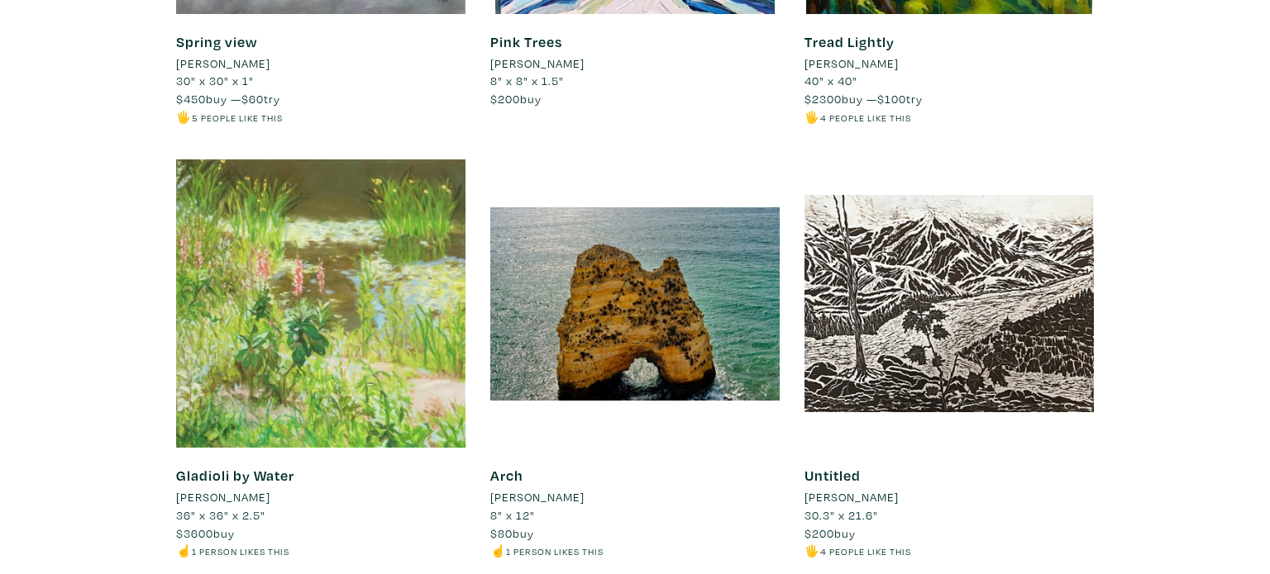
scroll to position [7609, 0]
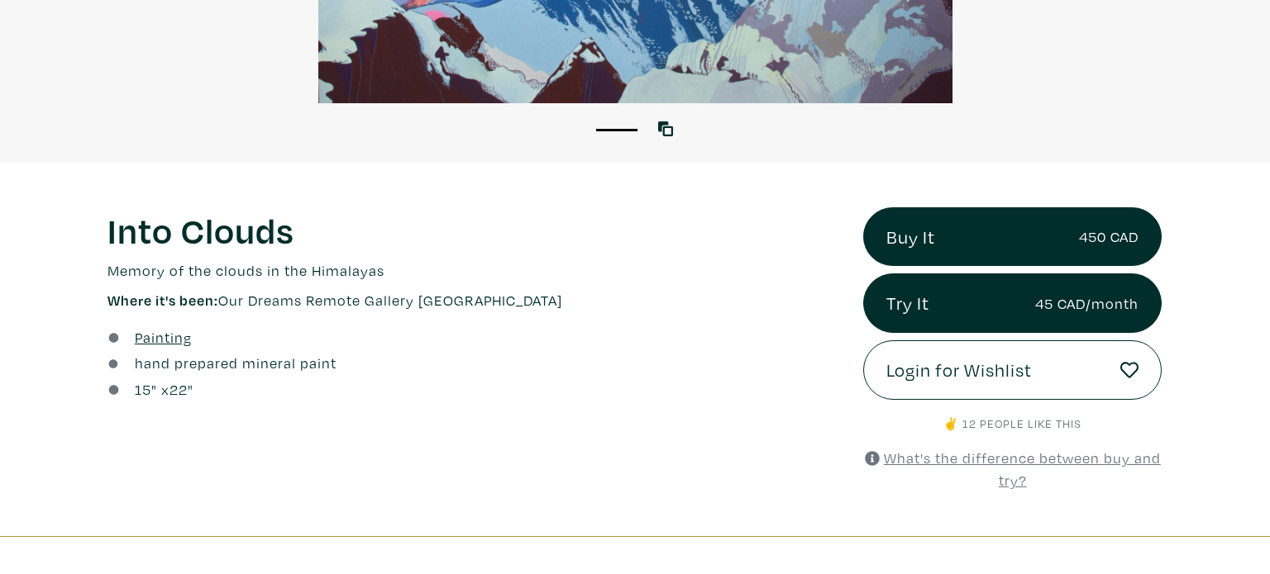
scroll to position [465, 0]
